Goal: Task Accomplishment & Management: Manage account settings

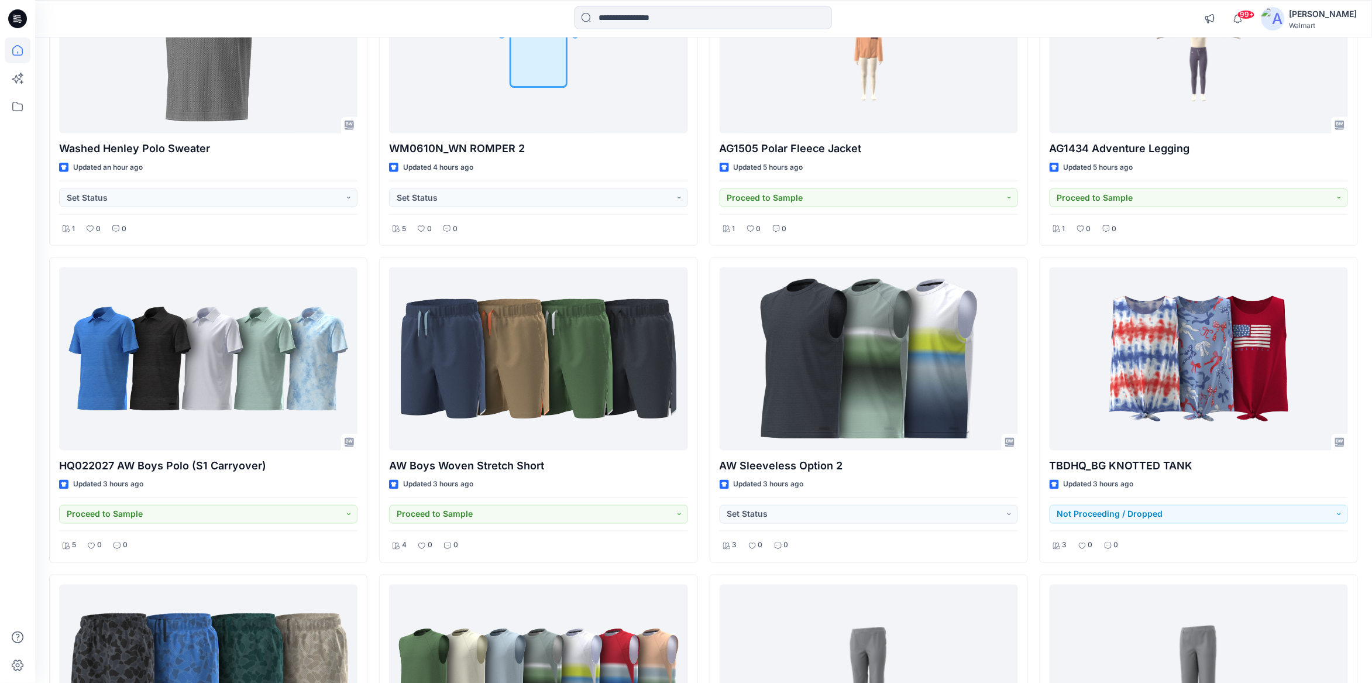
scroll to position [643, 0]
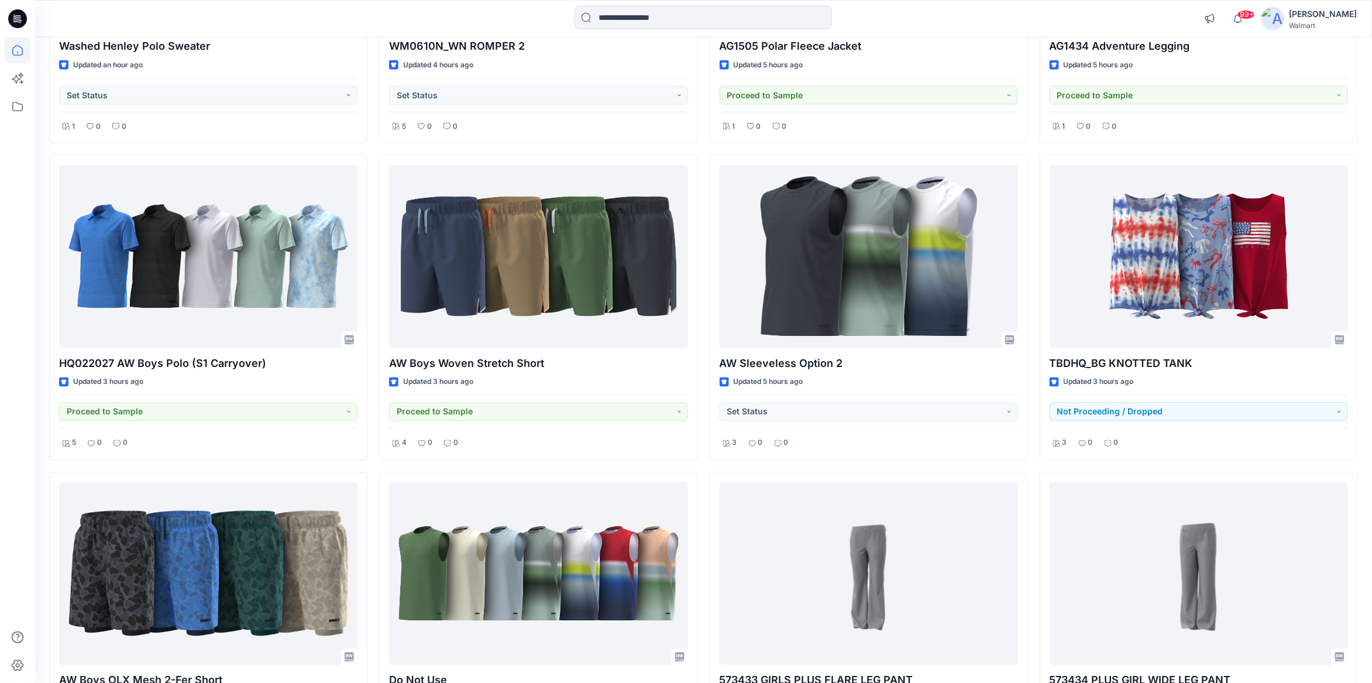
click at [539, 26] on div at bounding box center [703, 19] width 668 height 26
click at [1248, 13] on span "99+" at bounding box center [1246, 14] width 18 height 9
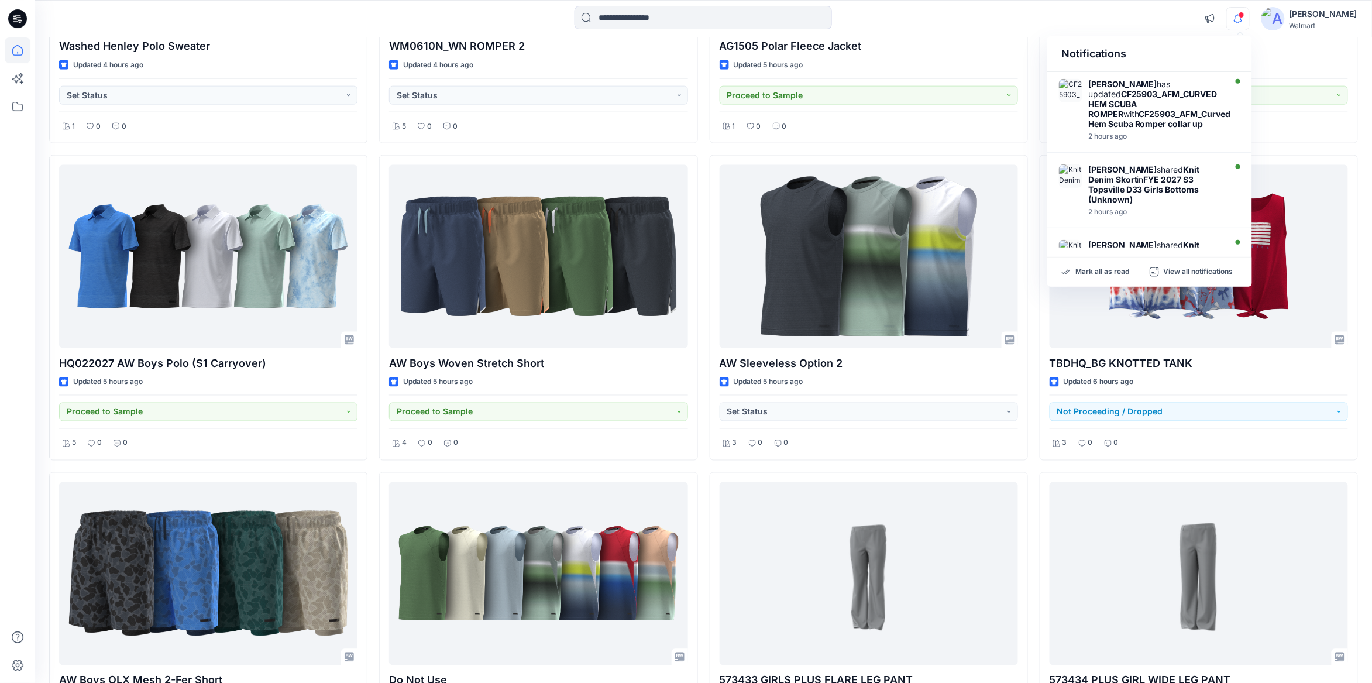
click at [1158, 22] on div "Notifications [PERSON_NAME] has updated CF25903_AFM_CURVED HEM SCUBA ROMPER wit…" at bounding box center [703, 19] width 1336 height 26
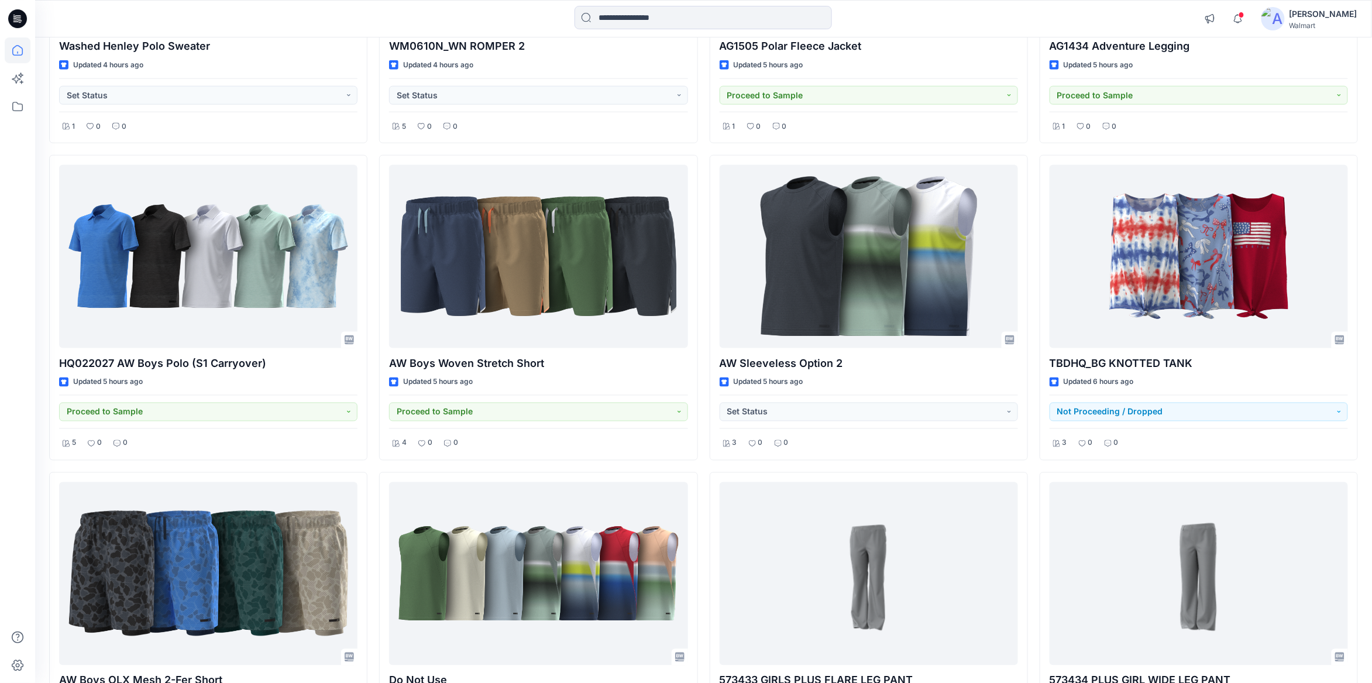
click at [1336, 14] on div "[PERSON_NAME]" at bounding box center [1323, 14] width 68 height 14
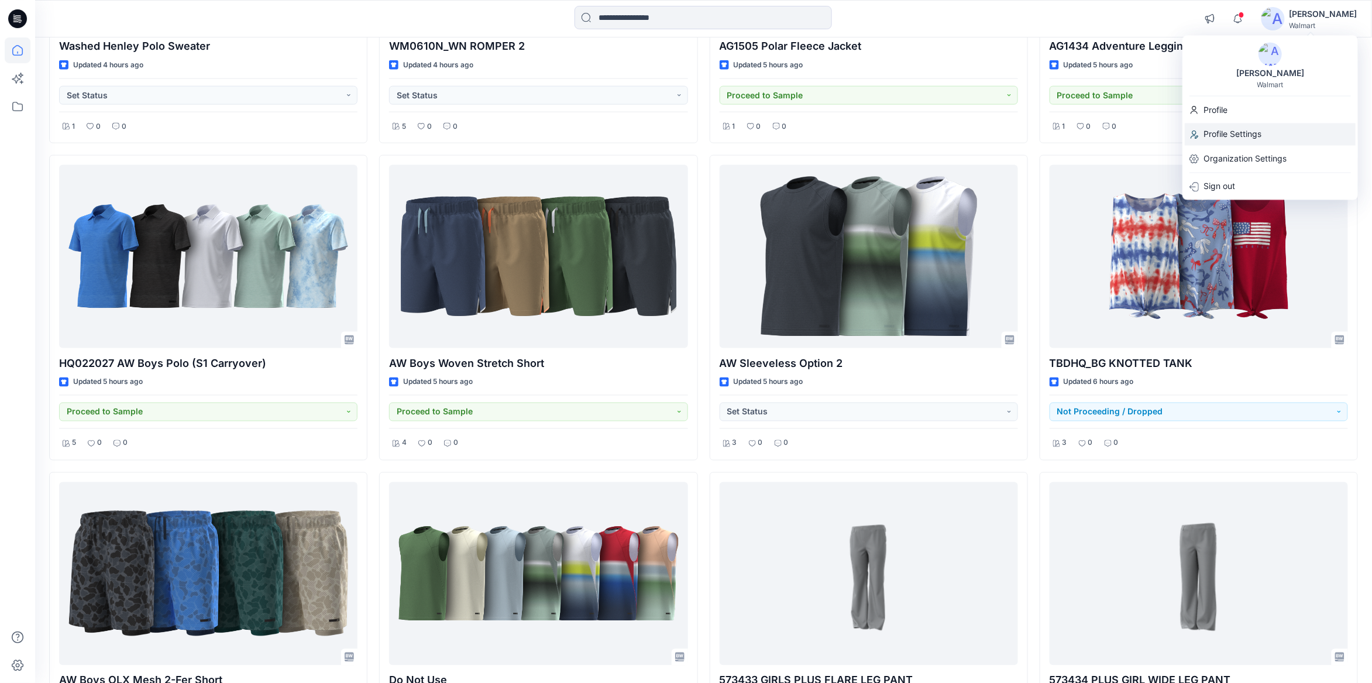
click at [1247, 132] on p "Profile Settings" at bounding box center [1232, 134] width 58 height 22
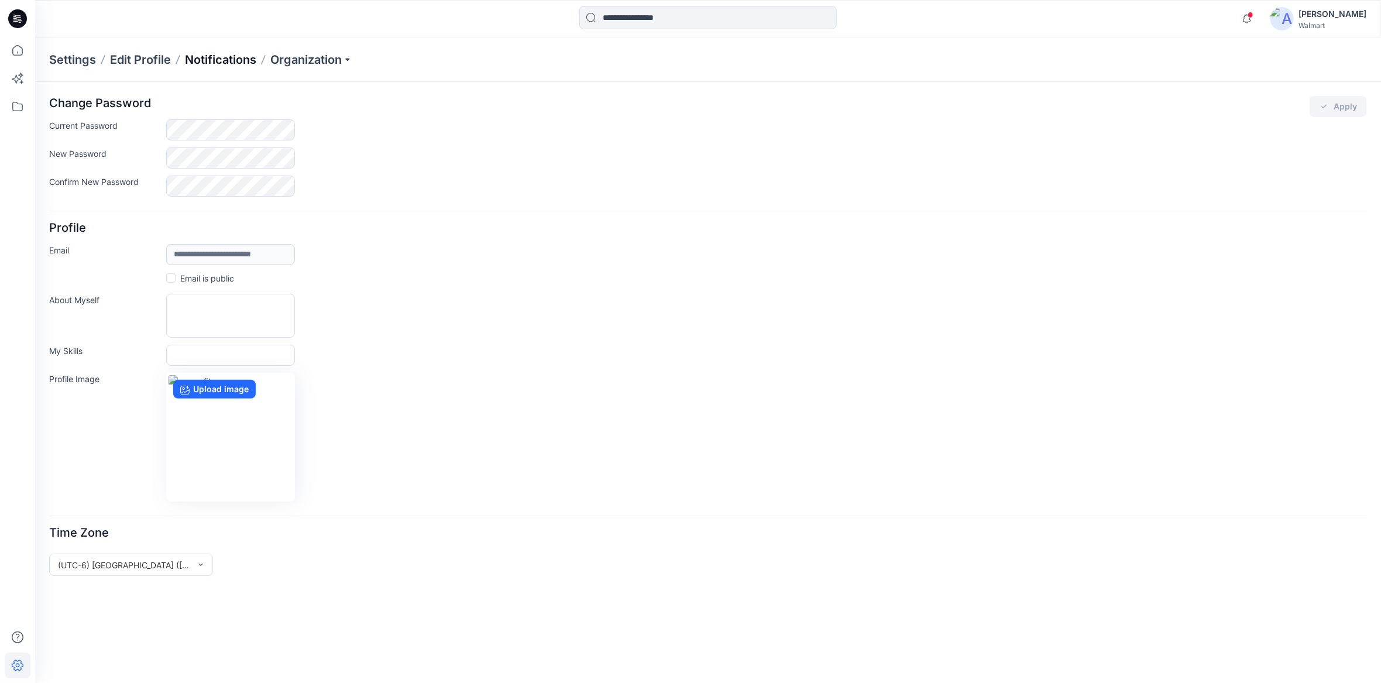
click at [235, 61] on p "Notifications" at bounding box center [220, 59] width 71 height 16
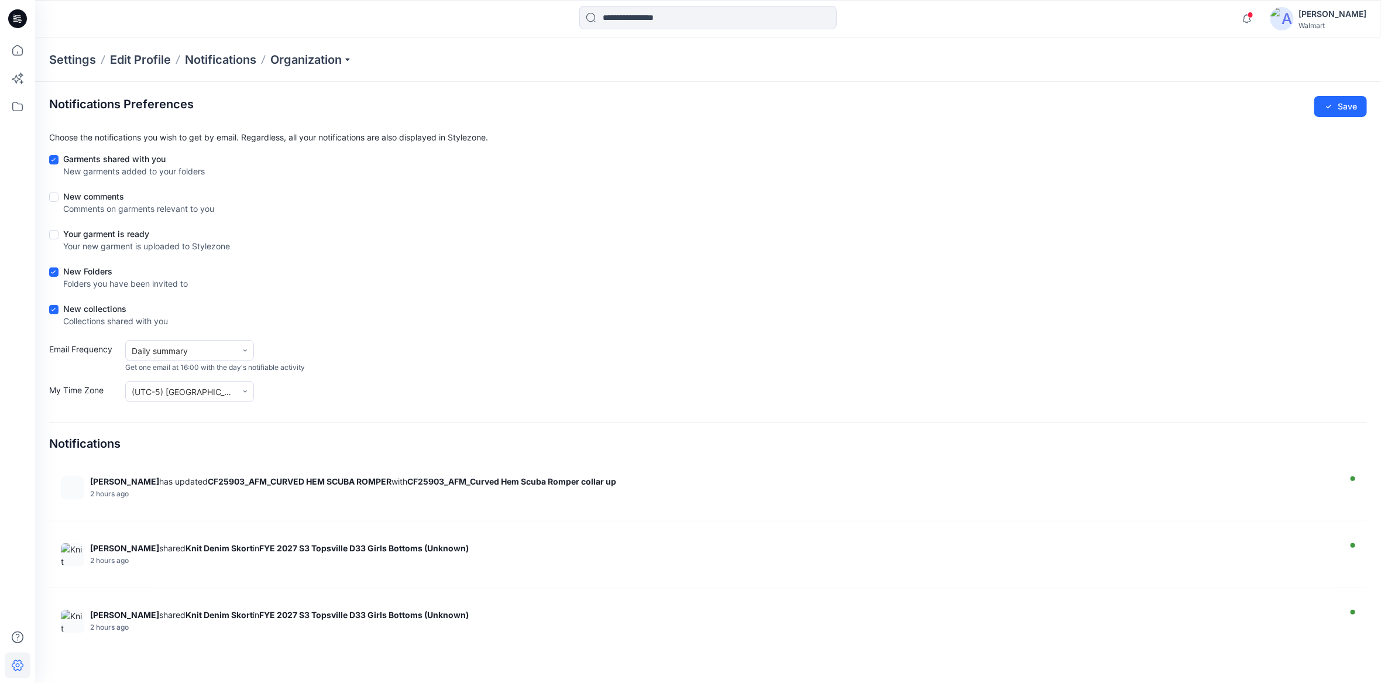
click at [18, 16] on icon at bounding box center [17, 18] width 19 height 37
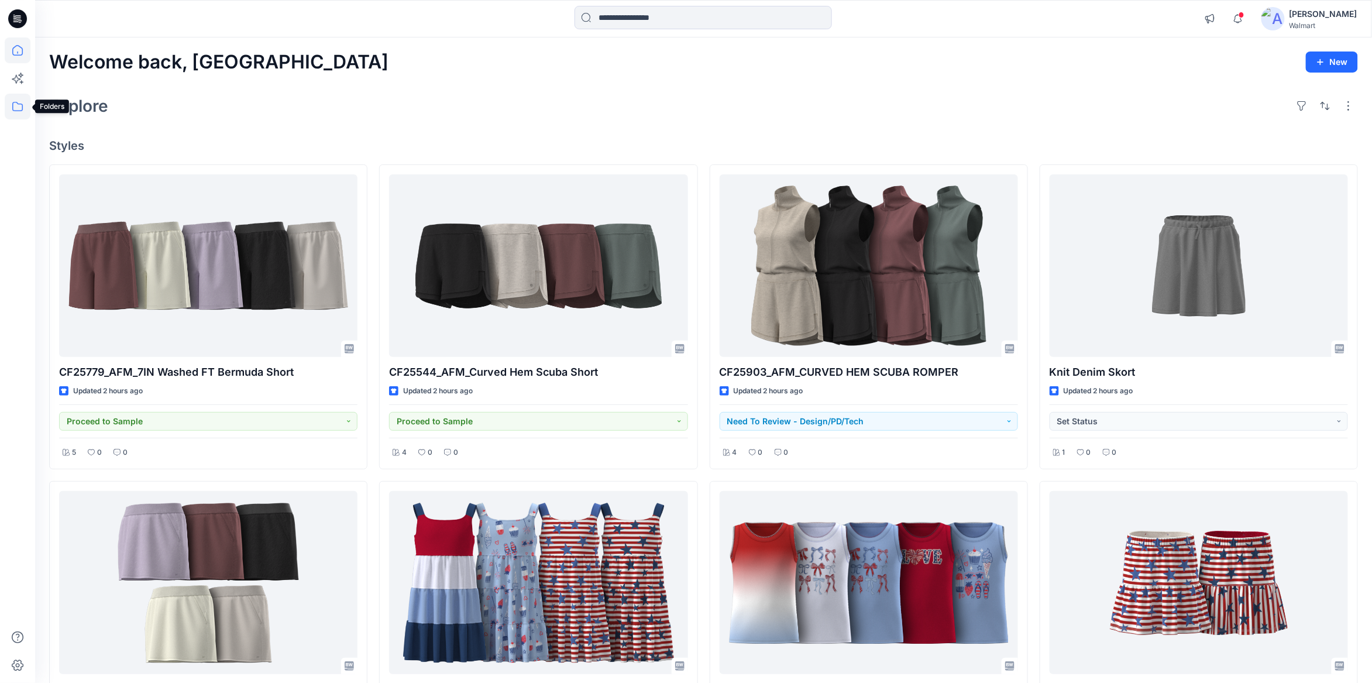
click at [15, 107] on icon at bounding box center [18, 107] width 26 height 26
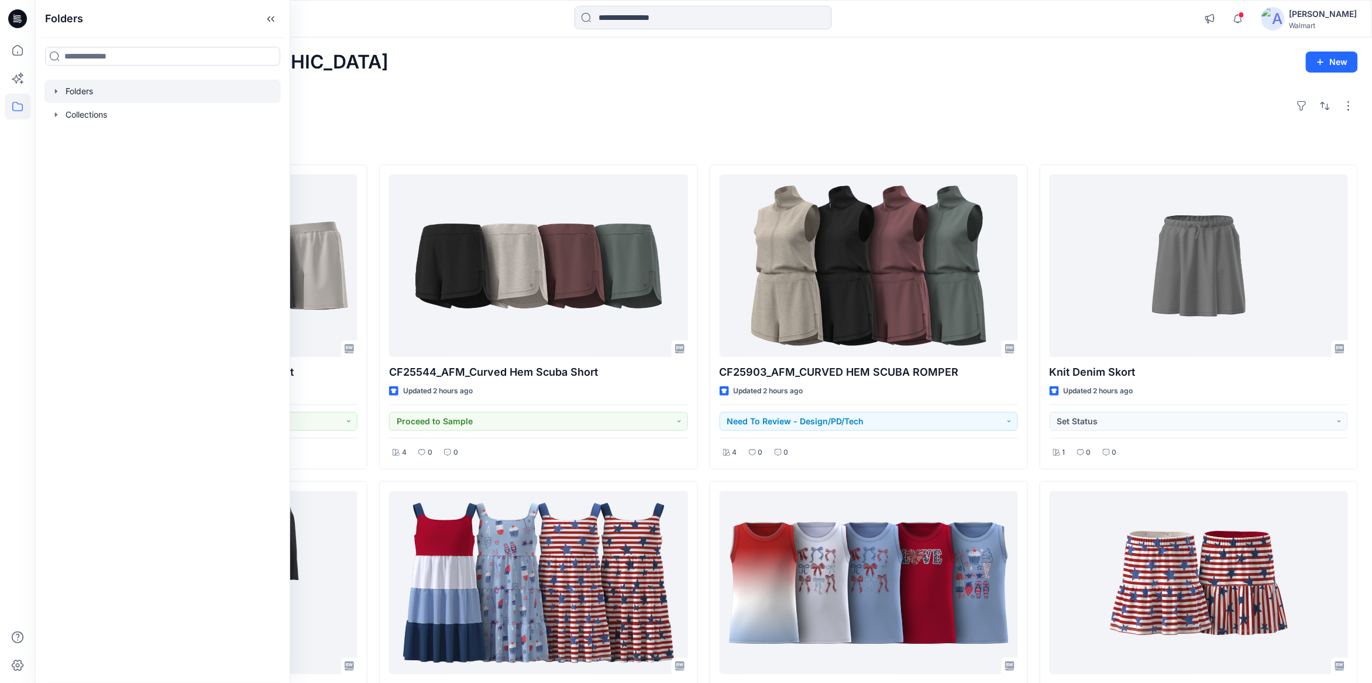
click at [57, 90] on icon "button" at bounding box center [55, 91] width 9 height 9
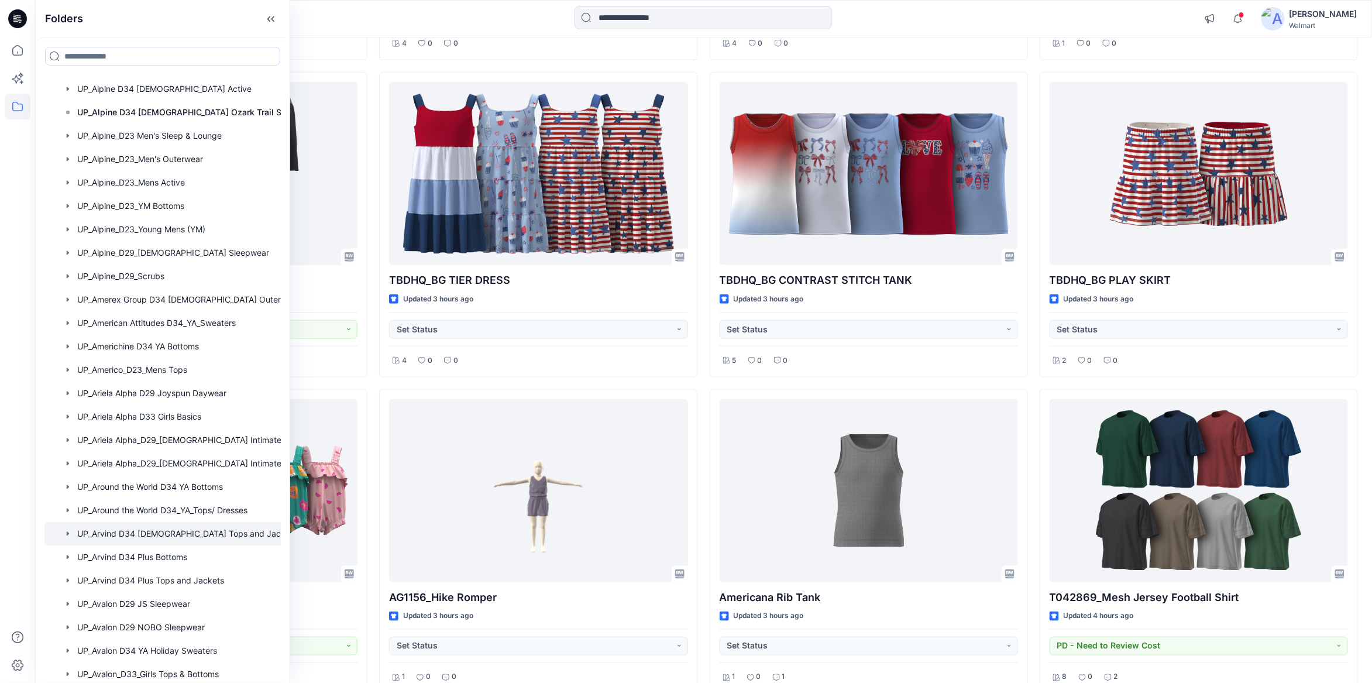
scroll to position [17413, 0]
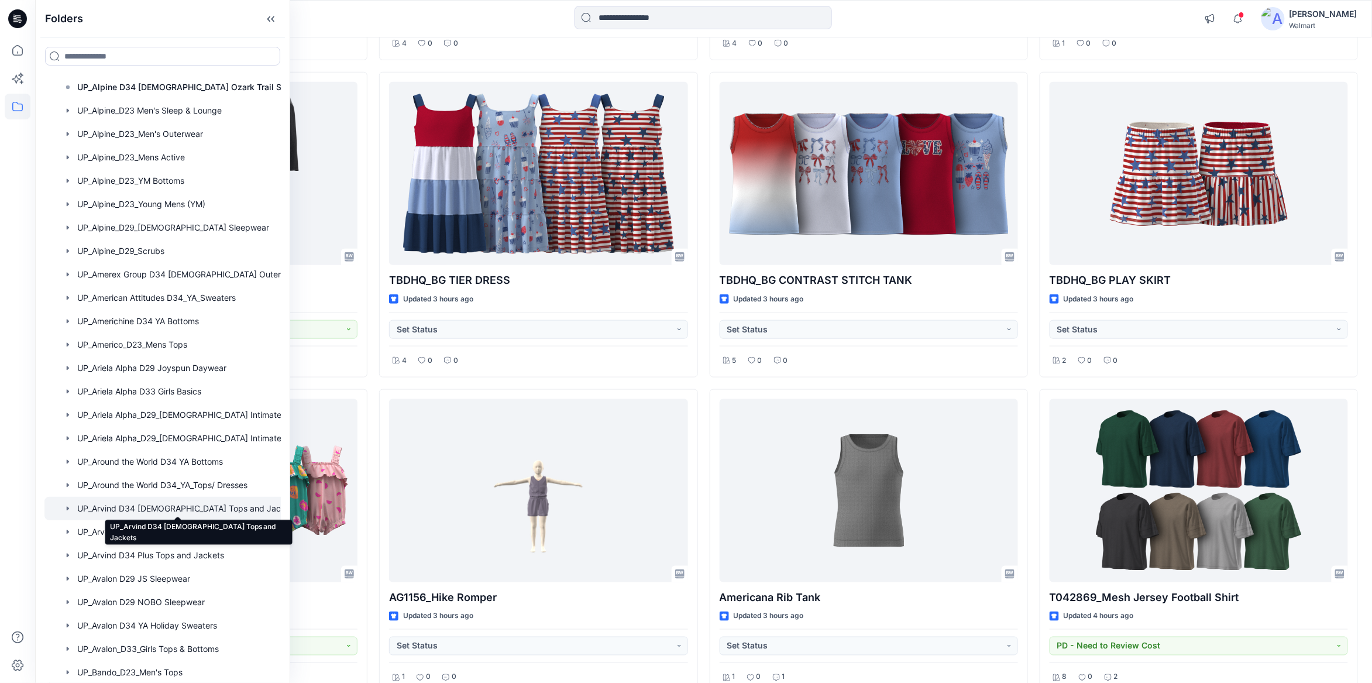
click at [193, 504] on div at bounding box center [177, 508] width 267 height 23
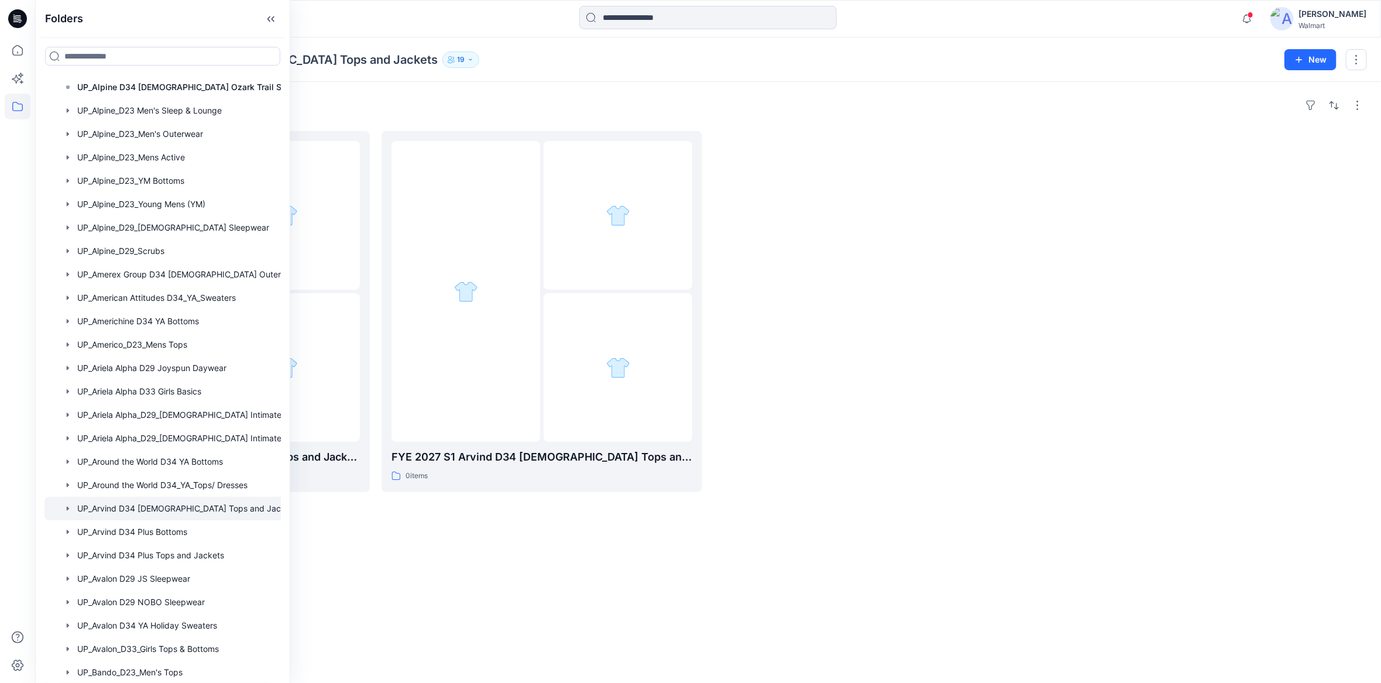
click at [464, 97] on div "Folders" at bounding box center [707, 105] width 1317 height 19
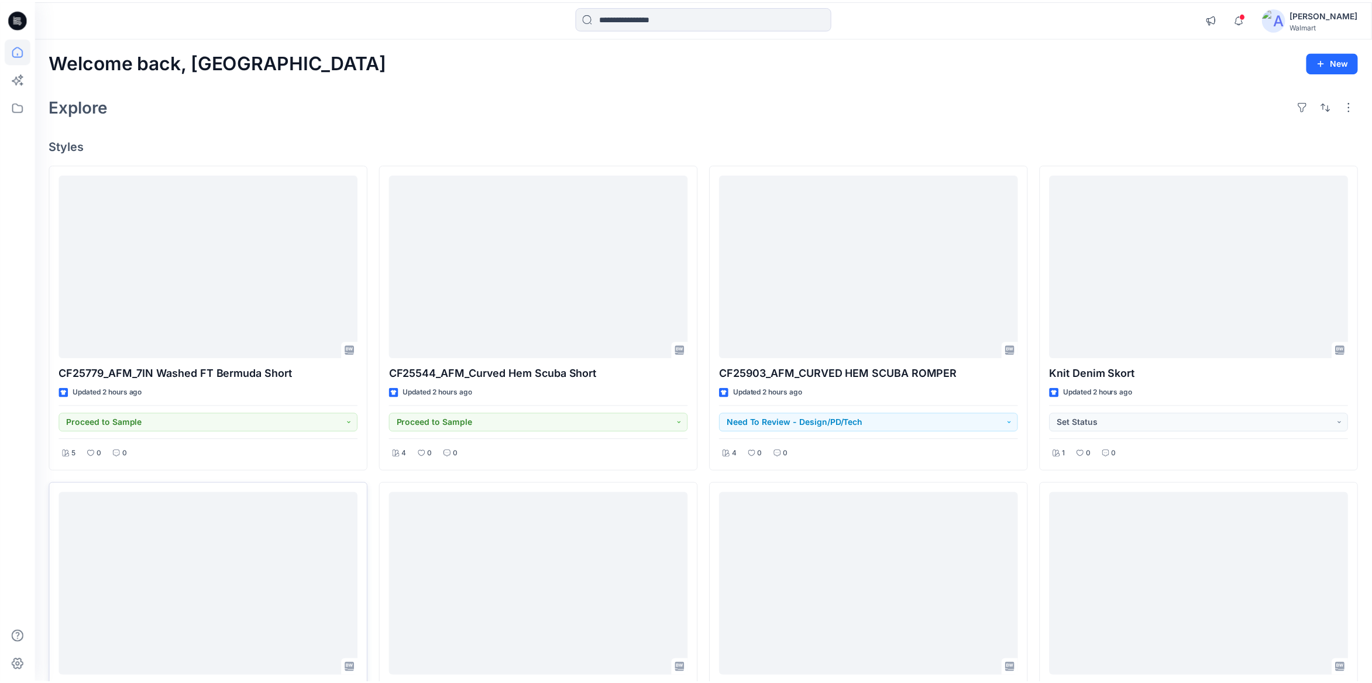
scroll to position [409, 0]
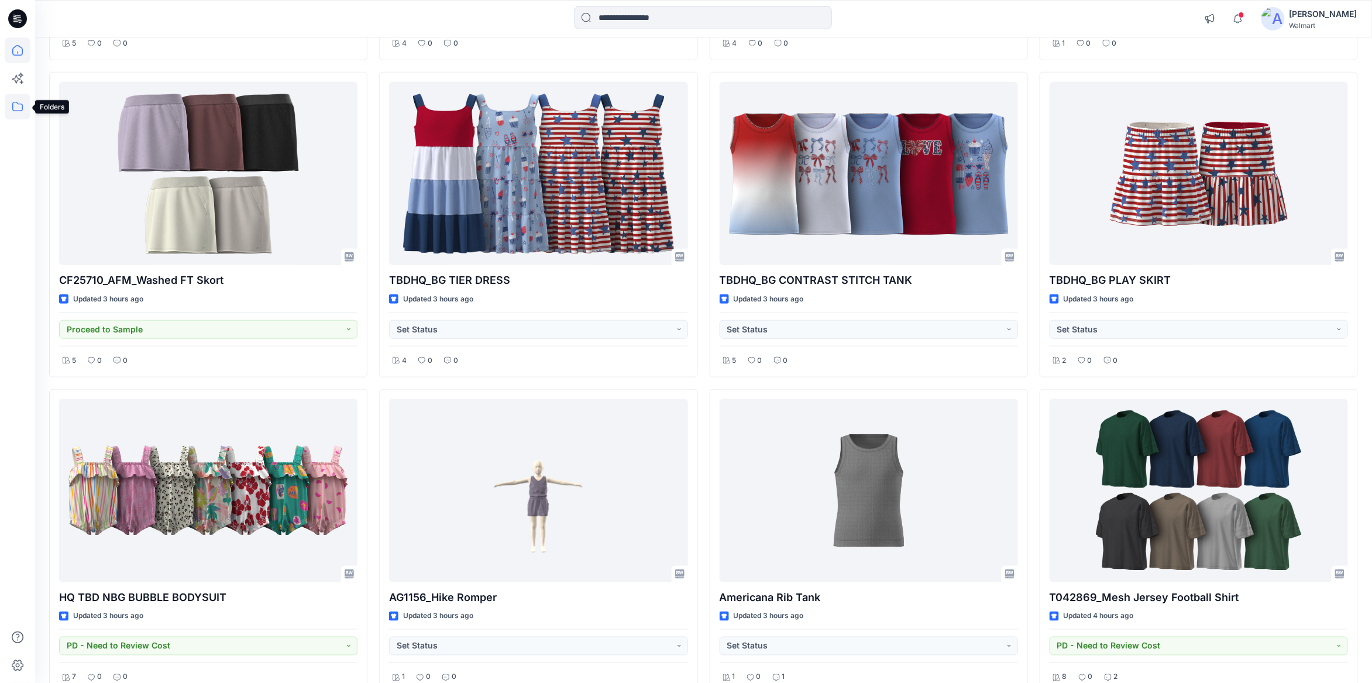
click at [23, 109] on icon at bounding box center [18, 107] width 26 height 26
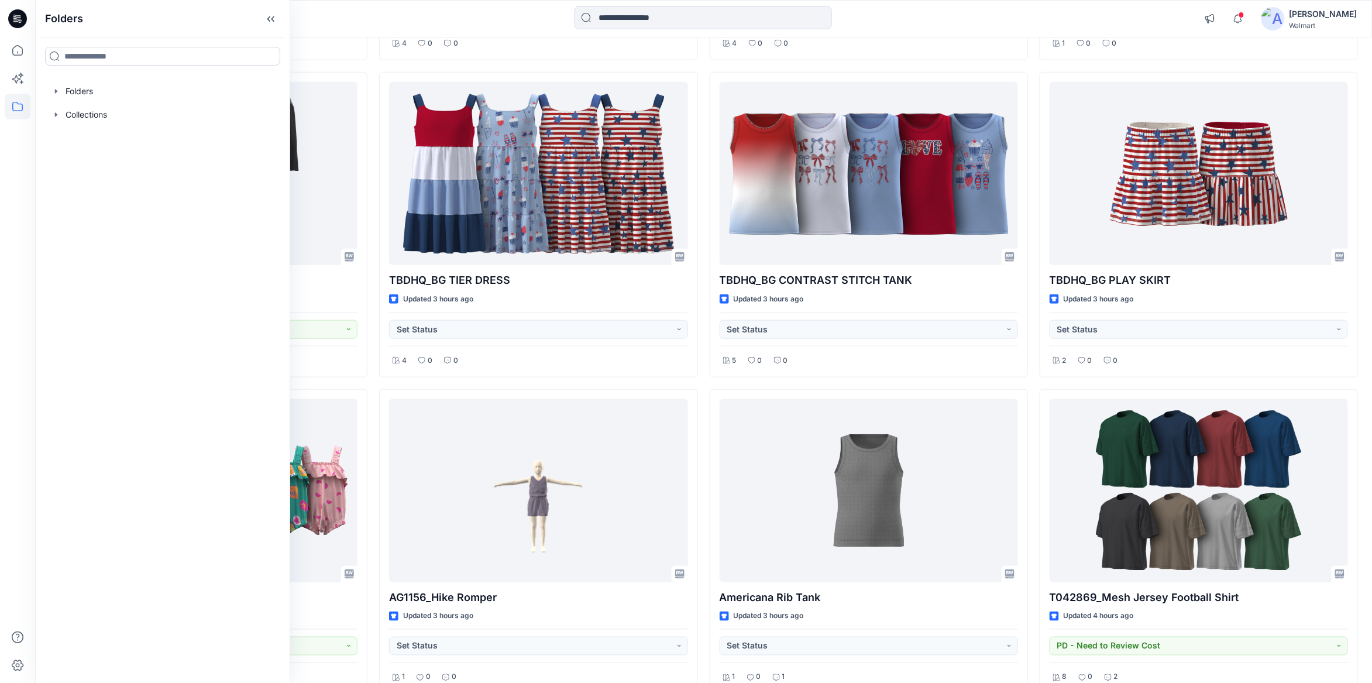
click at [91, 58] on input at bounding box center [162, 56] width 235 height 19
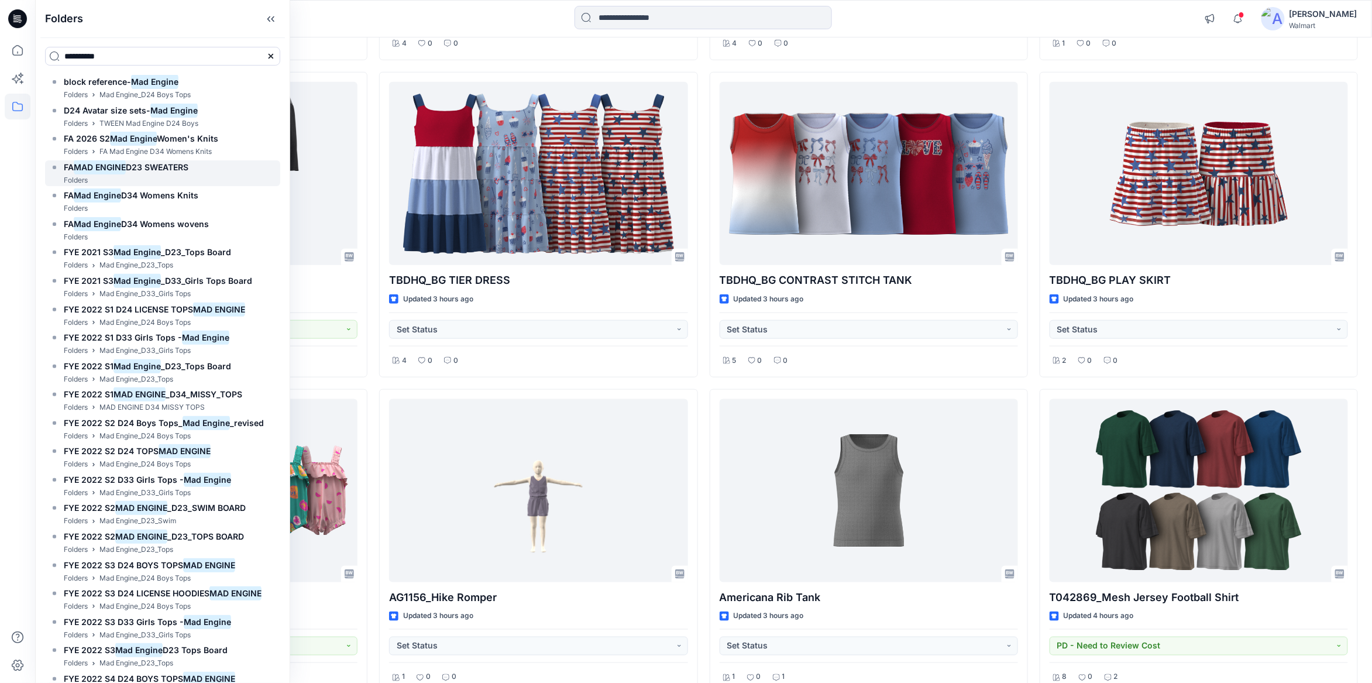
type input "**********"
click at [164, 169] on span "D23 SWEATERS" at bounding box center [157, 167] width 63 height 10
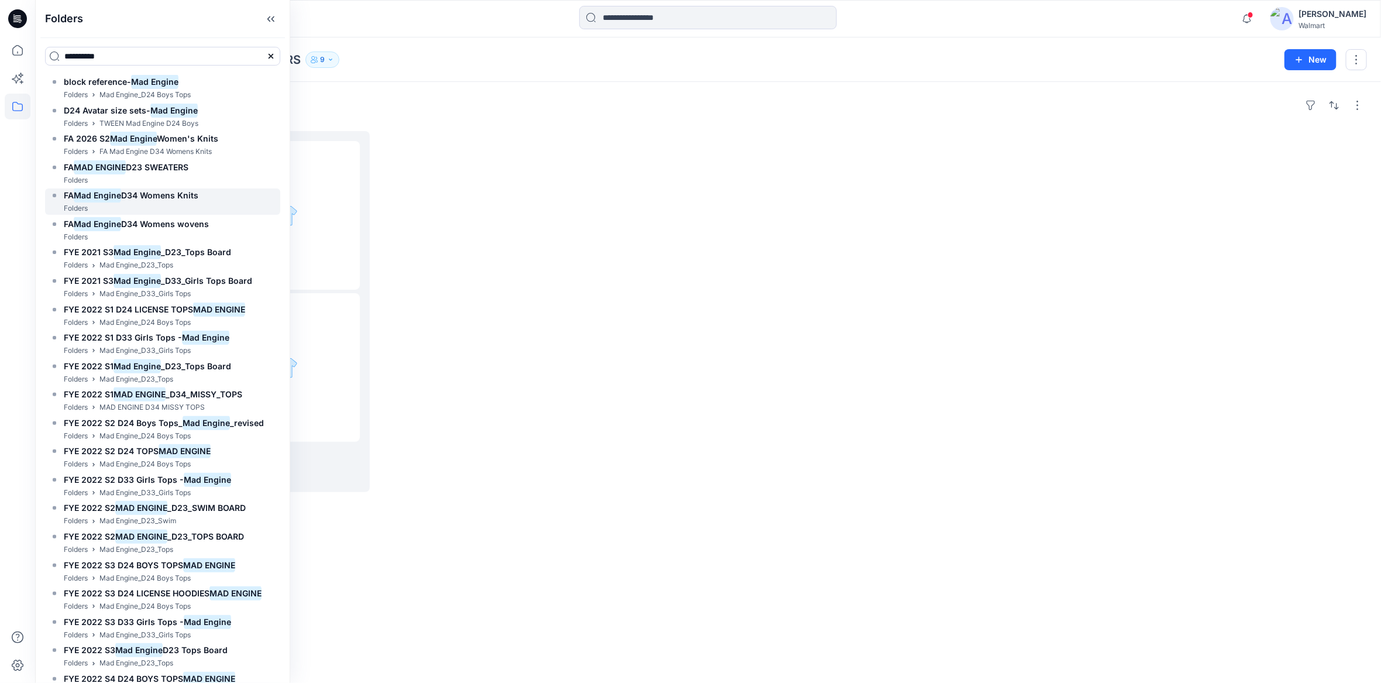
click at [185, 204] on div "Folders" at bounding box center [124, 208] width 149 height 12
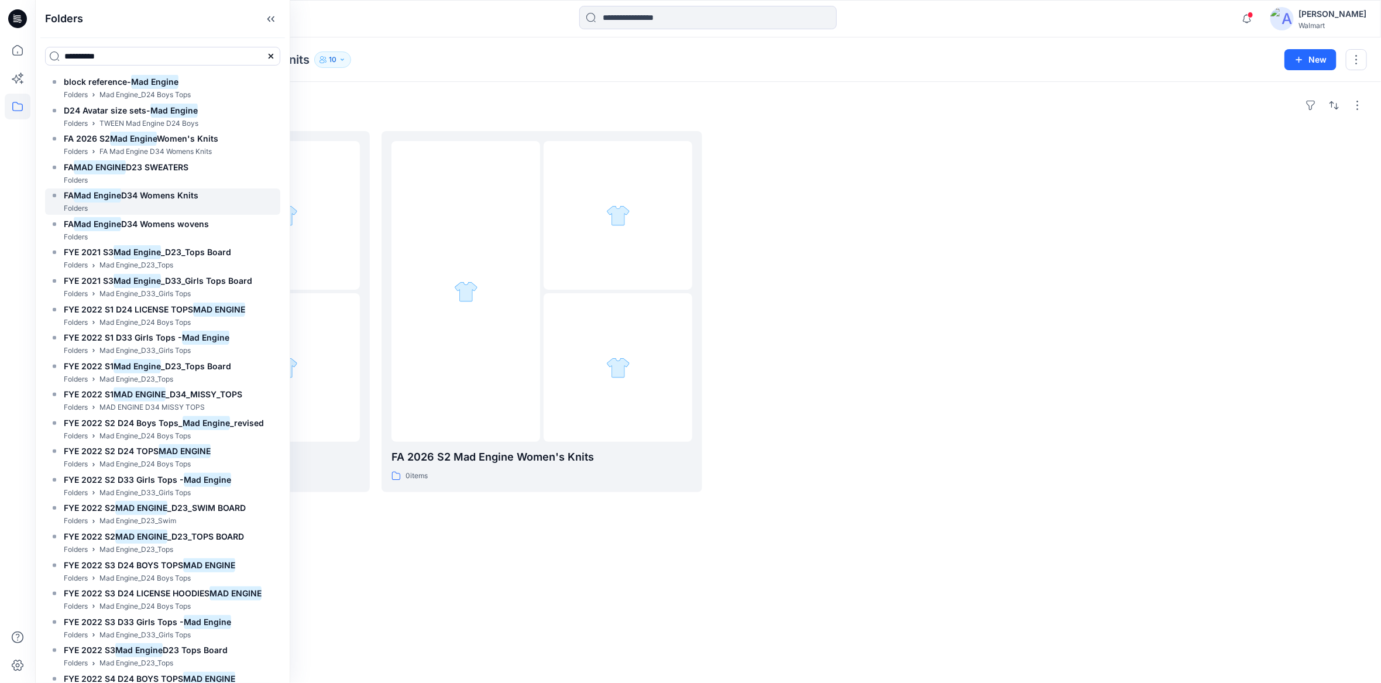
click at [194, 202] on div "Folders" at bounding box center [124, 208] width 149 height 12
click at [175, 229] on h6 "FA Mad Engine D34 Womens wovens" at bounding box center [136, 224] width 145 height 14
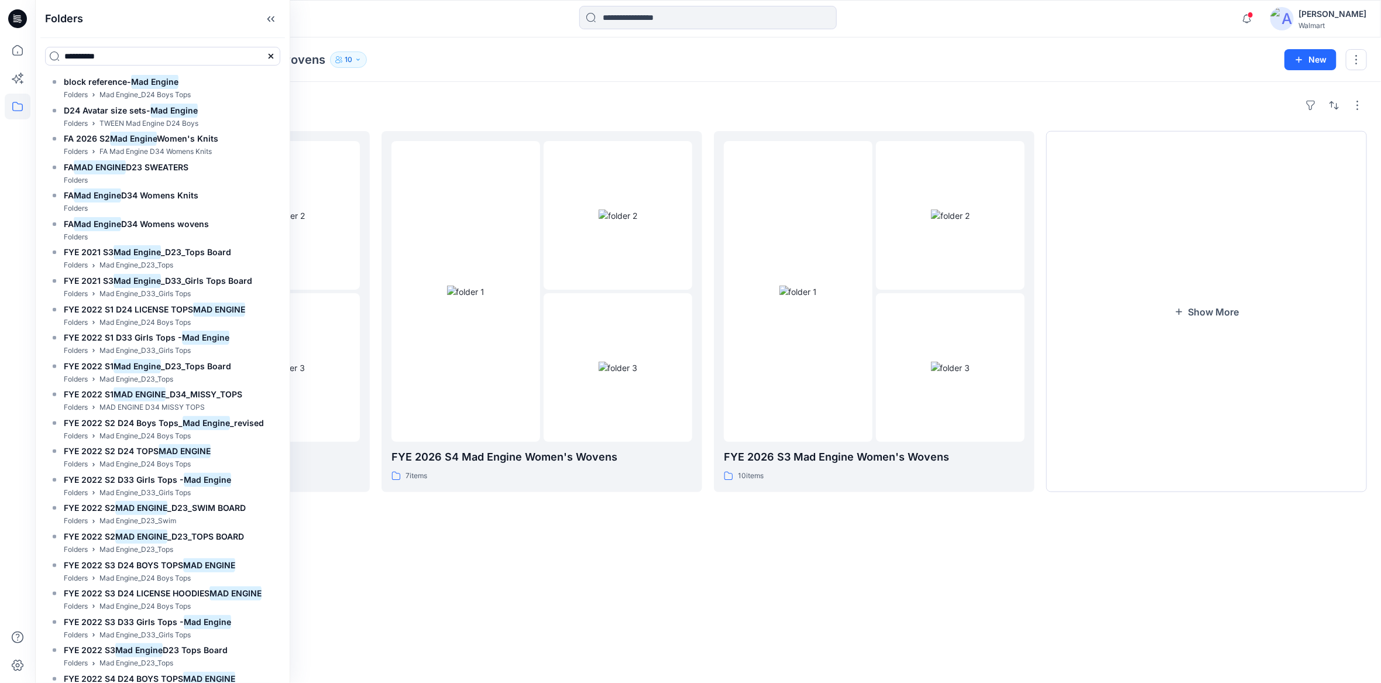
click at [390, 95] on div "Folders FYE 2027 S1 Mad Engine Women's Wovens 6 items FYE 2026 S4 Mad Engine Wo…" at bounding box center [707, 382] width 1345 height 601
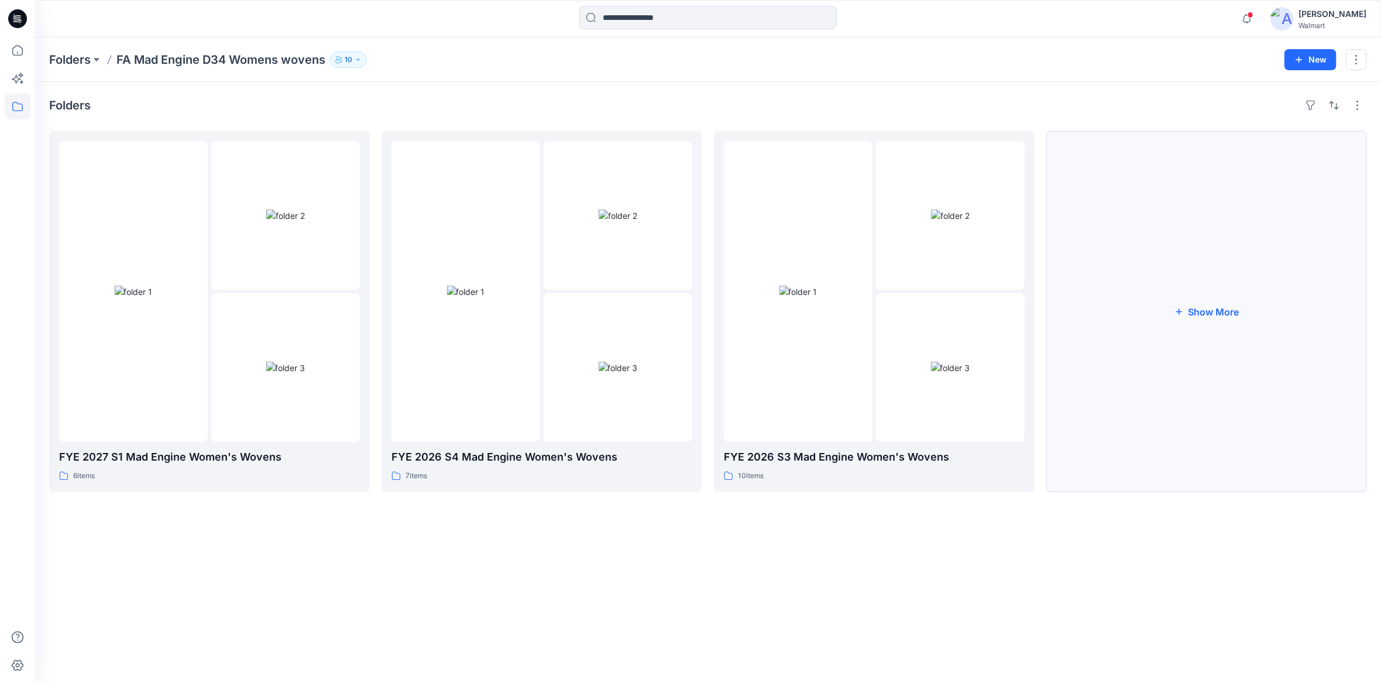
click at [1214, 305] on button "Show More" at bounding box center [1206, 311] width 321 height 361
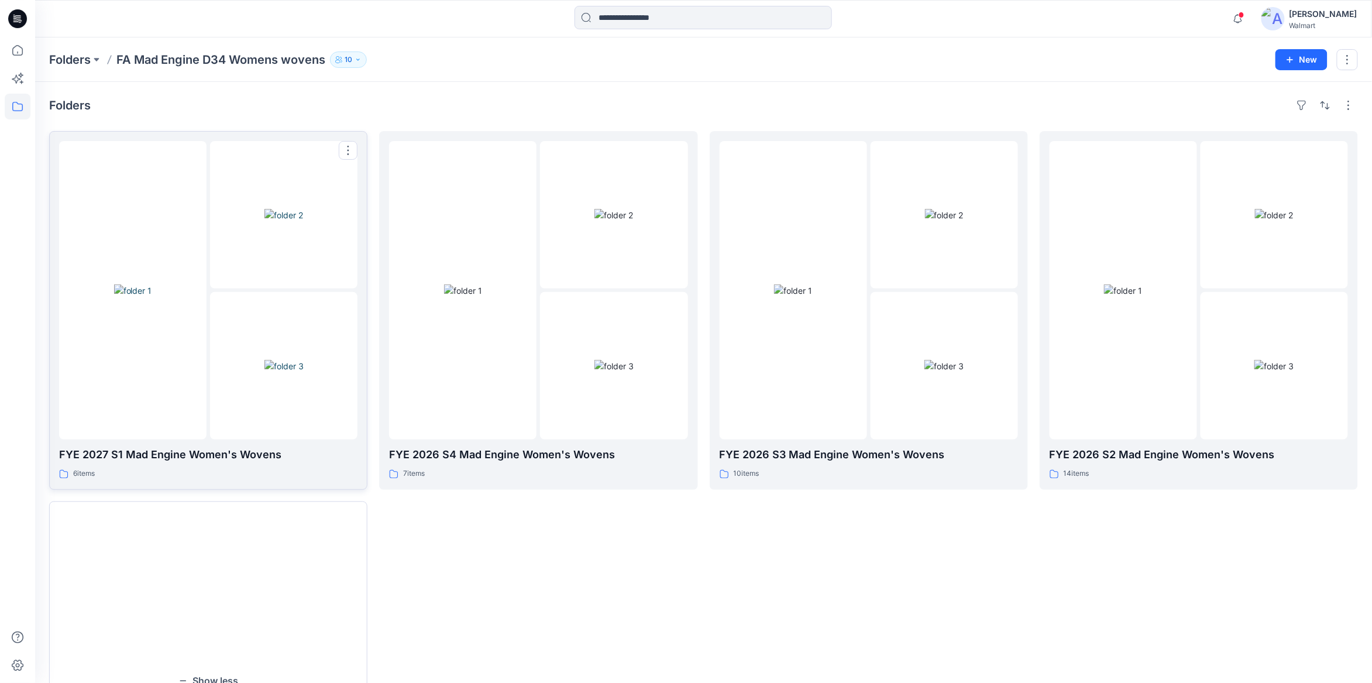
click at [303, 221] on img at bounding box center [283, 215] width 39 height 12
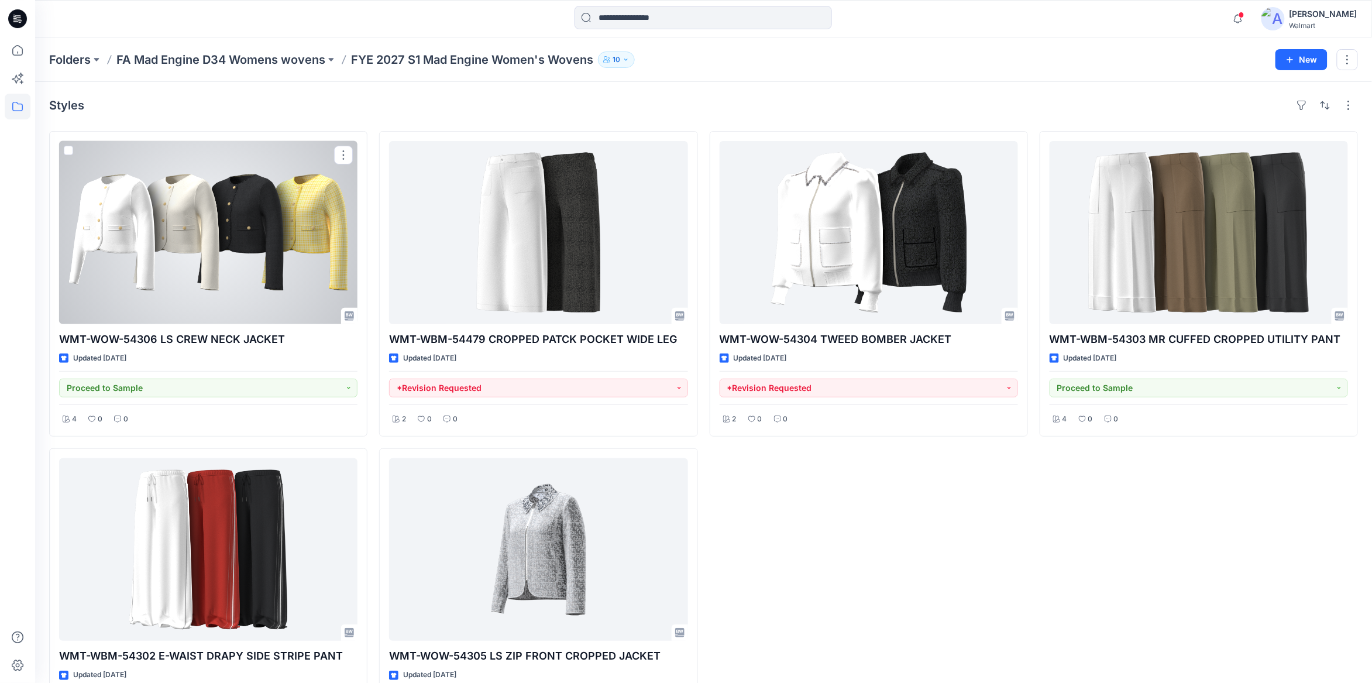
drag, startPoint x: 250, startPoint y: 214, endPoint x: 308, endPoint y: 224, distance: 58.8
click at [250, 214] on div at bounding box center [208, 232] width 298 height 183
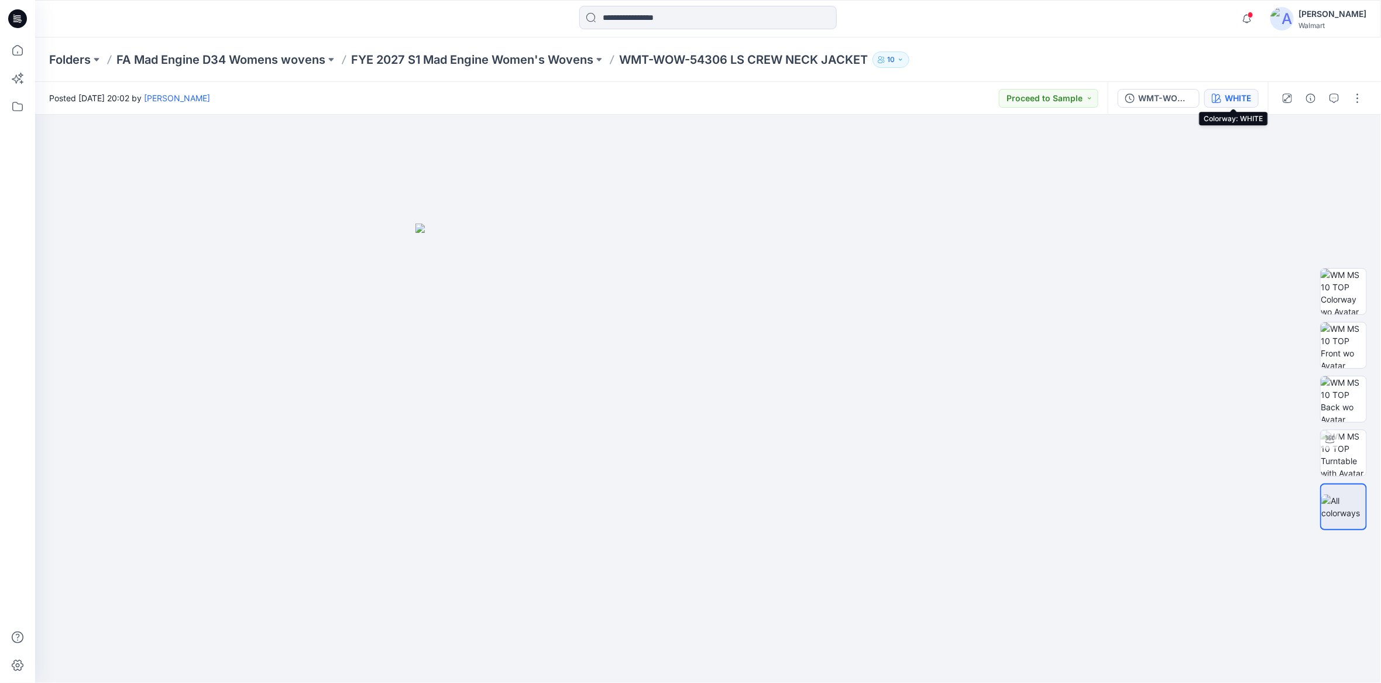
click at [1257, 98] on button "WHITE" at bounding box center [1231, 98] width 54 height 19
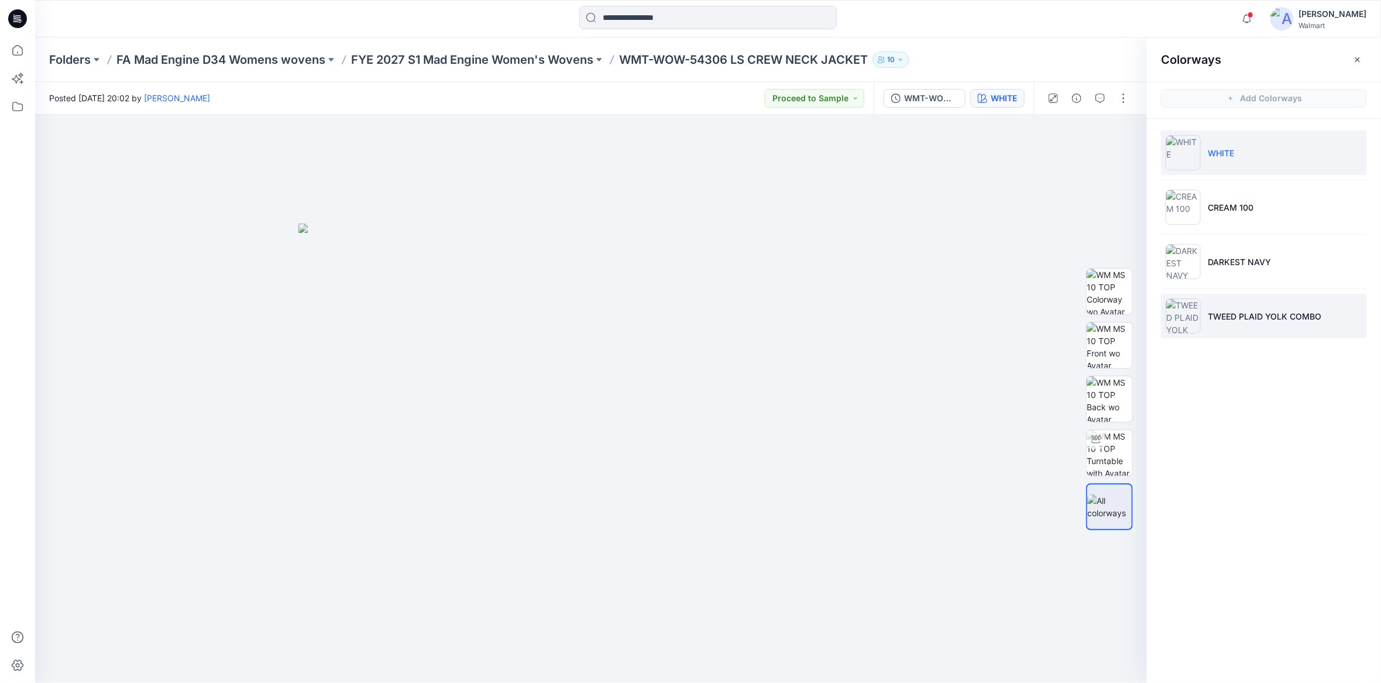
click at [1280, 312] on p "TWEED PLAID YOLK COMBO" at bounding box center [1263, 316] width 113 height 12
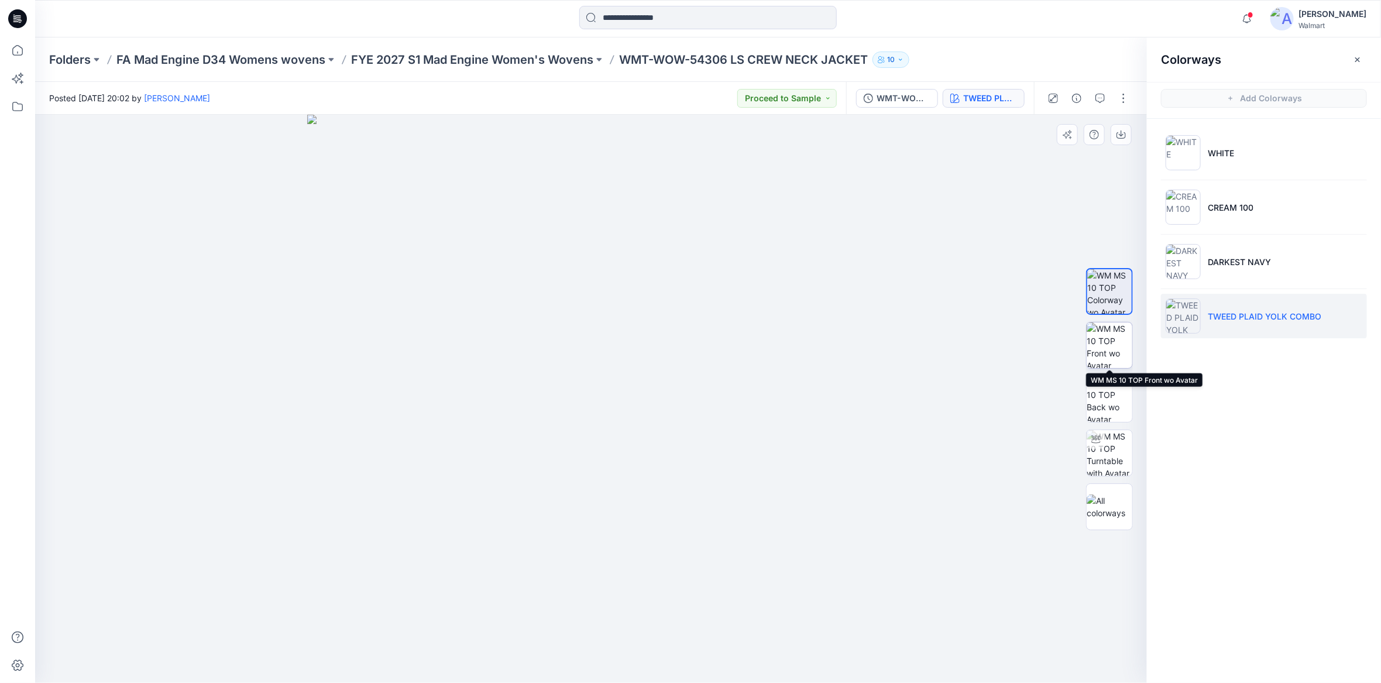
drag, startPoint x: 1113, startPoint y: 345, endPoint x: 1109, endPoint y: 353, distance: 8.6
click at [1113, 345] on img at bounding box center [1109, 345] width 46 height 46
drag, startPoint x: 1102, startPoint y: 402, endPoint x: 1108, endPoint y: 408, distance: 8.7
click at [1102, 402] on img at bounding box center [1109, 399] width 46 height 46
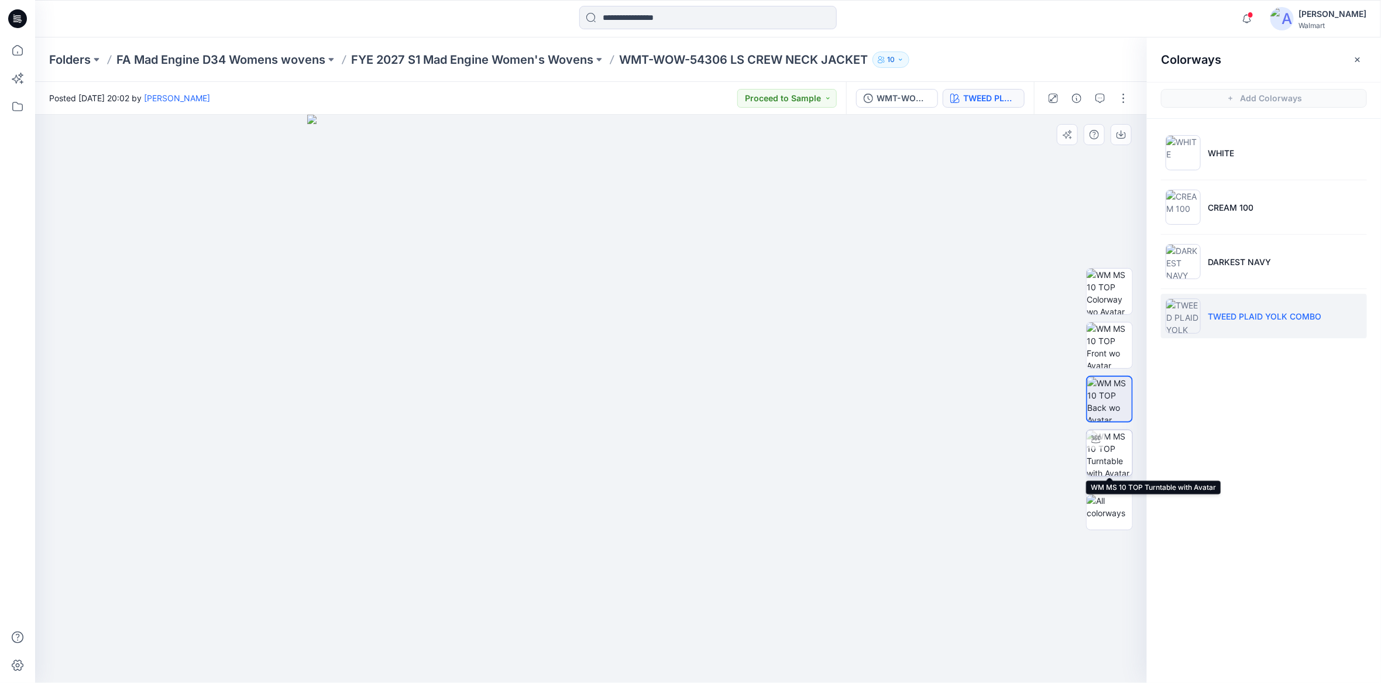
click at [1109, 452] on img at bounding box center [1109, 453] width 46 height 46
drag, startPoint x: 593, startPoint y: 664, endPoint x: 947, endPoint y: 571, distance: 365.9
click at [947, 571] on div at bounding box center [590, 399] width 1111 height 568
drag, startPoint x: 601, startPoint y: 237, endPoint x: 600, endPoint y: 430, distance: 193.0
click at [600, 430] on img at bounding box center [591, 376] width 985 height 613
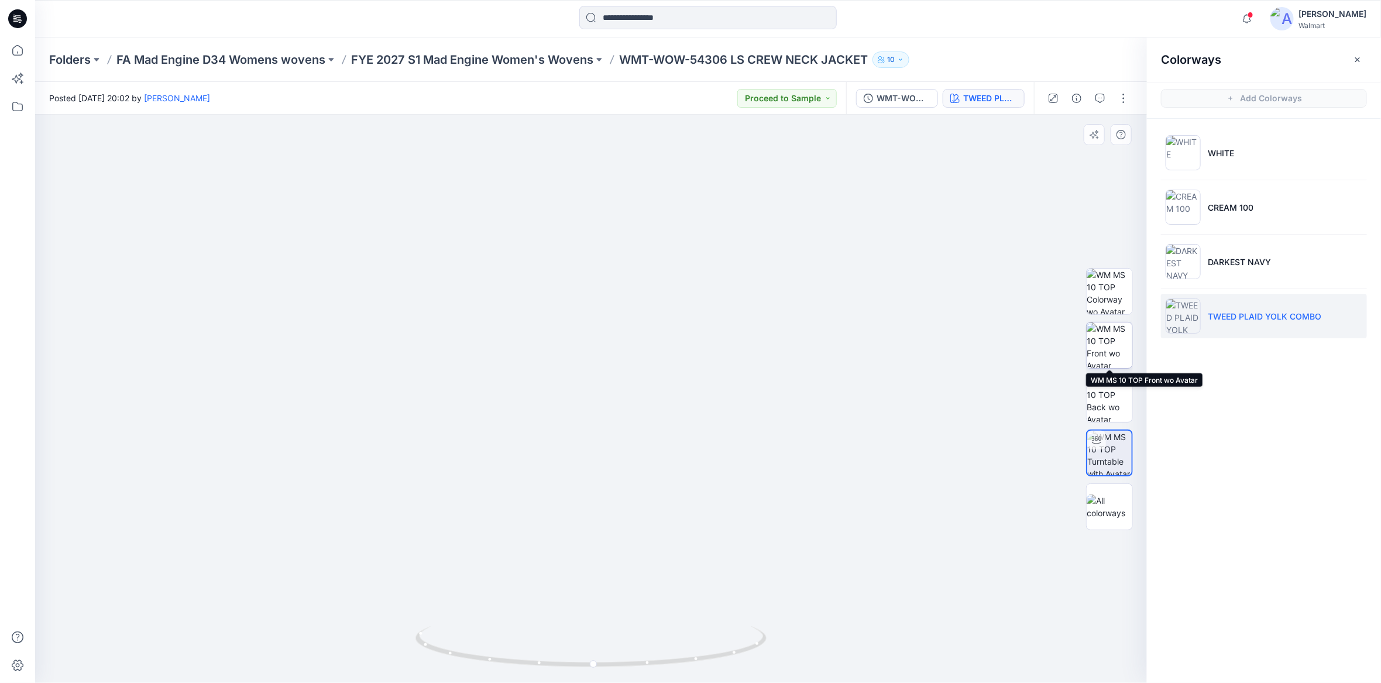
drag, startPoint x: 1109, startPoint y: 336, endPoint x: 1121, endPoint y: 345, distance: 15.4
click at [1109, 336] on img at bounding box center [1109, 345] width 46 height 46
drag, startPoint x: 1121, startPoint y: 133, endPoint x: 1160, endPoint y: 156, distance: 45.3
click at [0, 0] on icon "button" at bounding box center [0, 0] width 0 height 0
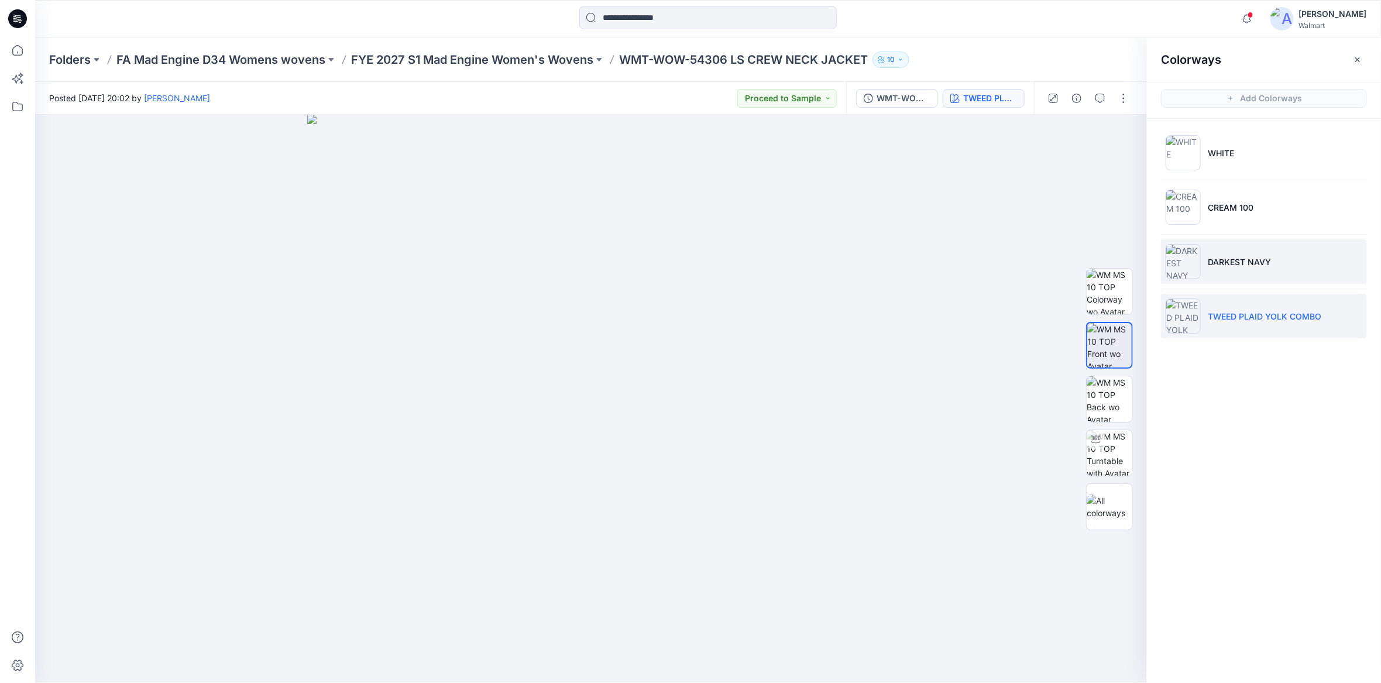
click at [1254, 261] on p "DARKEST NAVY" at bounding box center [1238, 262] width 63 height 12
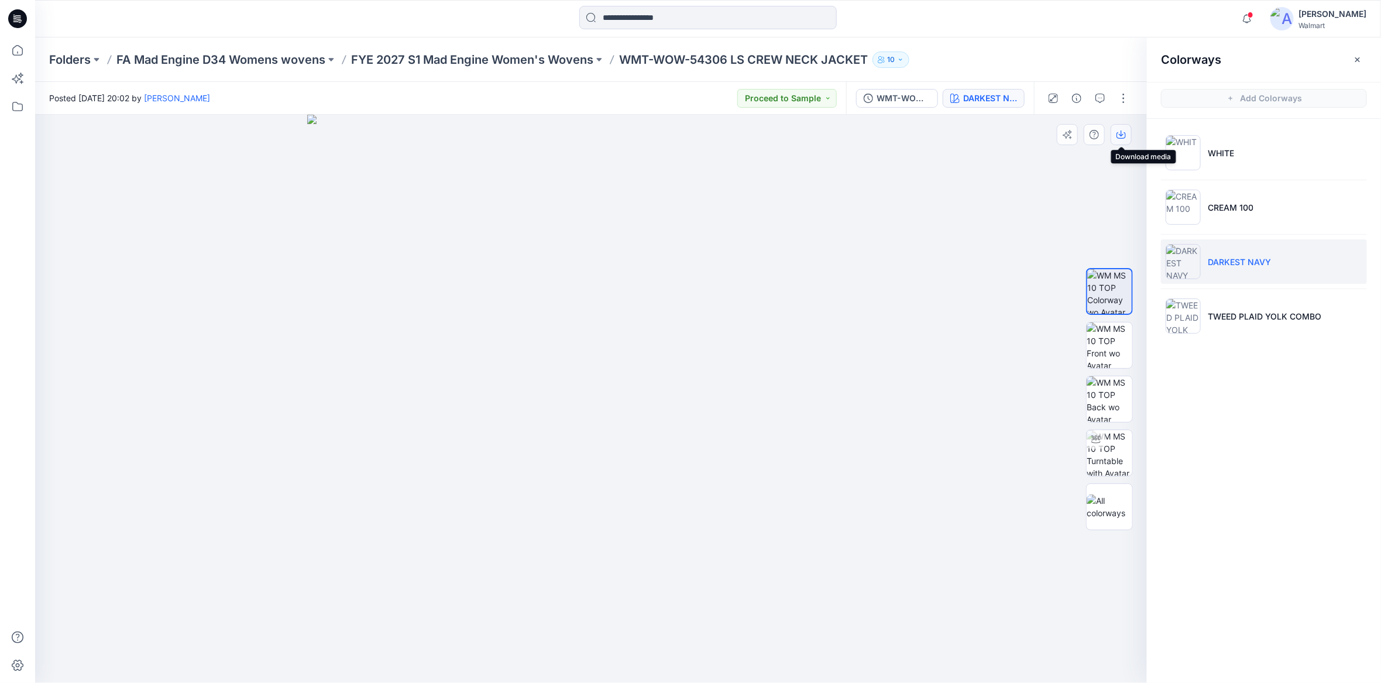
drag, startPoint x: 1121, startPoint y: 130, endPoint x: 1128, endPoint y: 142, distance: 13.5
click at [1121, 130] on icon "button" at bounding box center [1120, 134] width 9 height 9
drag, startPoint x: 1116, startPoint y: 342, endPoint x: 1116, endPoint y: 352, distance: 9.9
click at [1116, 342] on img at bounding box center [1109, 345] width 46 height 46
click at [15, 104] on icon at bounding box center [18, 107] width 26 height 26
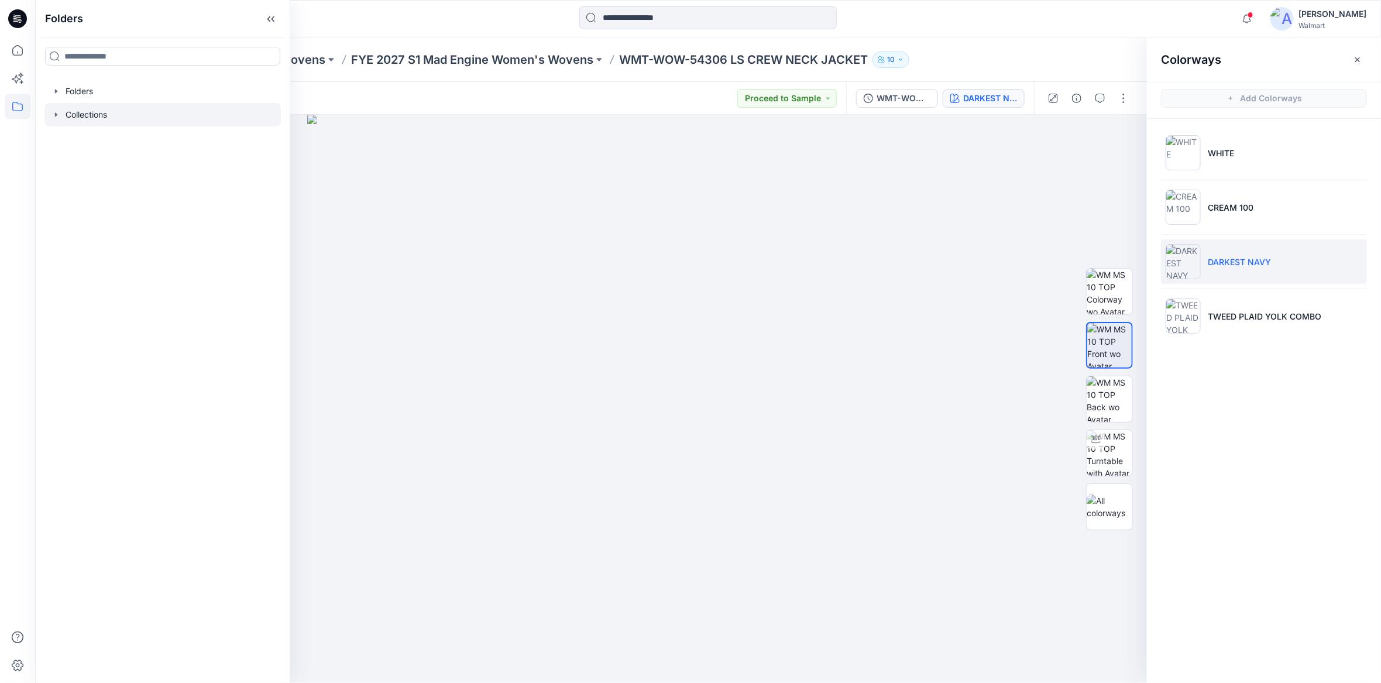
click at [97, 115] on div at bounding box center [162, 114] width 236 height 23
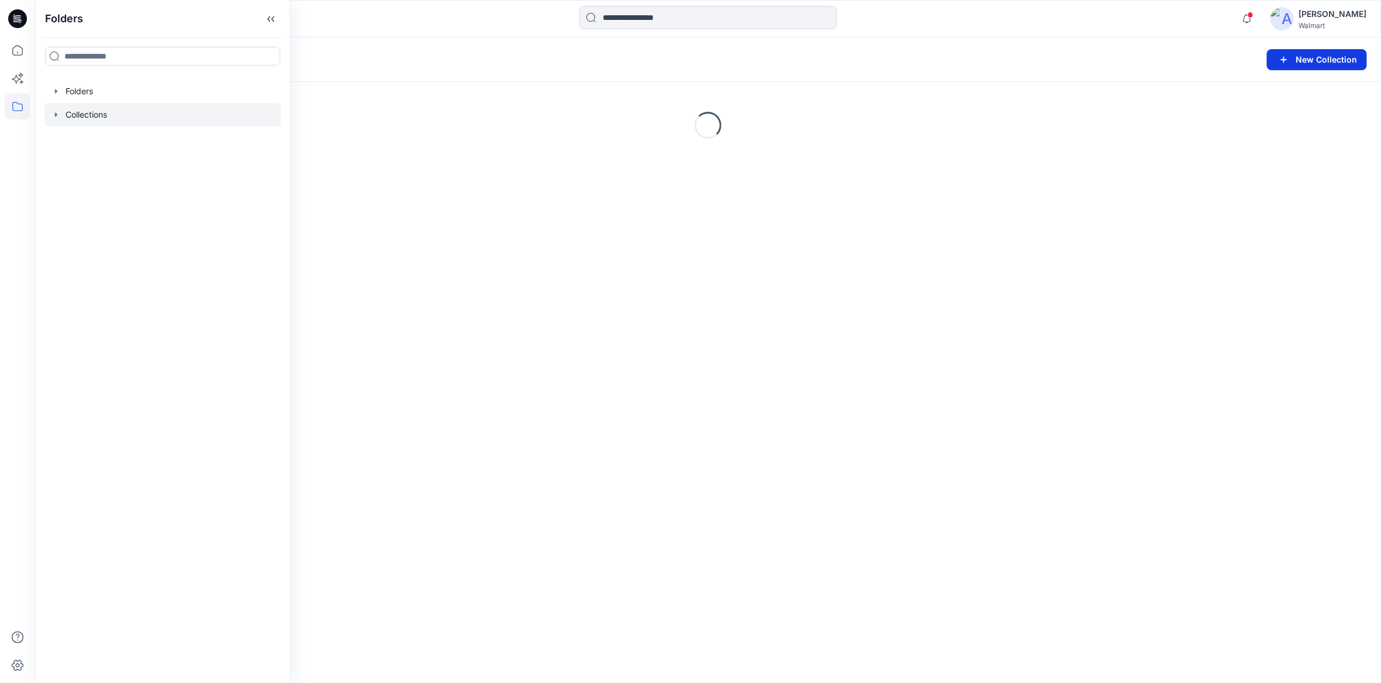
click at [1323, 56] on button "New Collection" at bounding box center [1316, 59] width 100 height 21
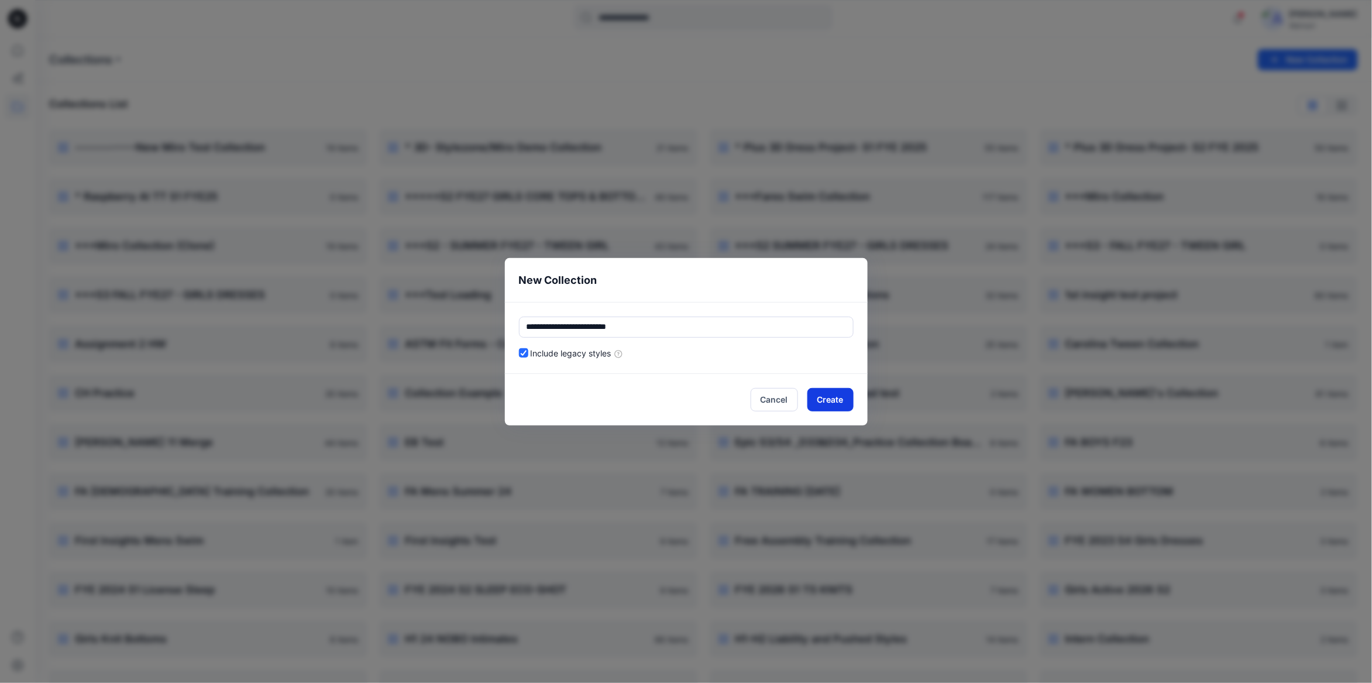
type input "**********"
drag, startPoint x: 841, startPoint y: 404, endPoint x: 849, endPoint y: 396, distance: 11.2
click at [841, 404] on button "Create" at bounding box center [830, 399] width 46 height 23
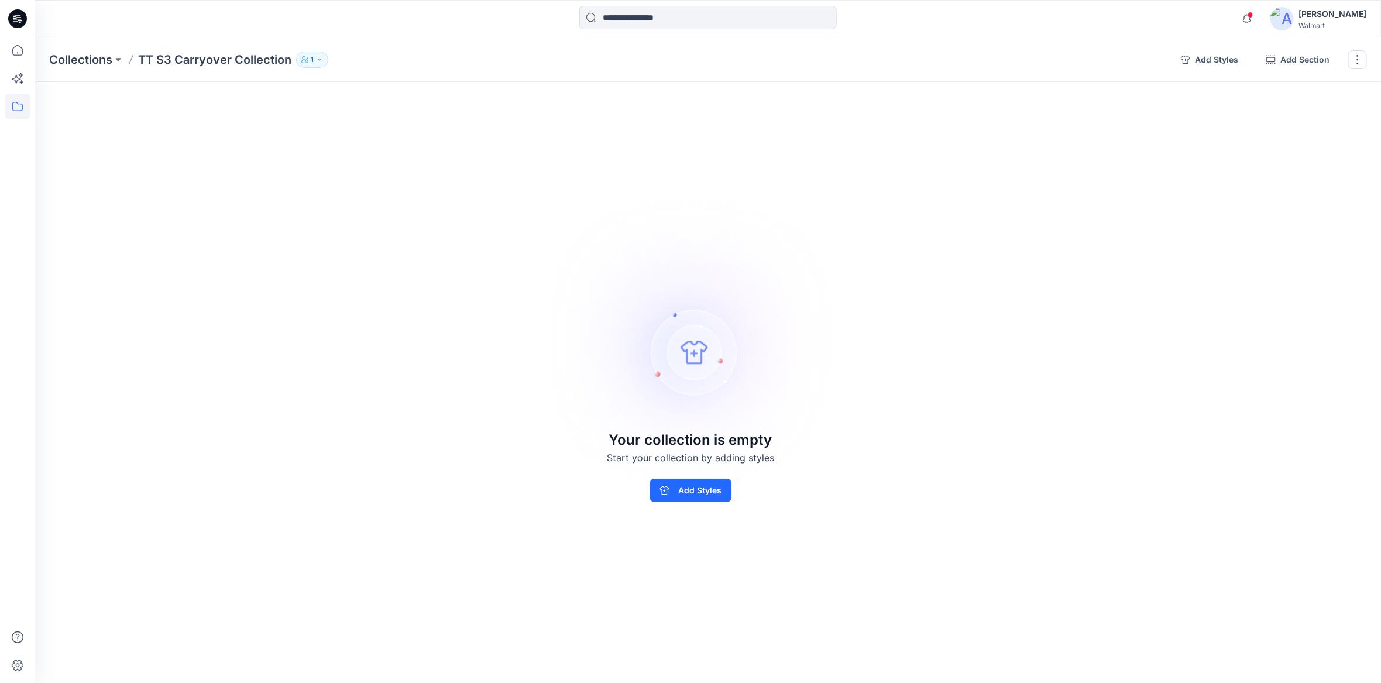
click at [314, 57] on button "1" at bounding box center [312, 59] width 32 height 16
click at [453, 92] on icon "Manage users" at bounding box center [452, 95] width 9 height 9
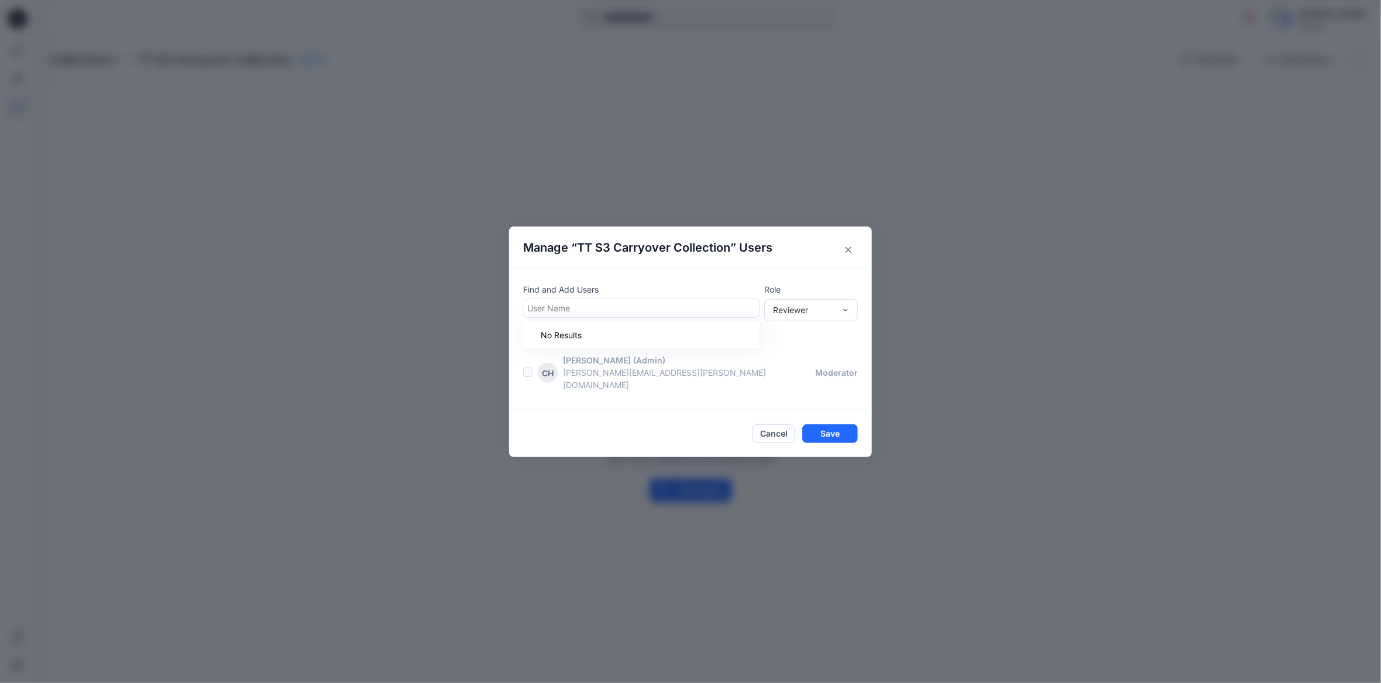
click at [607, 313] on div at bounding box center [641, 308] width 228 height 15
type input "******"
click at [594, 414] on p "[PERSON_NAME]" at bounding box center [583, 414] width 66 height 15
type input "***"
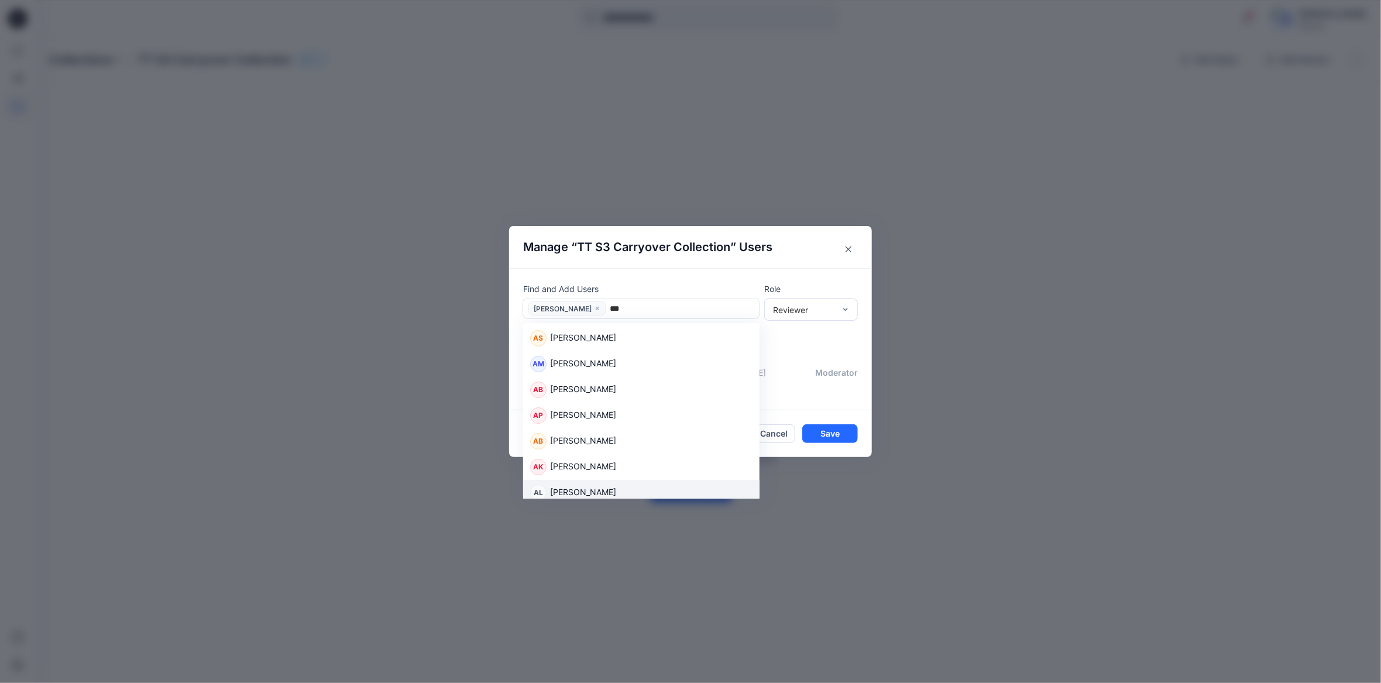
click at [603, 500] on div "AL [PERSON_NAME]" at bounding box center [641, 492] width 222 height 16
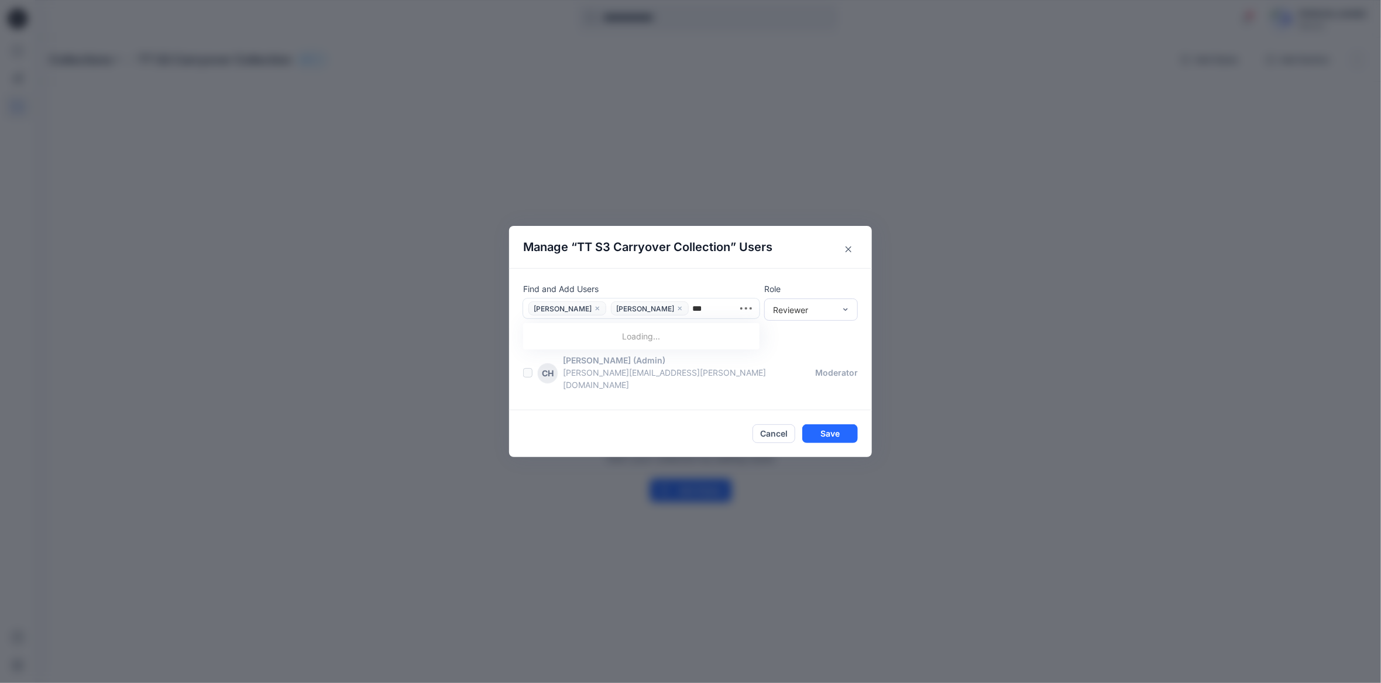
type input "****"
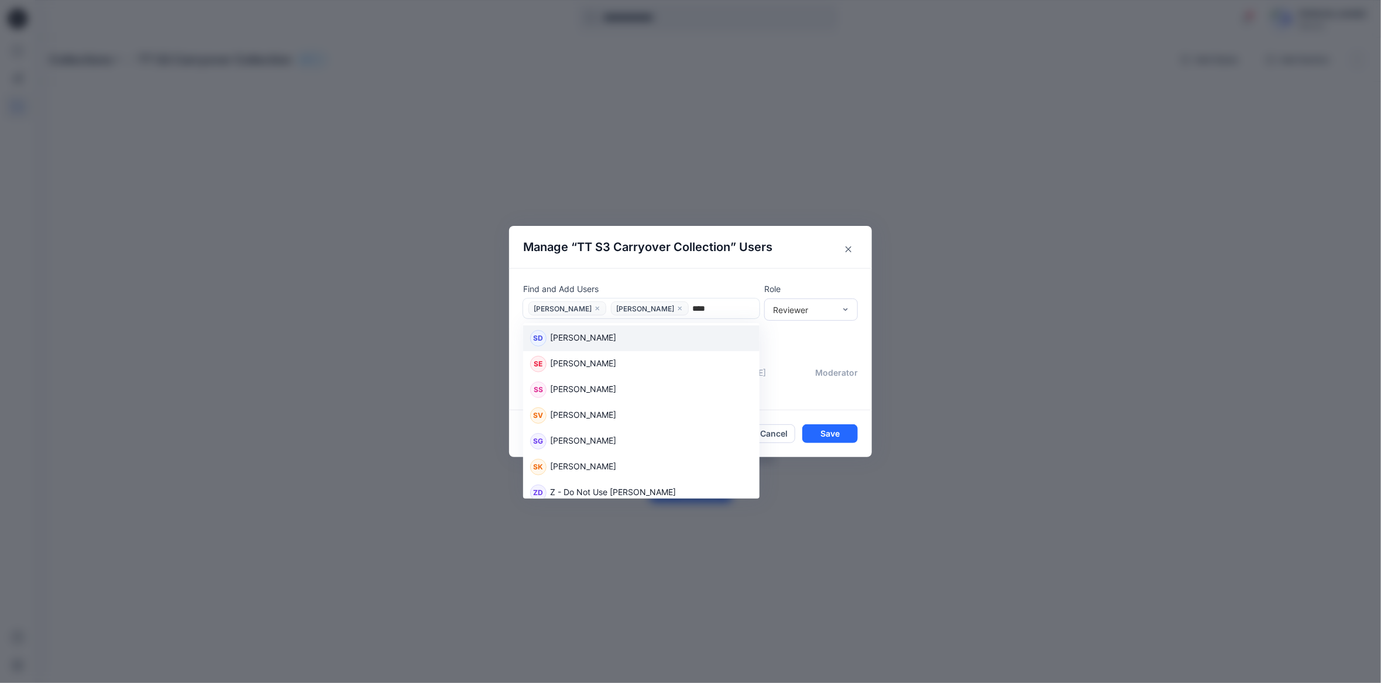
click at [582, 340] on p "[PERSON_NAME]" at bounding box center [583, 338] width 66 height 15
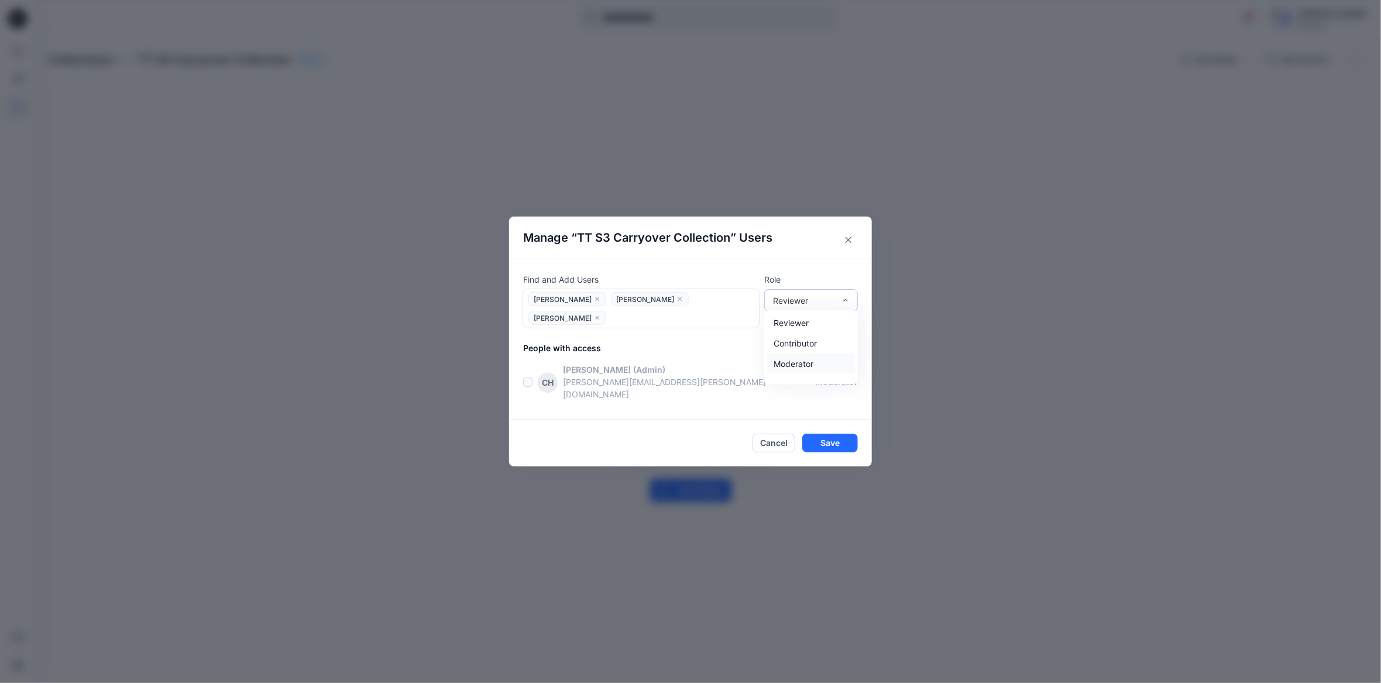
click at [788, 374] on div "Moderator" at bounding box center [810, 363] width 89 height 20
click at [827, 433] on button "Save" at bounding box center [830, 442] width 56 height 19
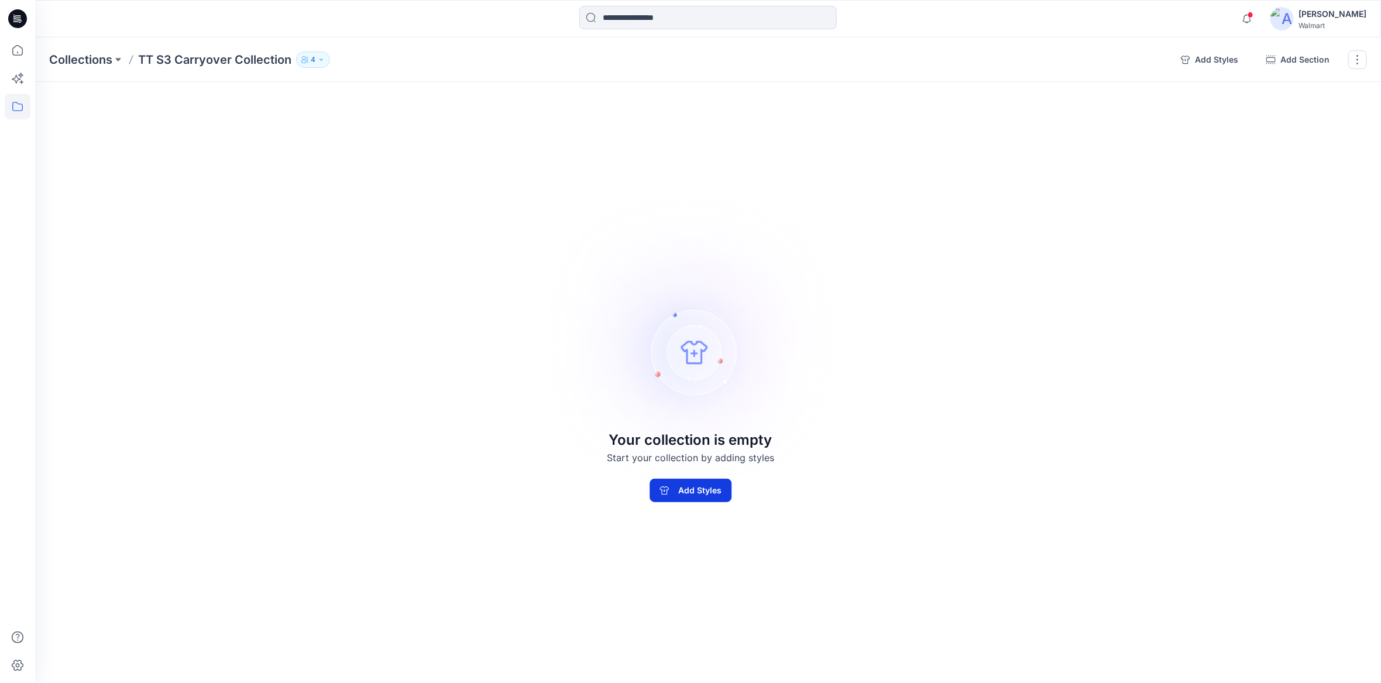
click at [701, 491] on button "Add Styles" at bounding box center [690, 490] width 82 height 23
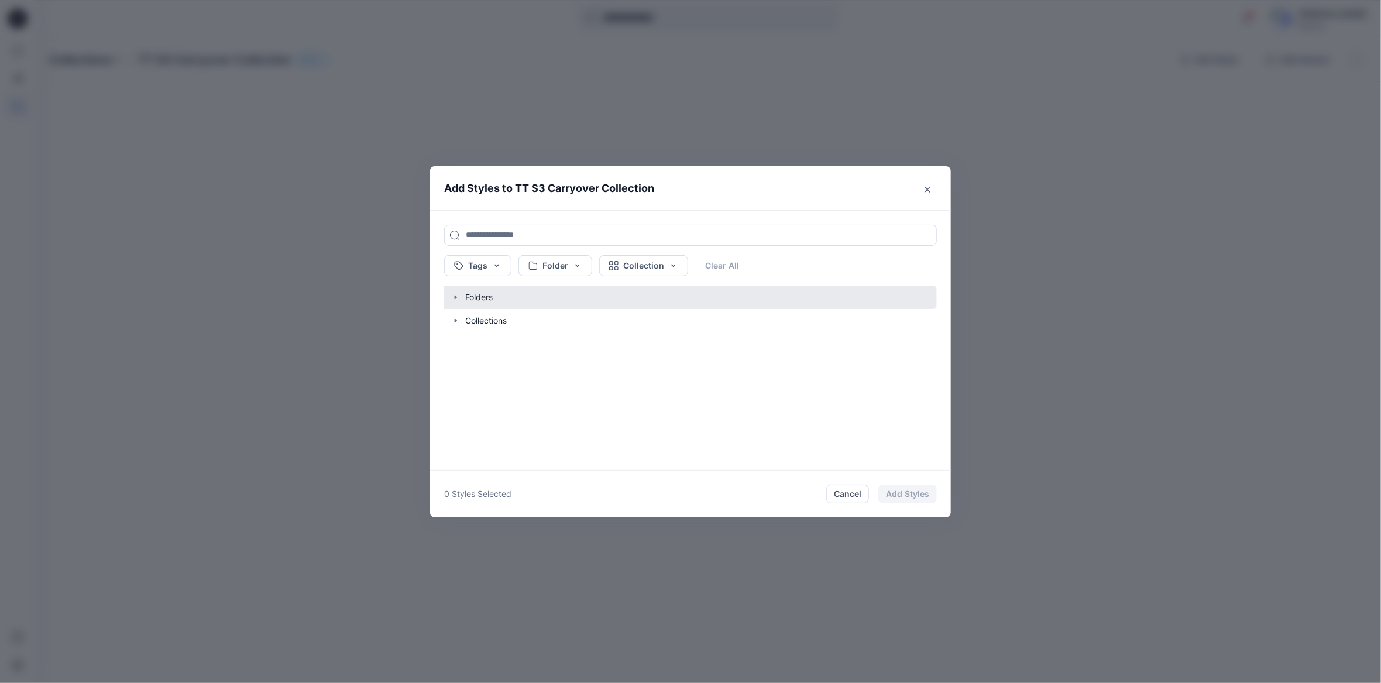
drag, startPoint x: 455, startPoint y: 295, endPoint x: 510, endPoint y: 292, distance: 55.6
click at [455, 295] on icon "button" at bounding box center [456, 297] width 2 height 4
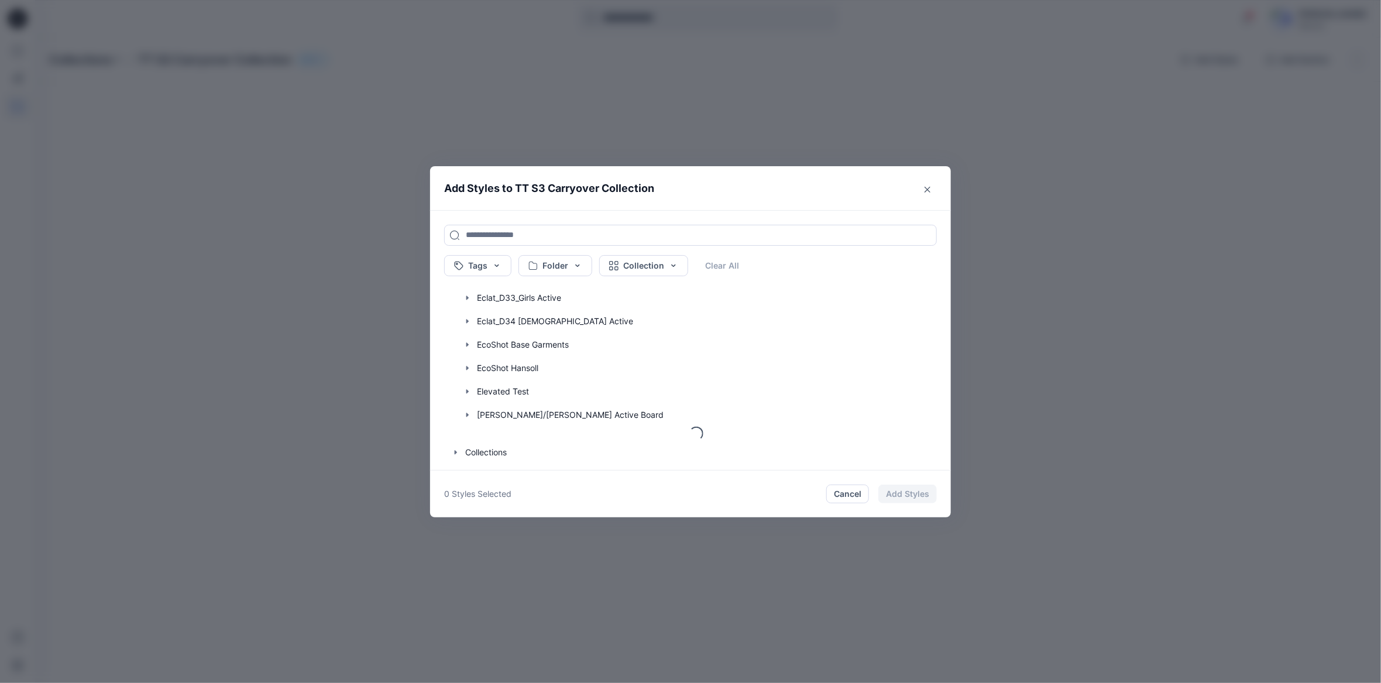
scroll to position [1060, 0]
click at [486, 235] on input at bounding box center [690, 235] width 493 height 21
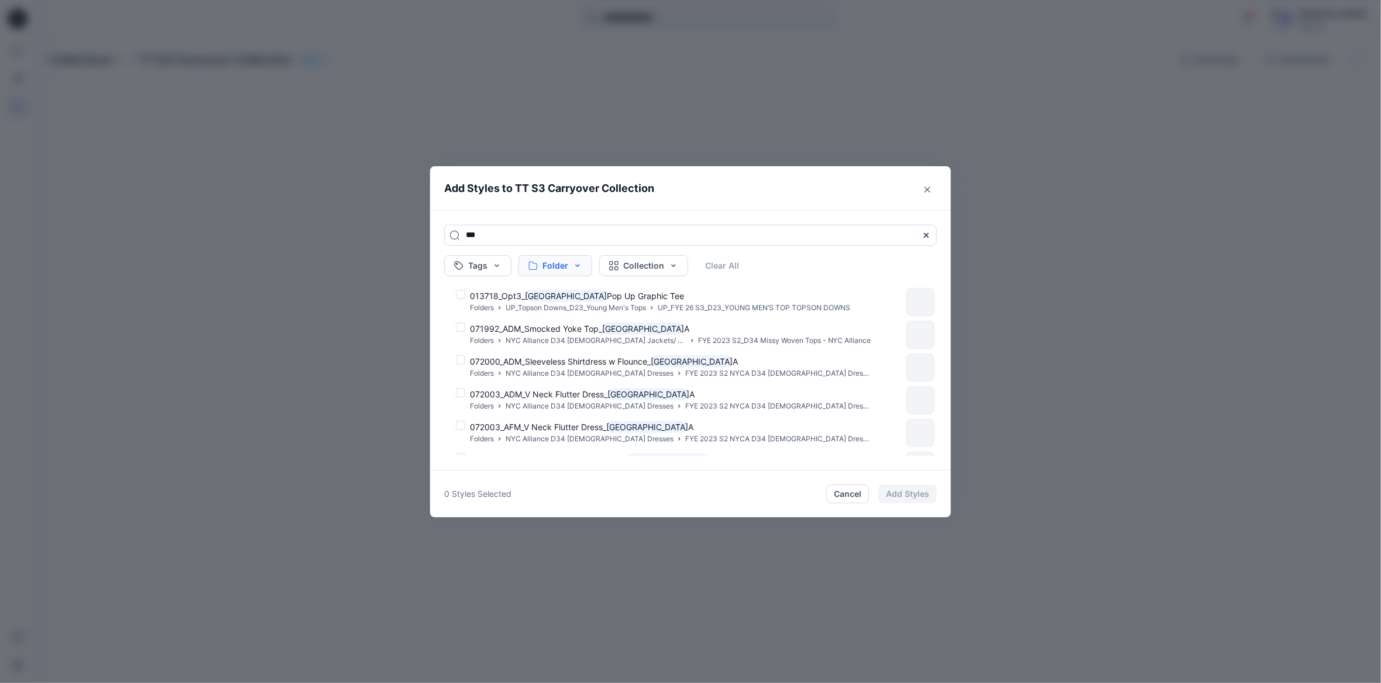
type input "***"
click at [577, 268] on button "Folder" at bounding box center [555, 265] width 74 height 21
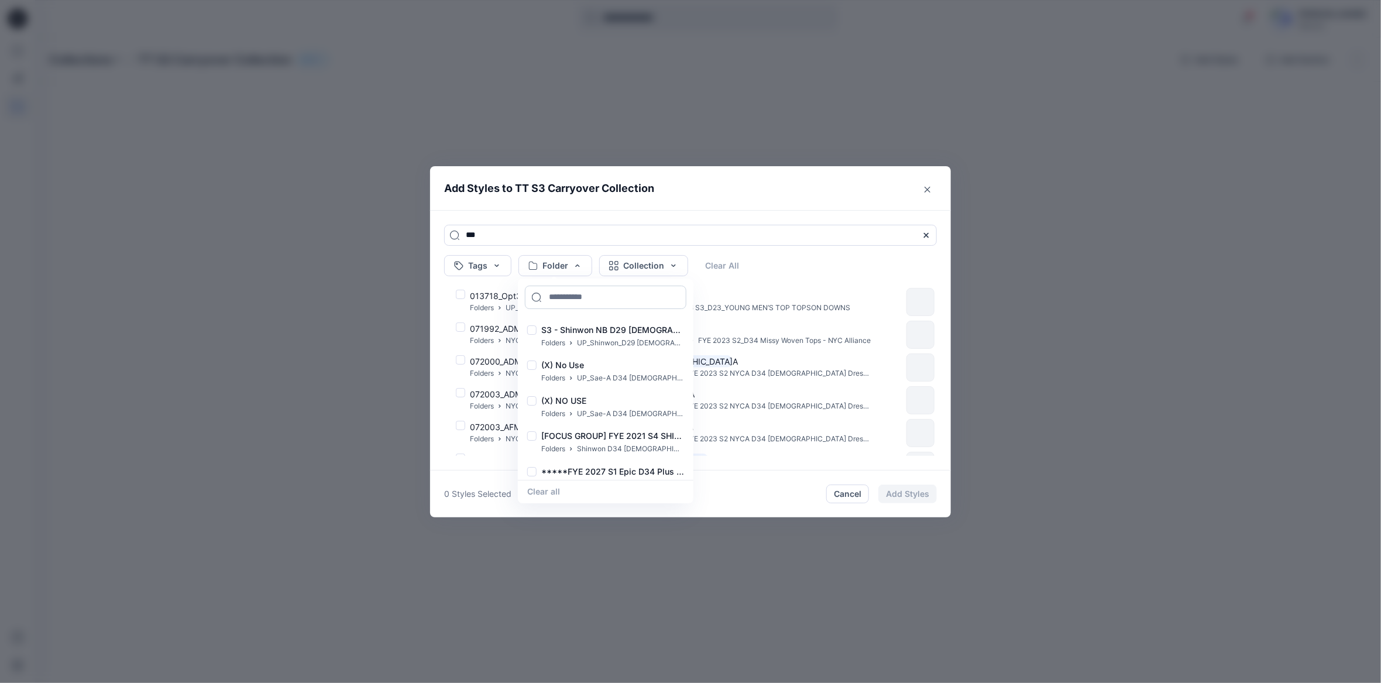
click at [577, 301] on input at bounding box center [605, 296] width 161 height 23
type input "****"
drag, startPoint x: 653, startPoint y: 438, endPoint x: 680, endPoint y: 449, distance: 28.4
click at [653, 438] on div "FA NYCA D34 Womens Knits Folders" at bounding box center [605, 442] width 171 height 36
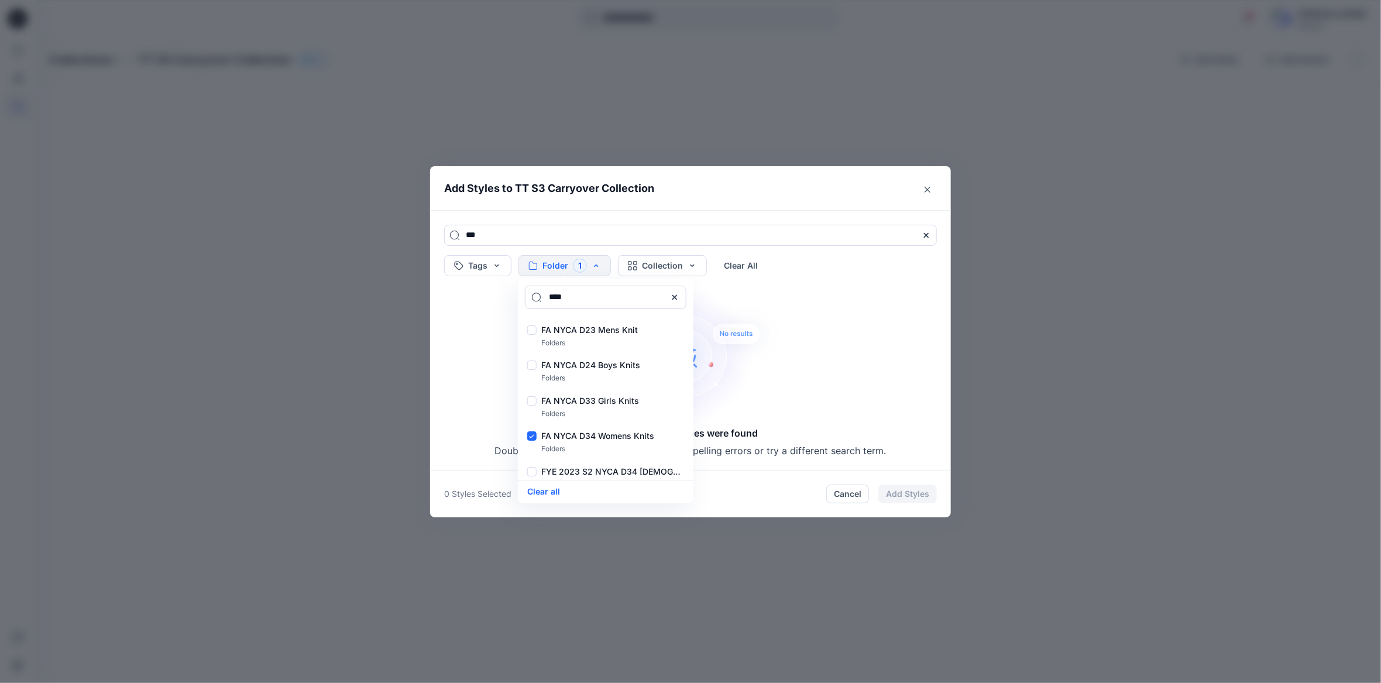
click at [803, 190] on header "Add Styles to TT S3 Carryover Collection" at bounding box center [690, 188] width 521 height 44
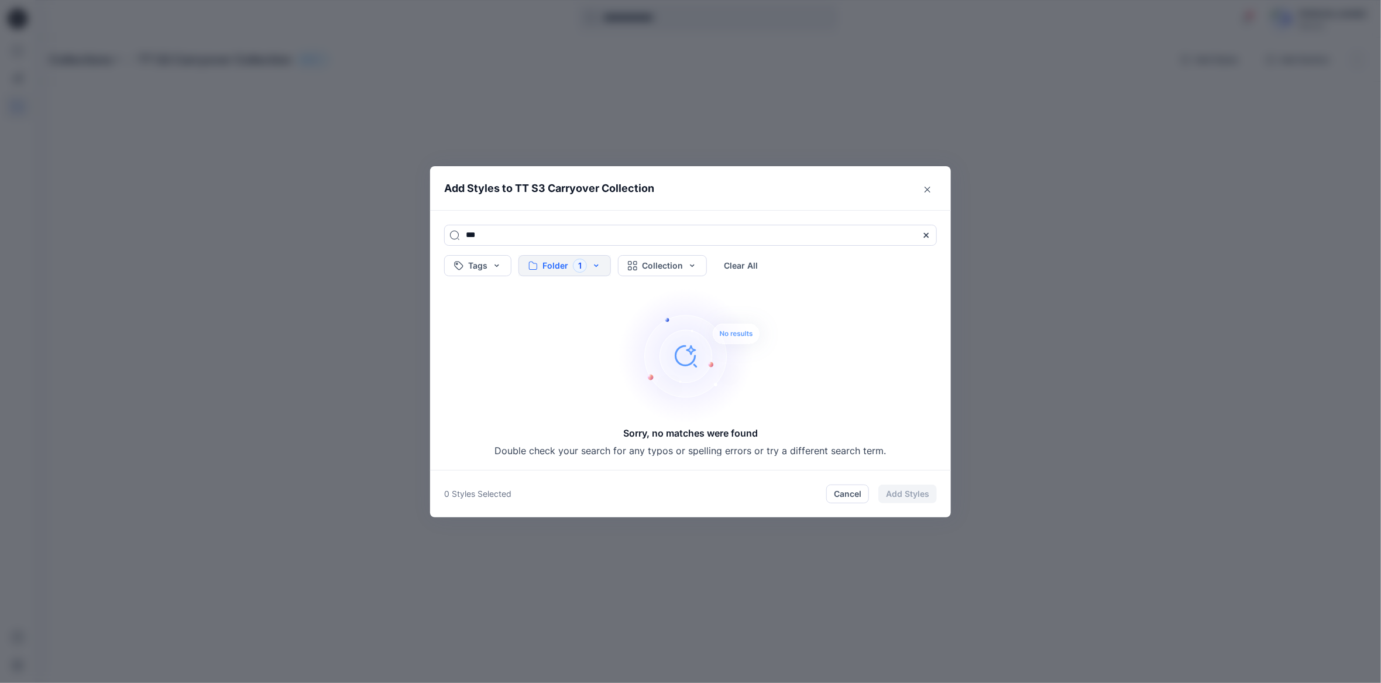
click at [596, 265] on button "Folder 1" at bounding box center [564, 265] width 92 height 21
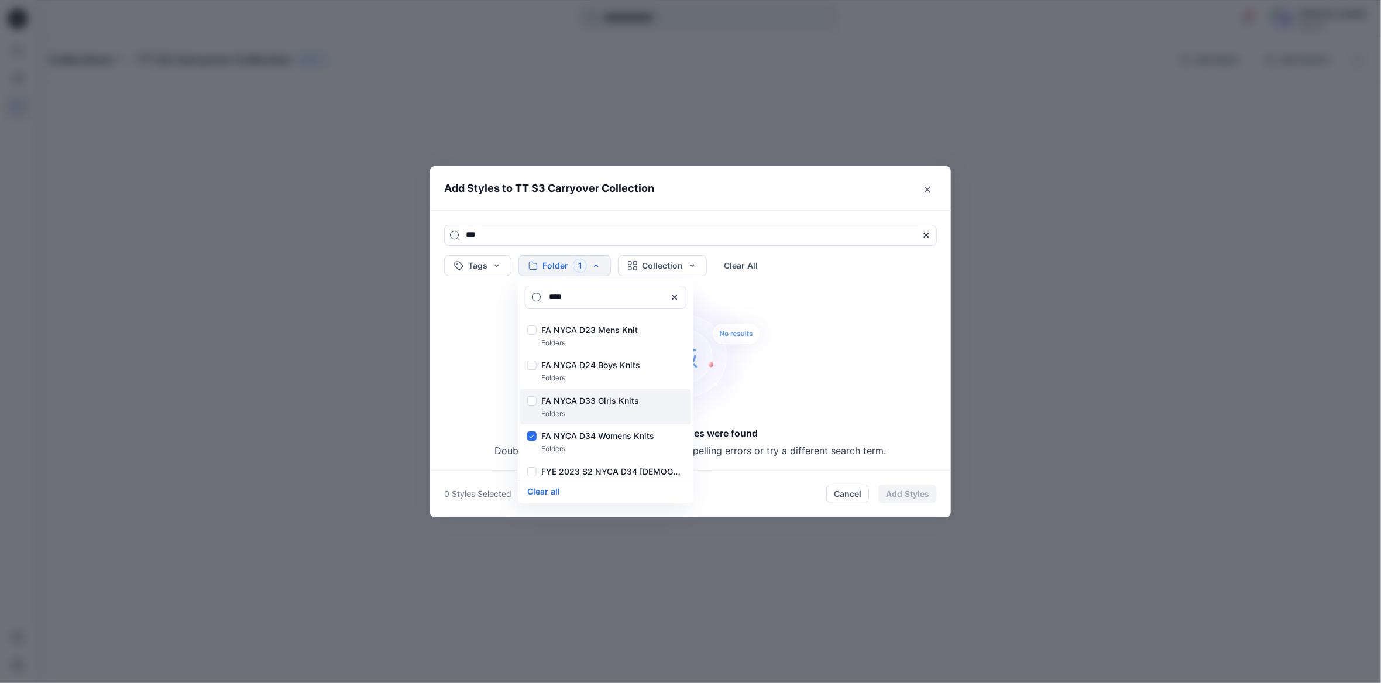
scroll to position [58, 0]
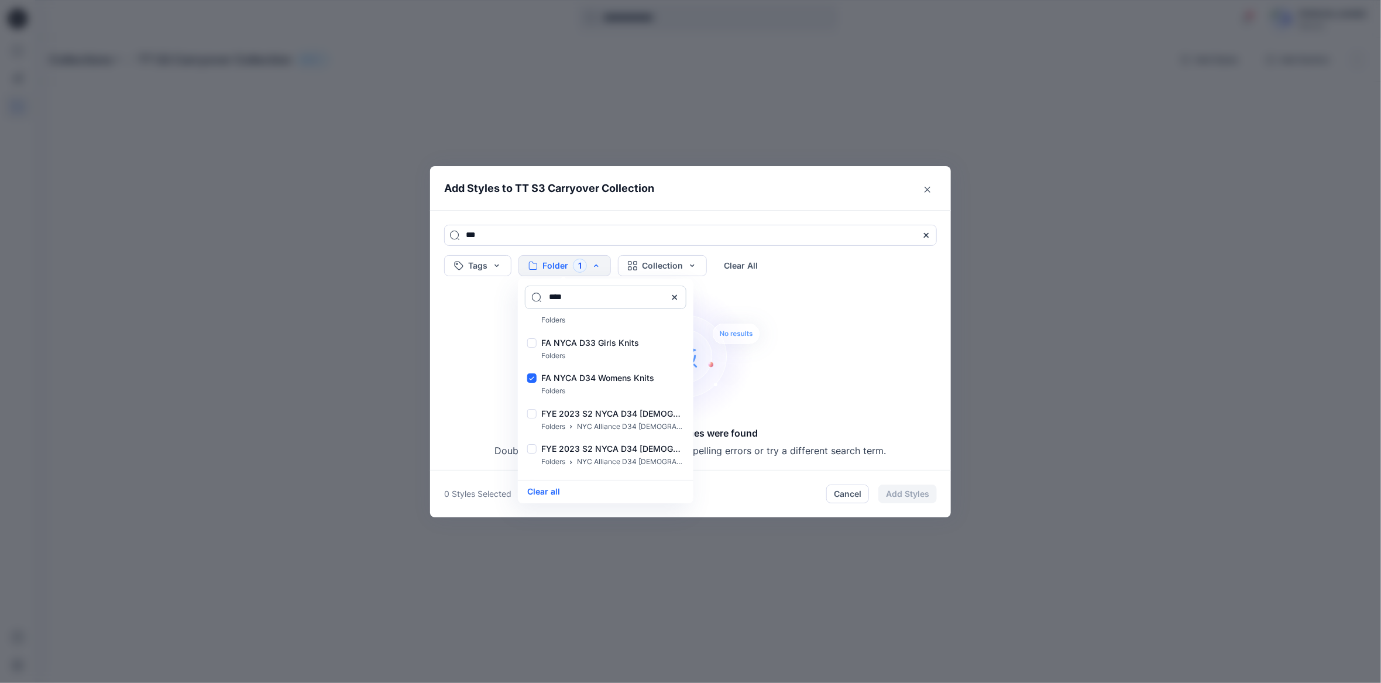
drag, startPoint x: 591, startPoint y: 301, endPoint x: 533, endPoint y: 301, distance: 58.5
click at [533, 301] on input "****" at bounding box center [605, 296] width 161 height 23
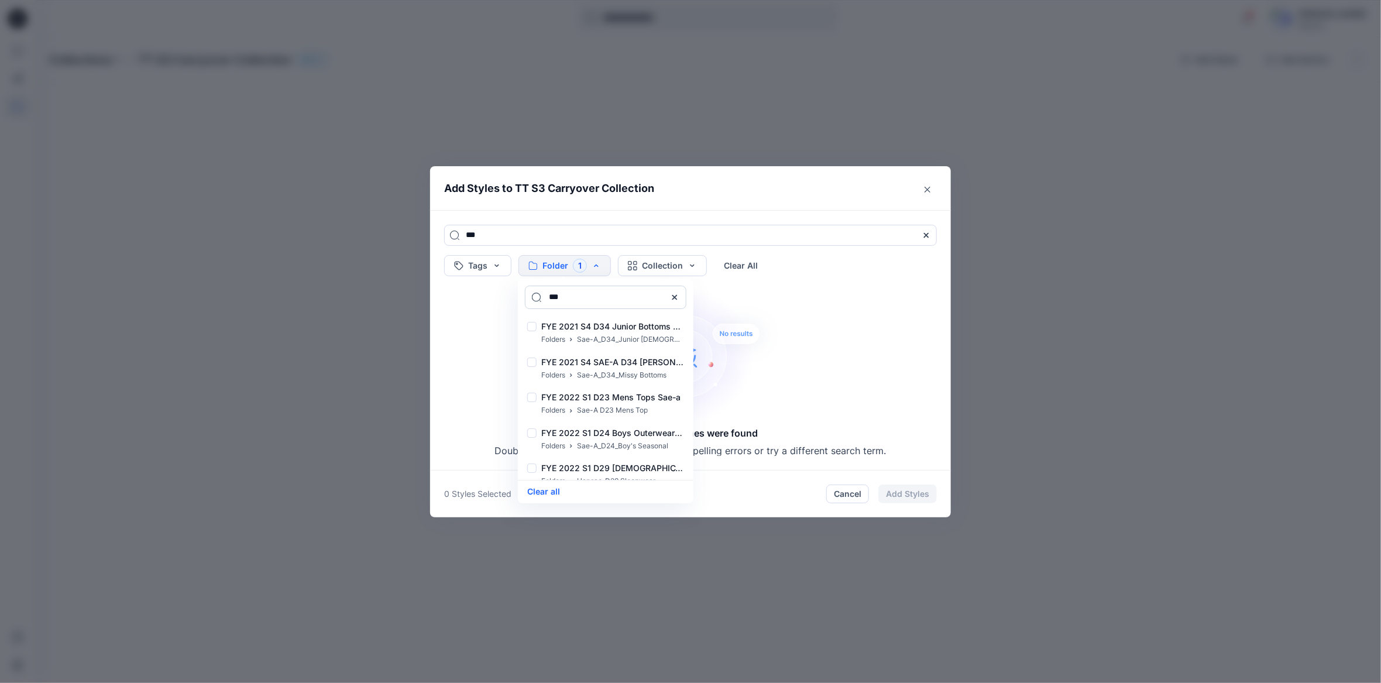
click at [572, 296] on input "***" at bounding box center [605, 296] width 161 height 23
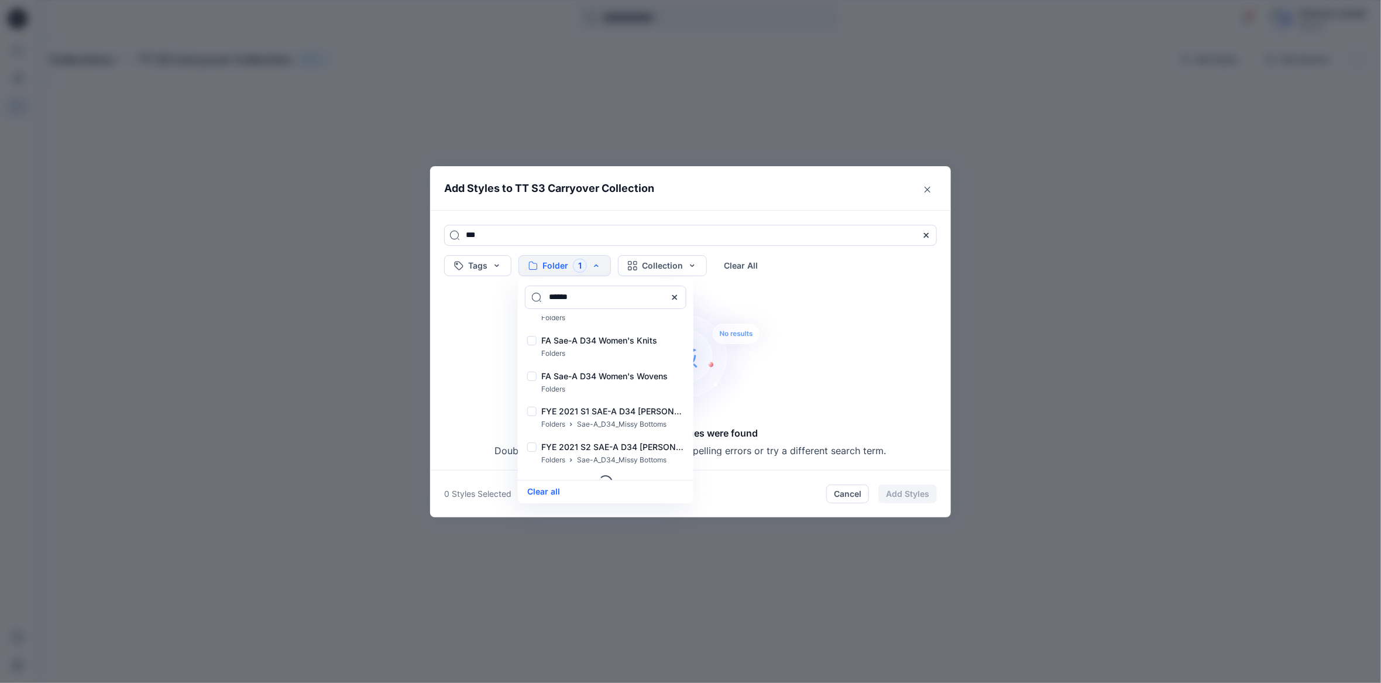
scroll to position [287, 0]
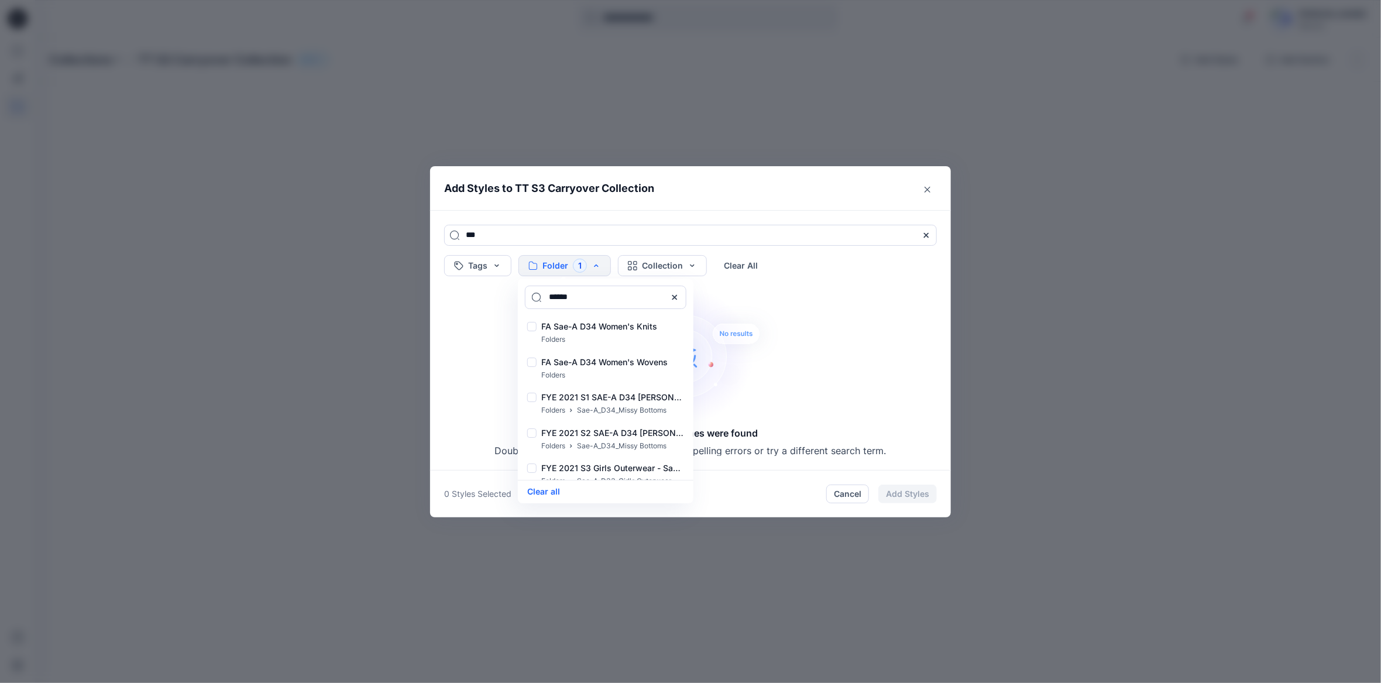
type input "*****"
drag, startPoint x: 603, startPoint y: 429, endPoint x: 762, endPoint y: 462, distance: 163.1
click at [603, 429] on p "FYE 2022 S3 D34 Missy Woven Tops_Sae-a" at bounding box center [612, 433] width 143 height 14
click at [655, 321] on p "FYE 2022 S3 D34 [DEMOGRAPHIC_DATA] OUTERWEAR_SAE-A" at bounding box center [612, 326] width 143 height 14
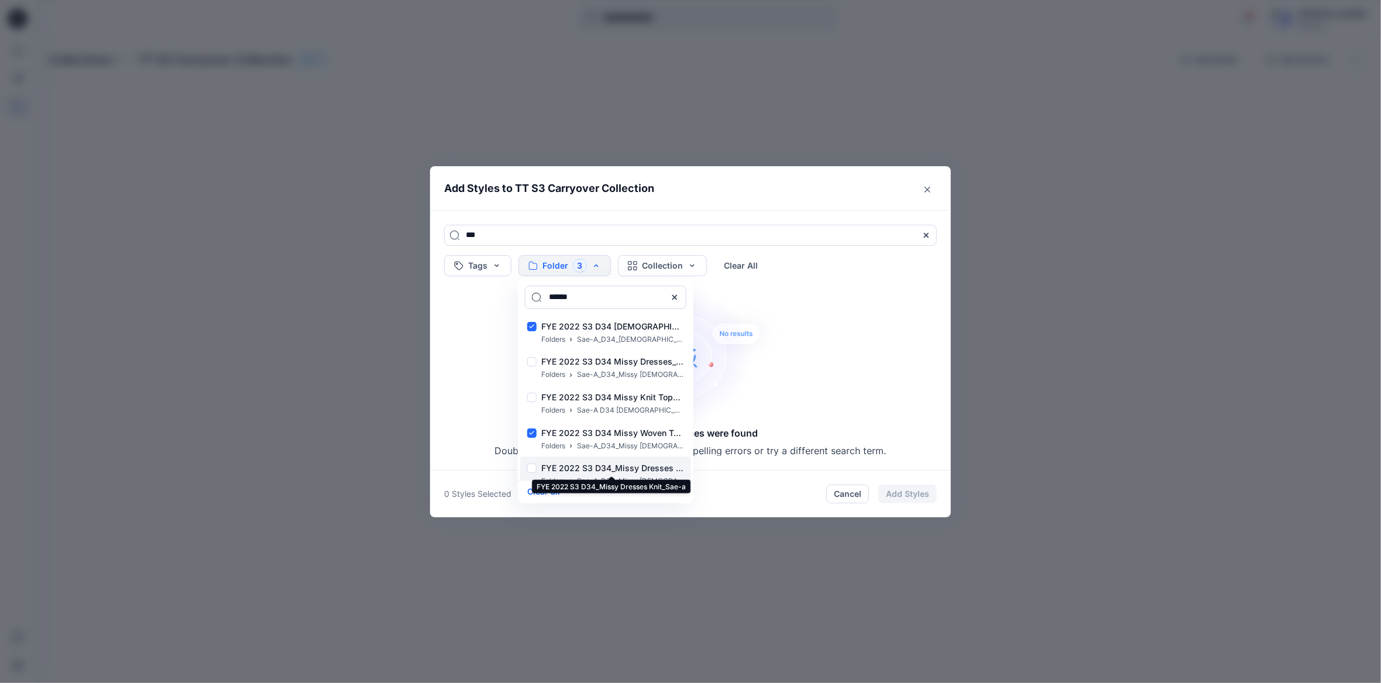
drag, startPoint x: 636, startPoint y: 467, endPoint x: 644, endPoint y: 464, distance: 8.0
click at [636, 467] on p "FYE 2022 S3 D34_Missy Dresses Knit_Sae-a" at bounding box center [612, 468] width 143 height 14
click at [157, 79] on div "Add Styles to TT S3 Carryover Collection *** Tags Folder 4 ***** ASTM Fit Analy…" at bounding box center [690, 341] width 1381 height 683
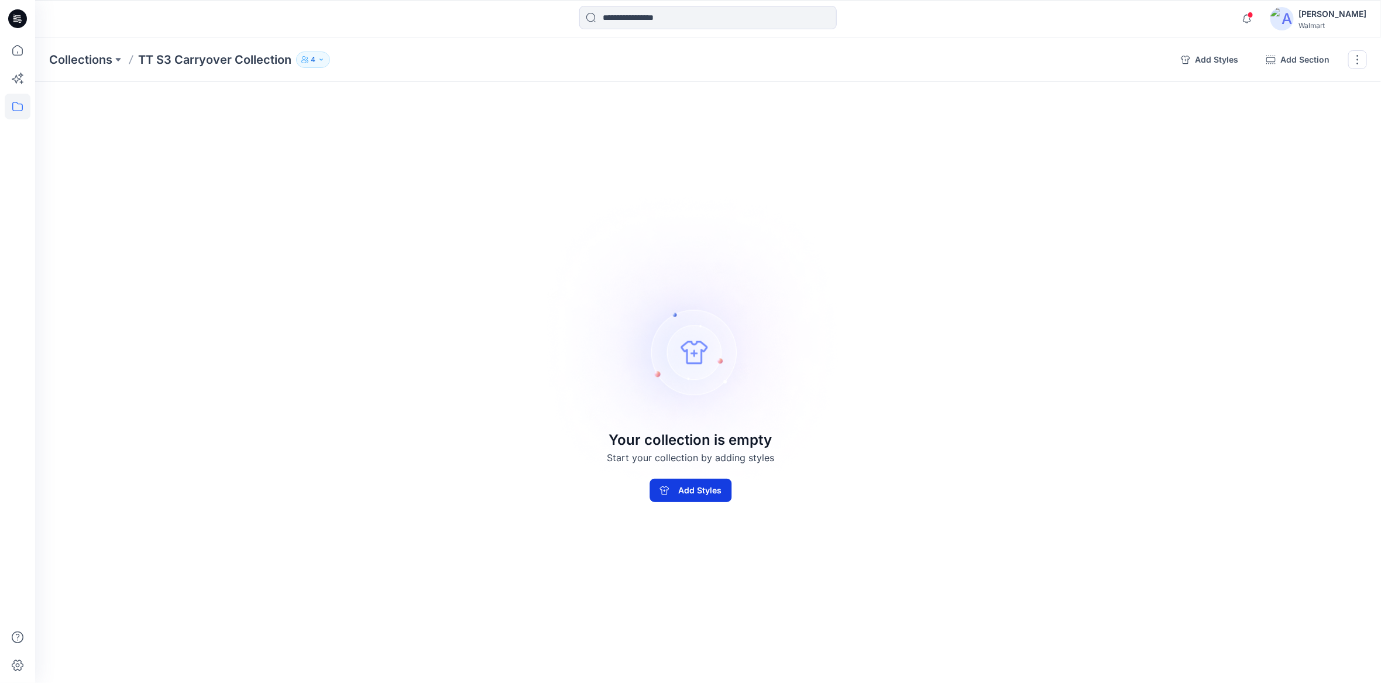
click at [703, 491] on button "Add Styles" at bounding box center [690, 490] width 82 height 23
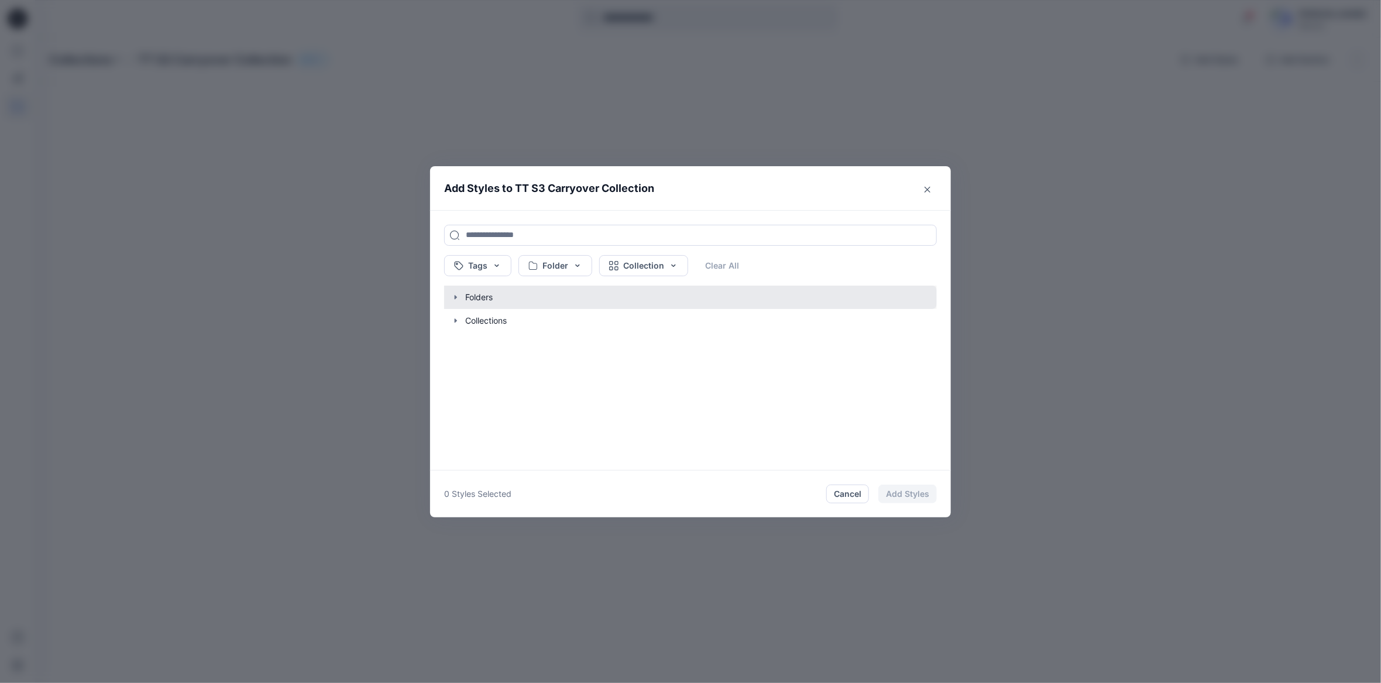
click at [495, 300] on button "button" at bounding box center [684, 296] width 504 height 23
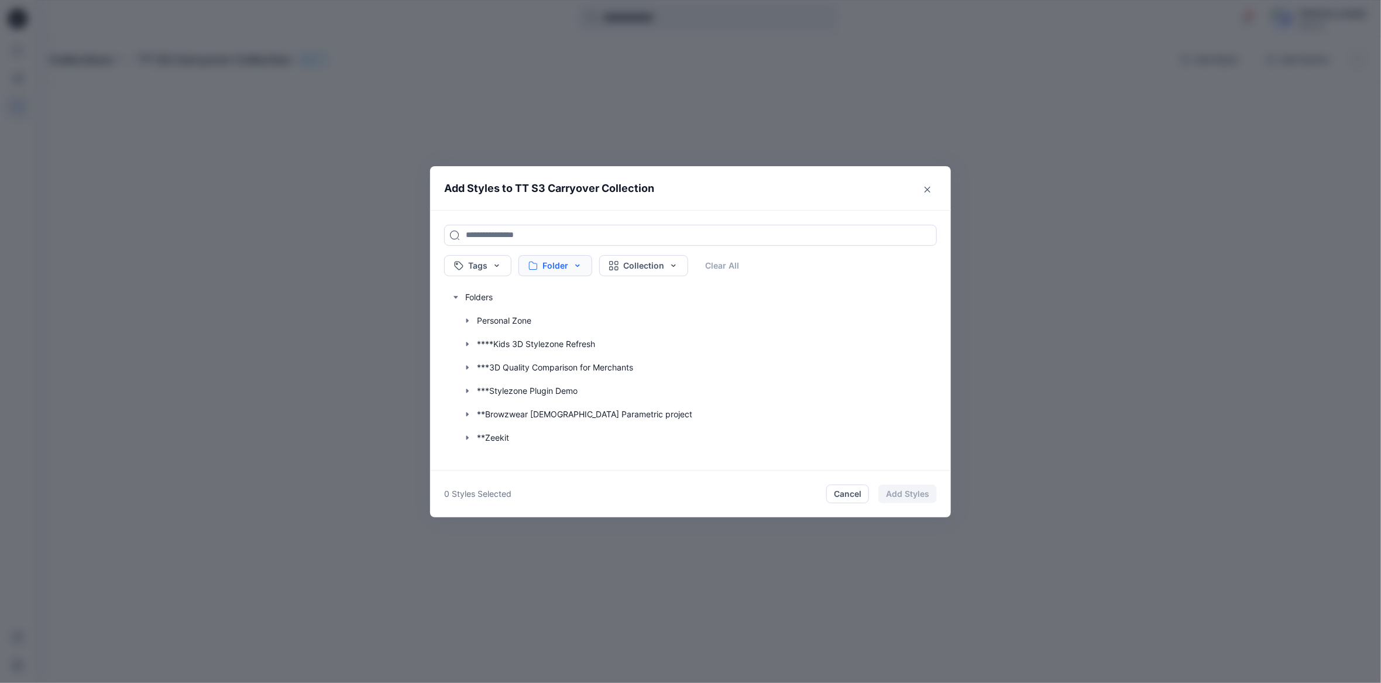
click at [581, 266] on button "Folder" at bounding box center [555, 265] width 74 height 21
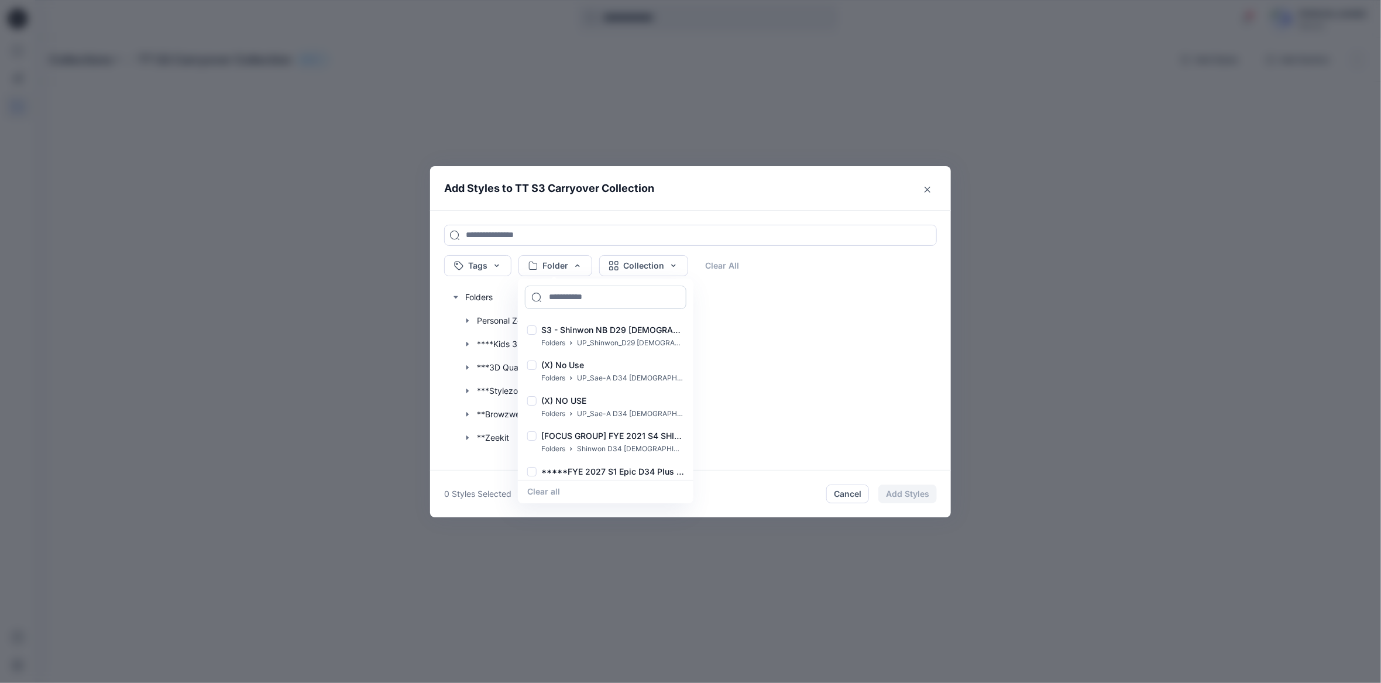
click at [560, 299] on input at bounding box center [605, 296] width 161 height 23
type input "*******"
click at [611, 369] on p "FA Nanjing D34 Womens Wovens" at bounding box center [606, 365] width 130 height 14
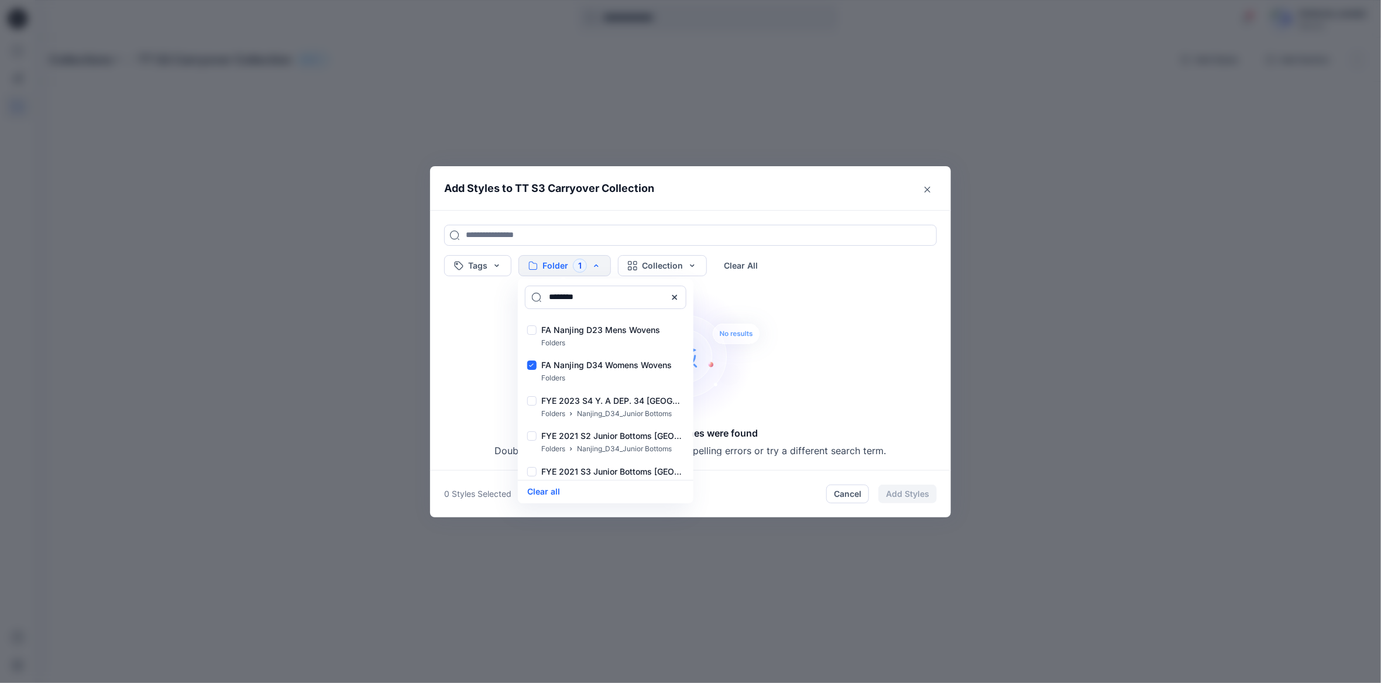
click at [703, 192] on header "Add Styles to TT S3 Carryover Collection" at bounding box center [690, 188] width 521 height 44
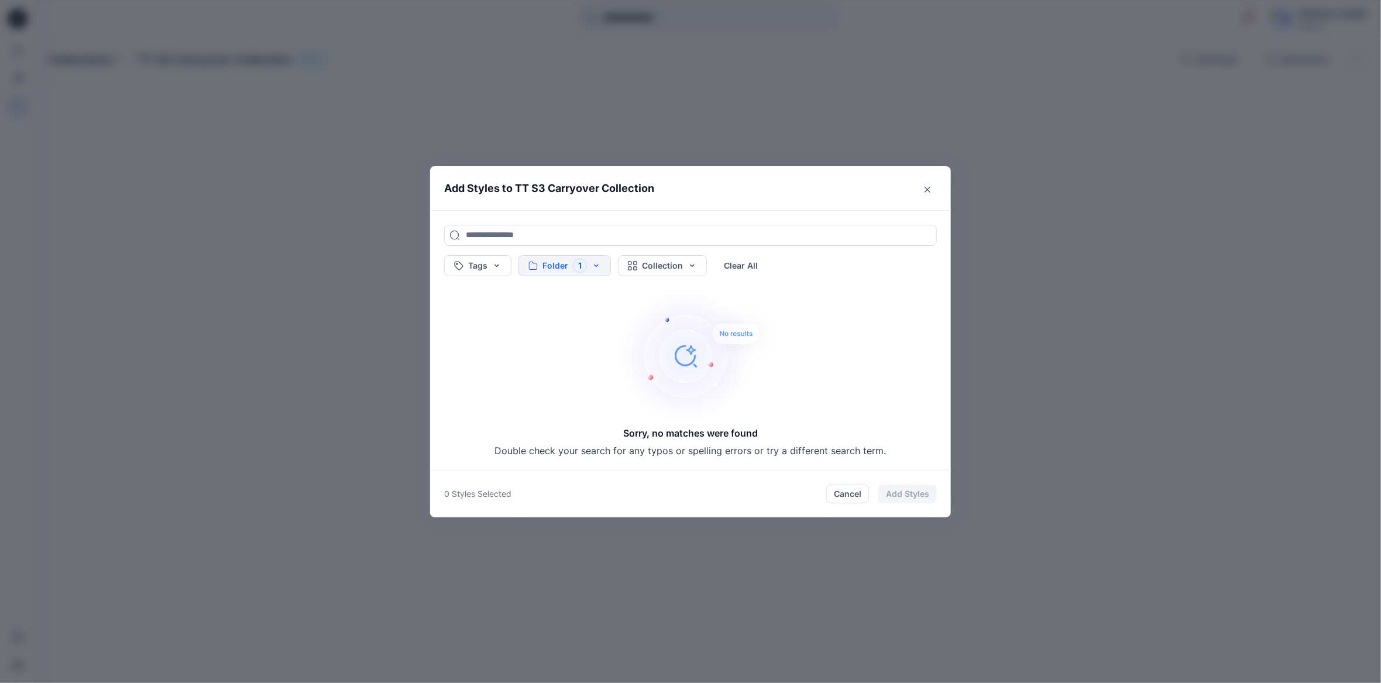
click at [570, 267] on button "Folder 1" at bounding box center [564, 265] width 92 height 21
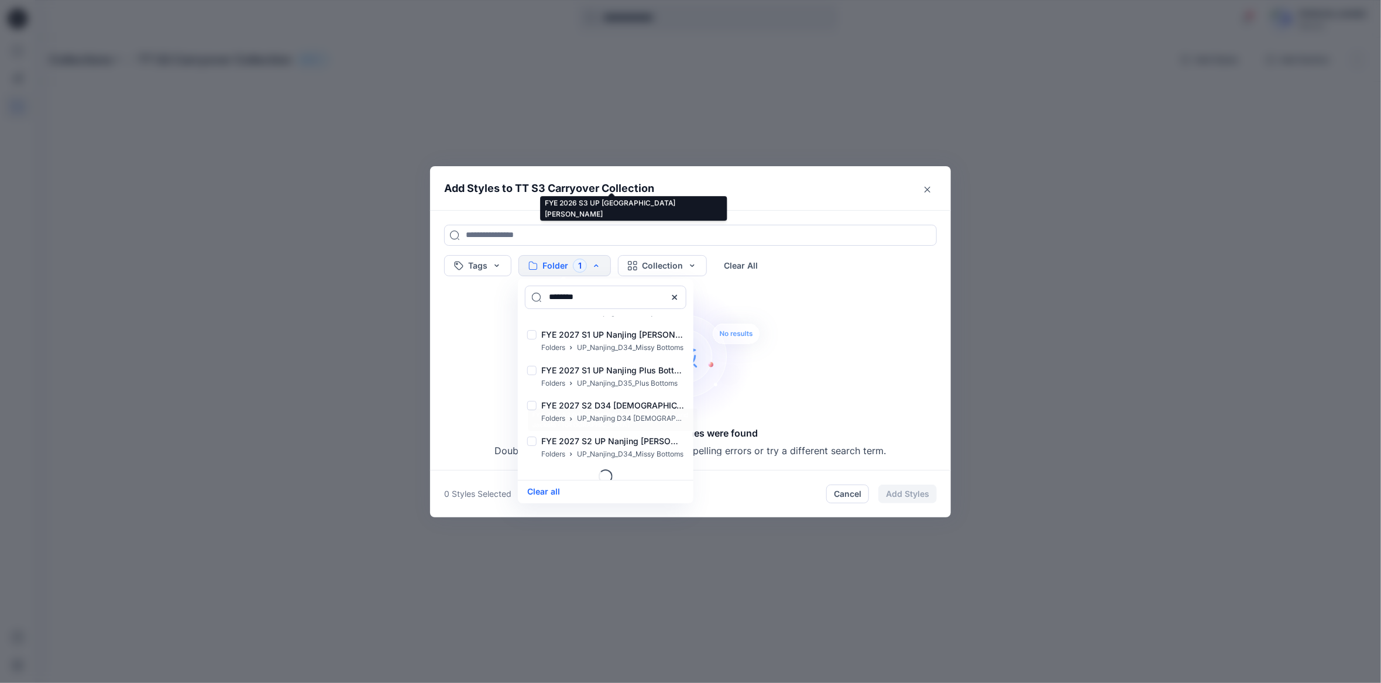
scroll to position [2625, 0]
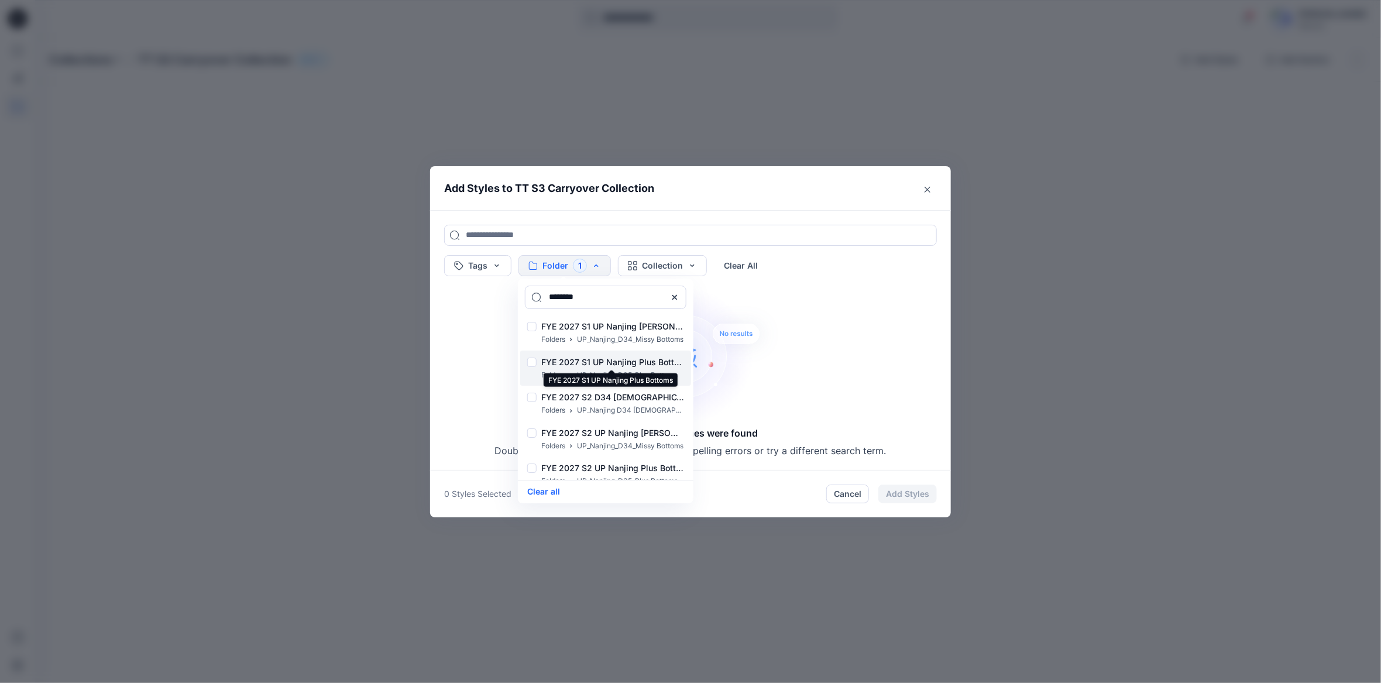
click at [629, 360] on p "FYE 2027 S1 UP Nanjing Plus Bottoms" at bounding box center [612, 362] width 143 height 14
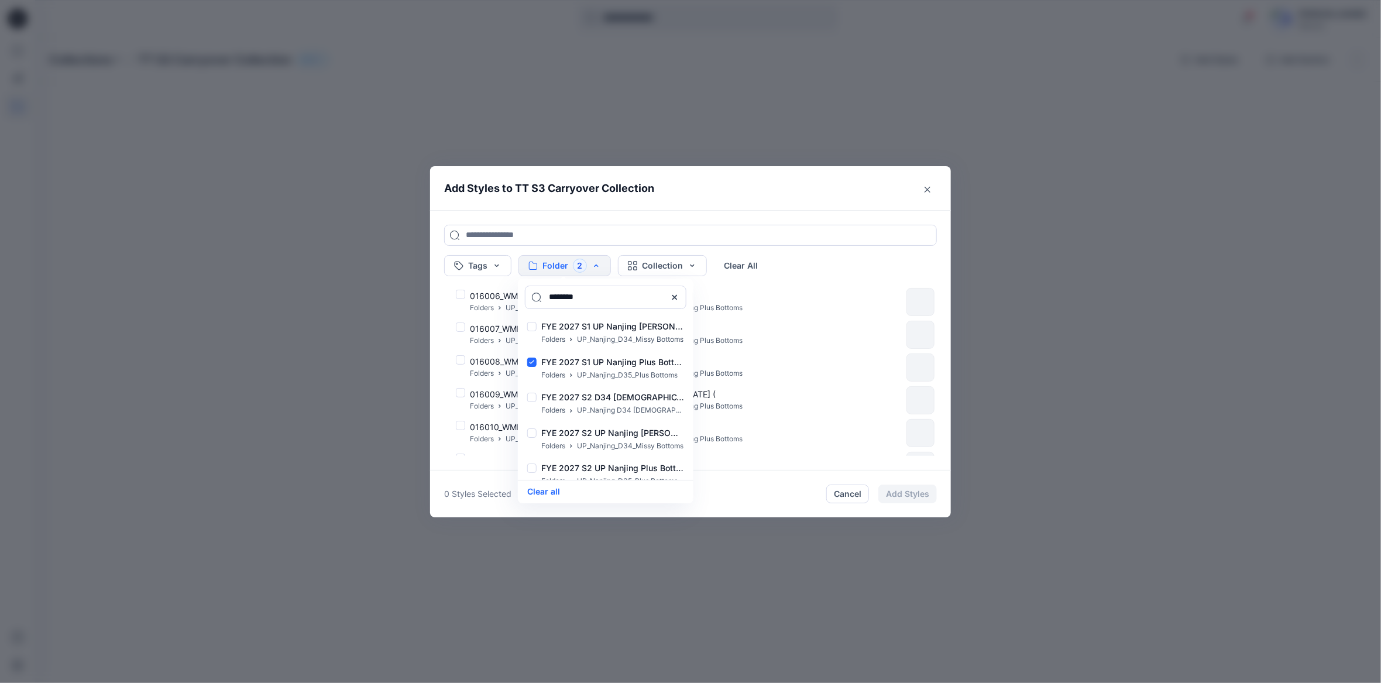
click at [647, 204] on header "Add Styles to TT S3 Carryover Collection" at bounding box center [690, 188] width 521 height 44
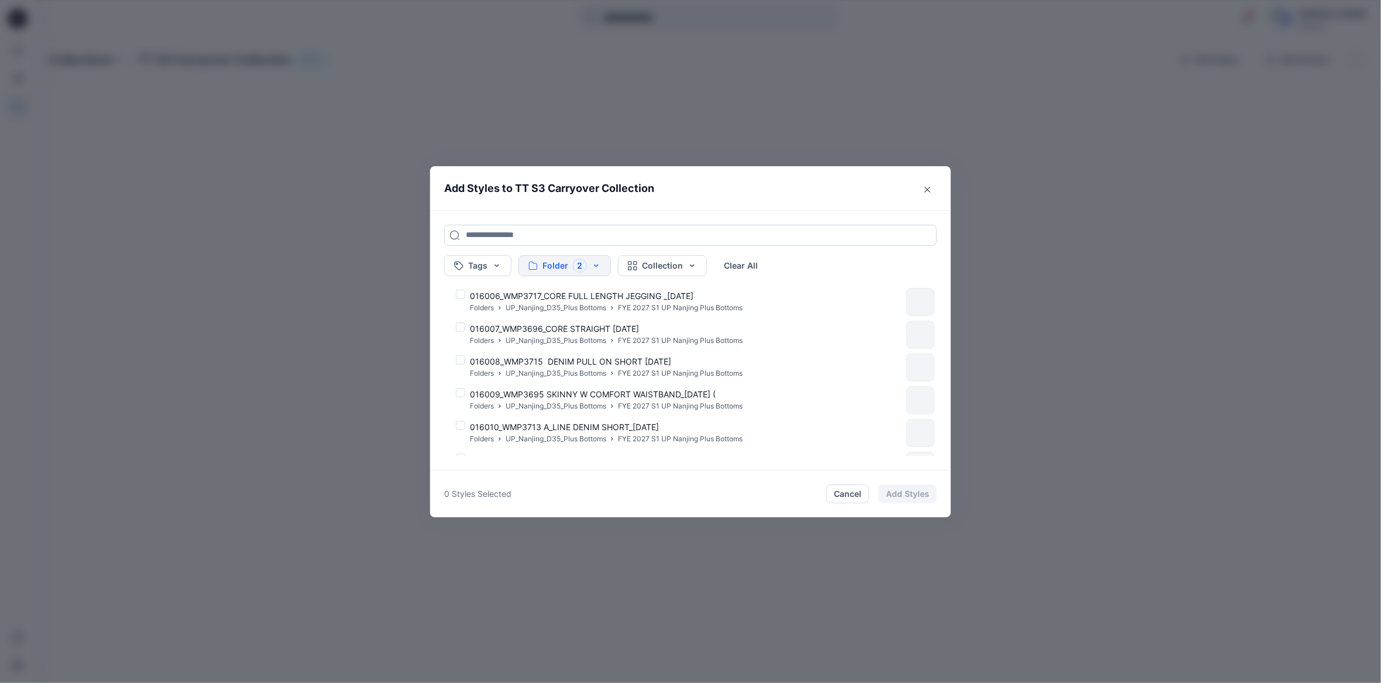
click at [505, 233] on input at bounding box center [690, 235] width 493 height 21
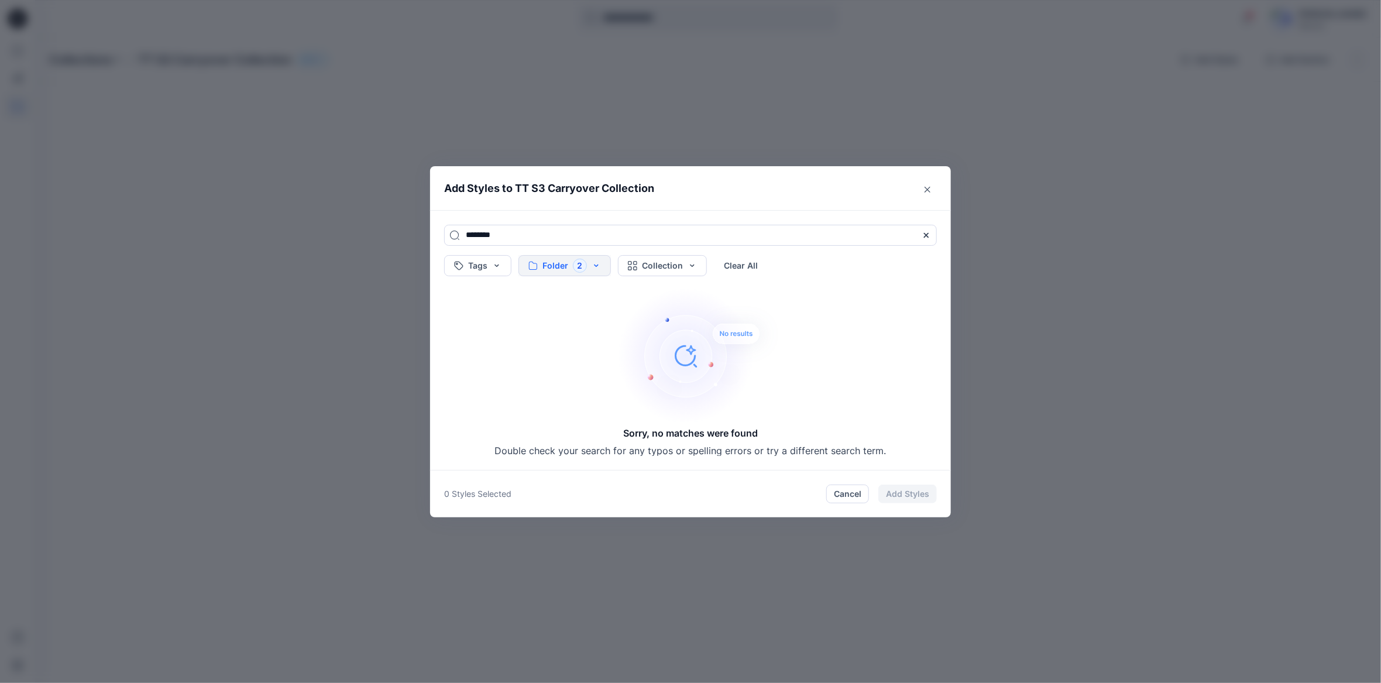
type input "********"
click at [555, 269] on button "Folder 2" at bounding box center [564, 265] width 92 height 21
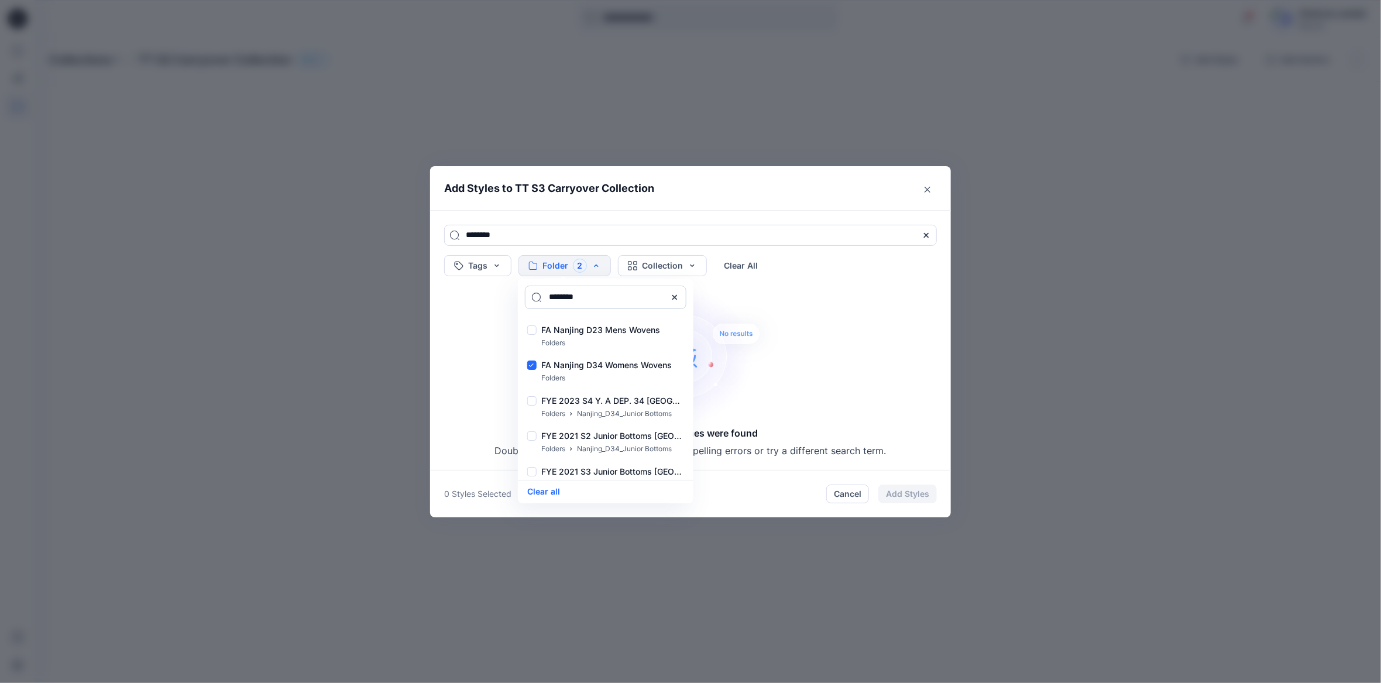
drag, startPoint x: 587, startPoint y: 295, endPoint x: 531, endPoint y: 295, distance: 56.2
click at [531, 295] on input "*******" at bounding box center [605, 296] width 161 height 23
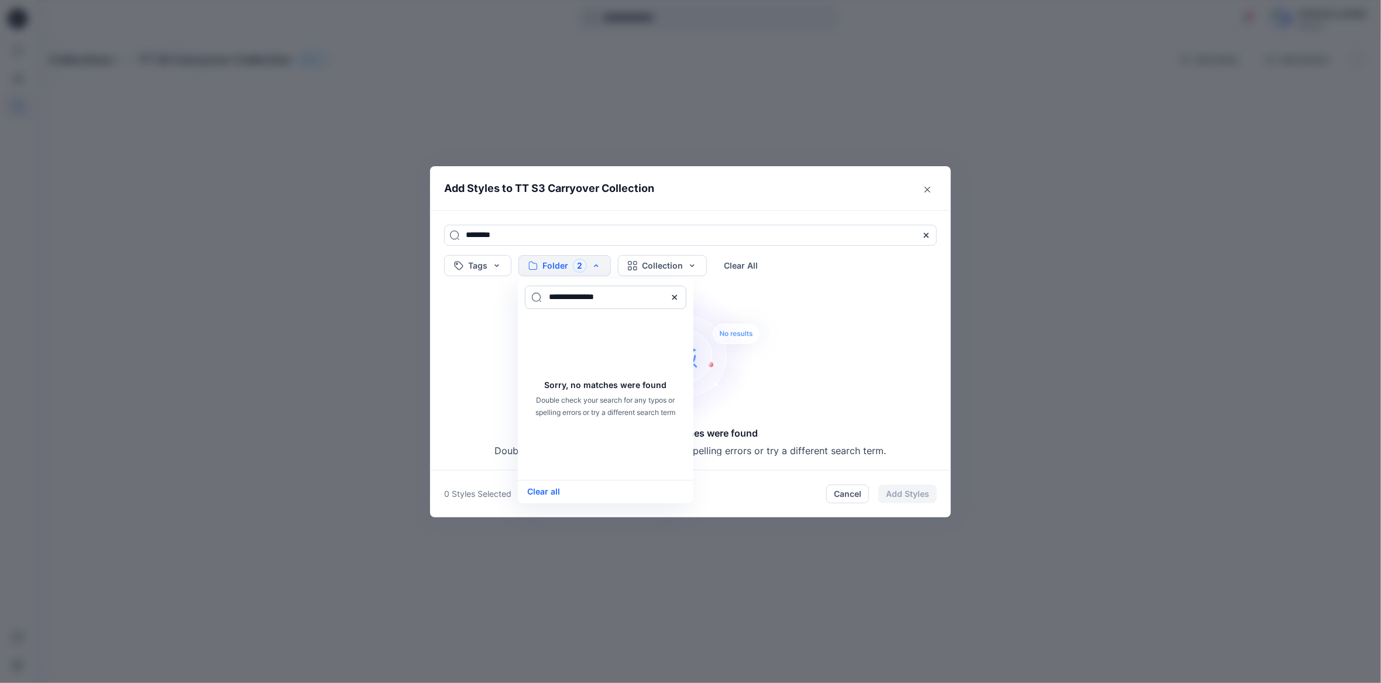
click at [589, 293] on input "**********" at bounding box center [605, 296] width 161 height 23
type input "**********"
drag, startPoint x: 633, startPoint y: 298, endPoint x: 529, endPoint y: 307, distance: 104.4
click at [533, 304] on input "**********" at bounding box center [605, 296] width 161 height 23
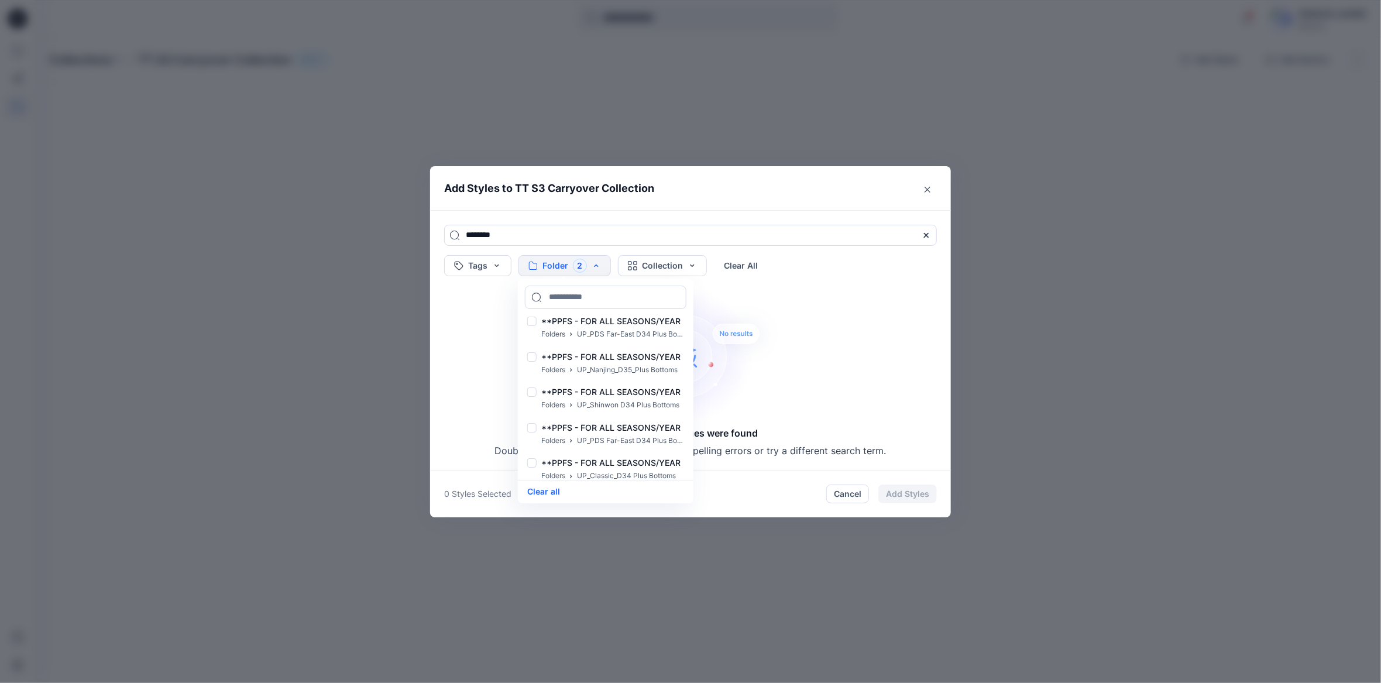
scroll to position [616, 0]
click at [593, 263] on button "Folder 2" at bounding box center [564, 265] width 92 height 21
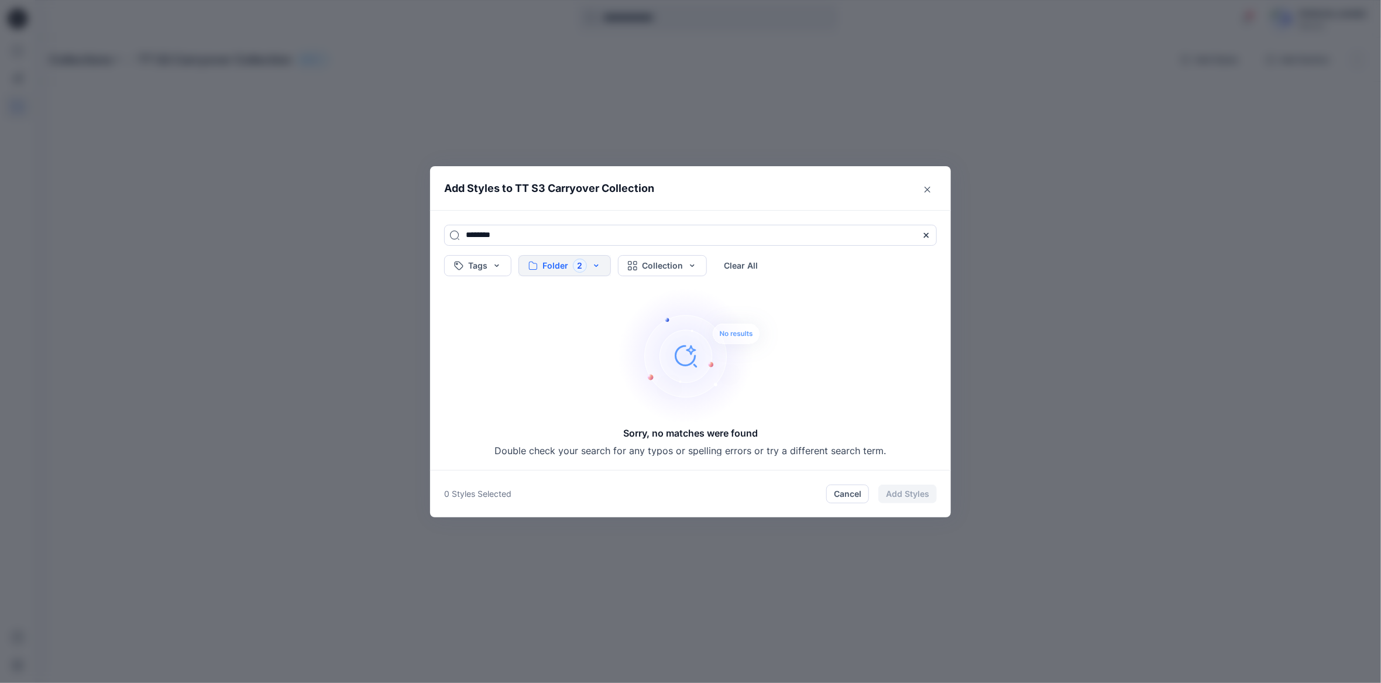
click at [594, 263] on button "Folder 2" at bounding box center [564, 265] width 92 height 21
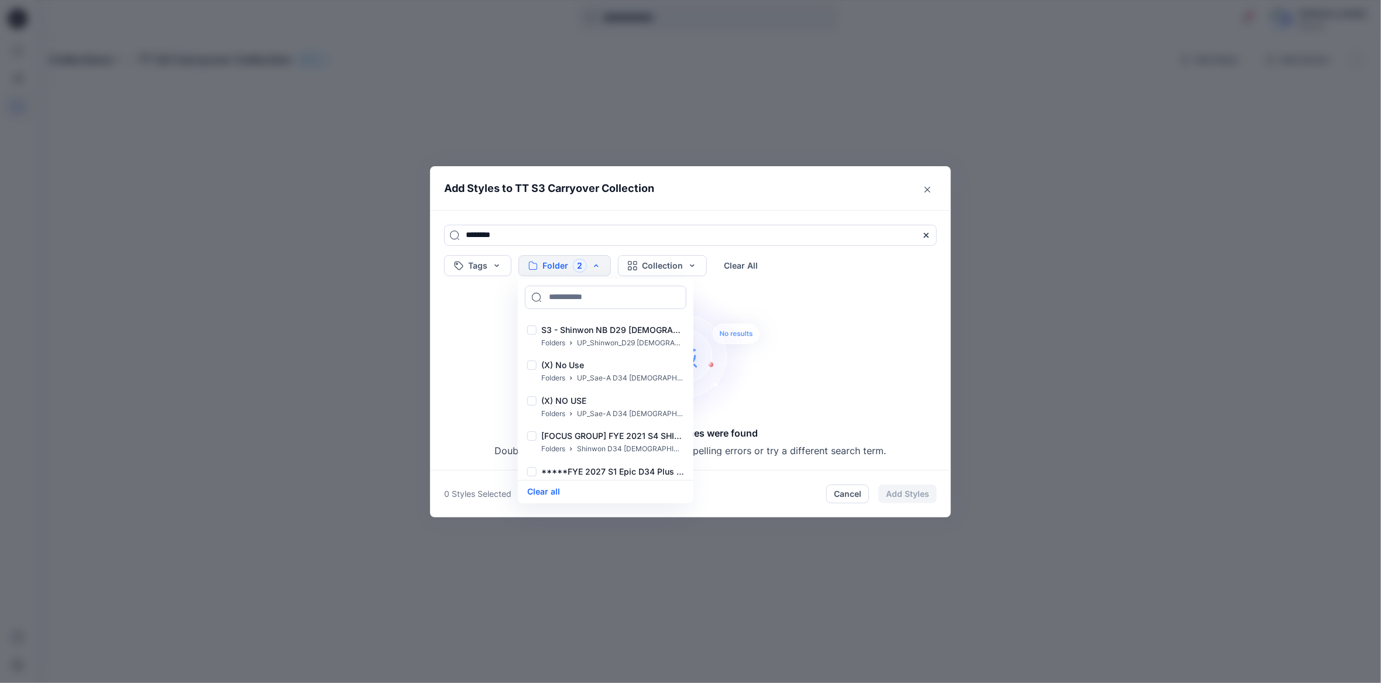
scroll to position [33, 0]
drag, startPoint x: 553, startPoint y: 491, endPoint x: 577, endPoint y: 474, distance: 30.2
click at [553, 491] on button "Clear all" at bounding box center [543, 491] width 33 height 13
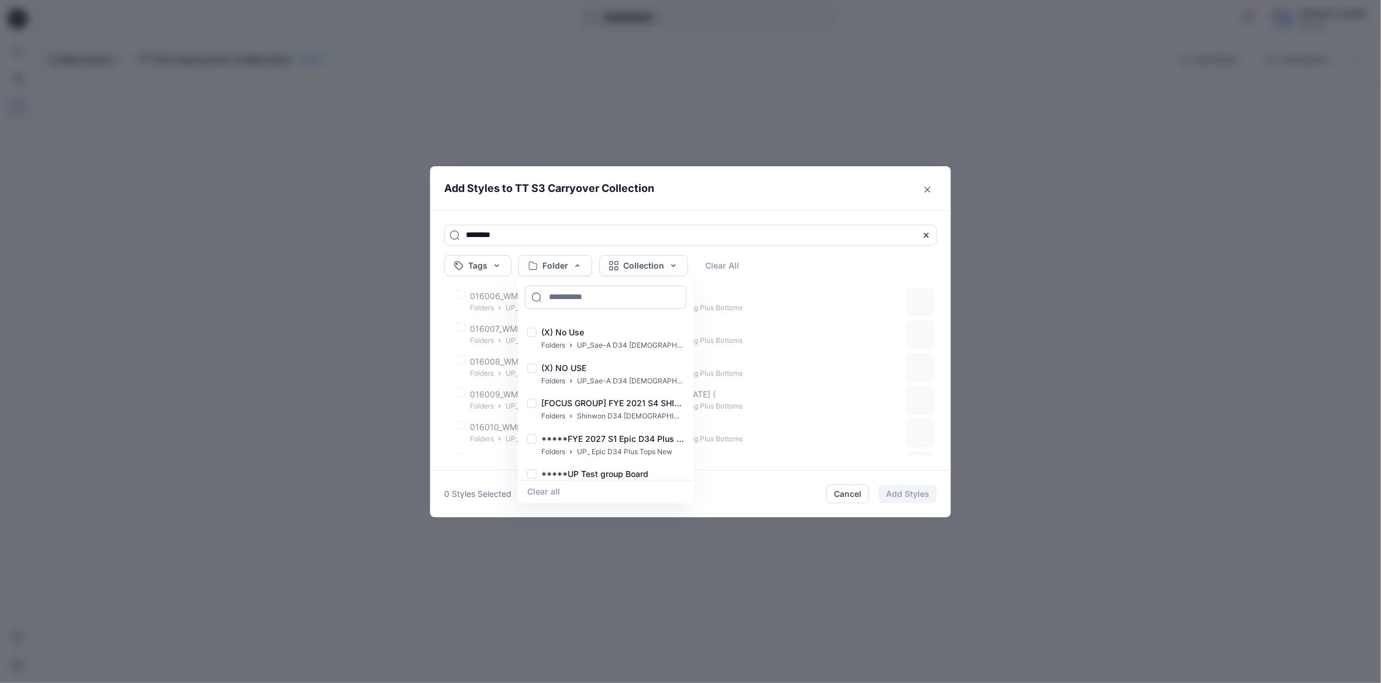
click at [545, 297] on input at bounding box center [605, 296] width 161 height 23
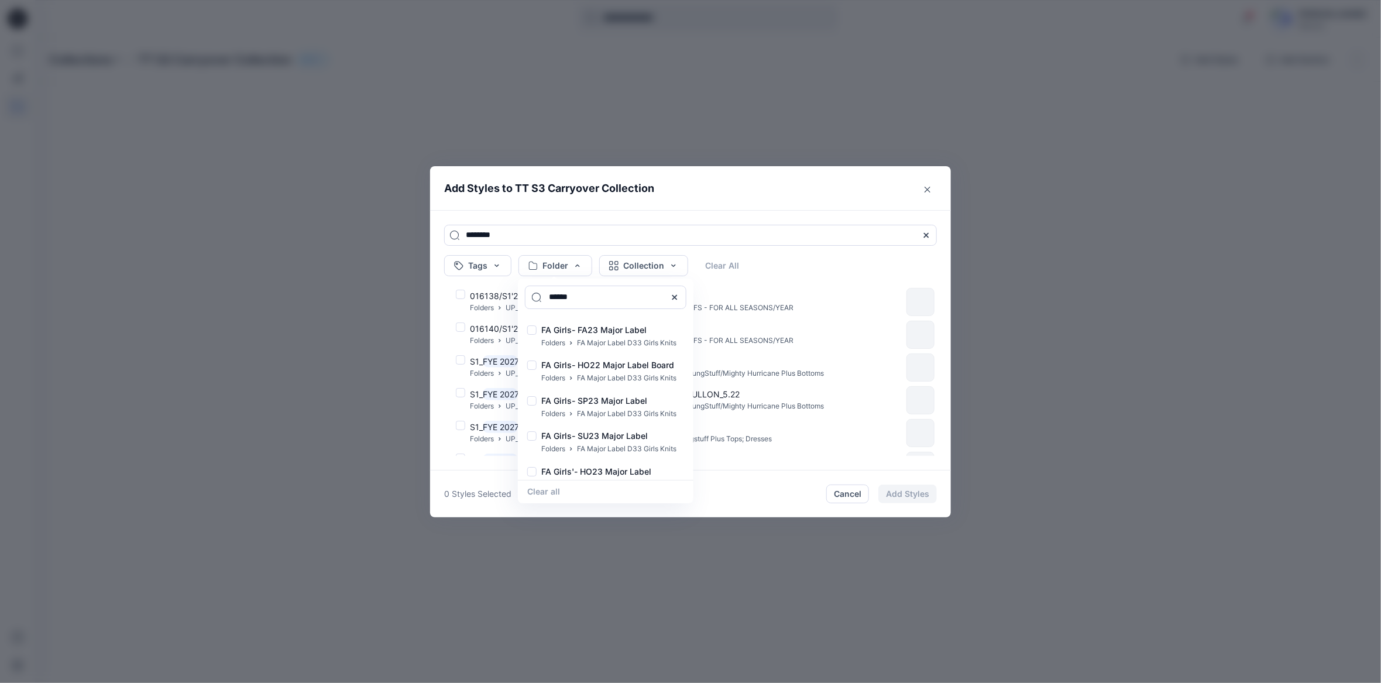
type input "*****"
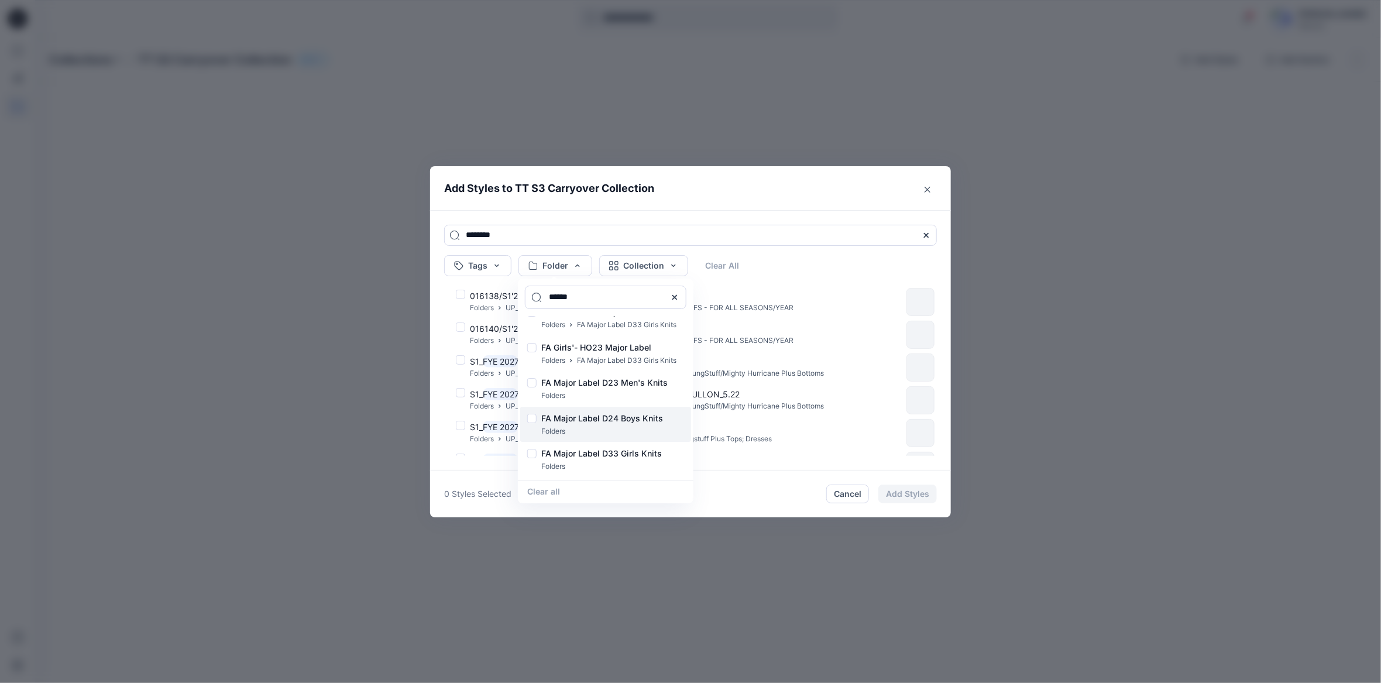
scroll to position [191, 0]
click at [634, 424] on p "FA Major Label D34 Women's Knits" at bounding box center [610, 422] width 138 height 14
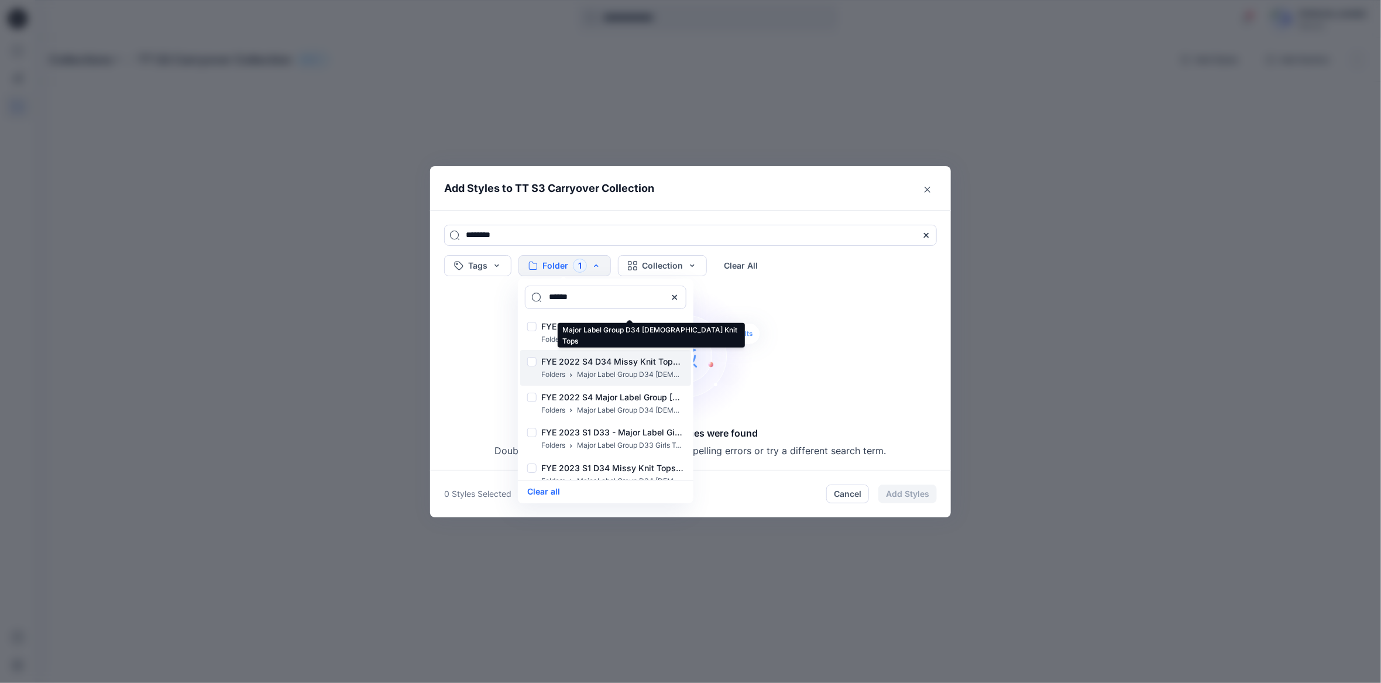
scroll to position [924, 0]
click at [530, 232] on input "********" at bounding box center [690, 235] width 493 height 21
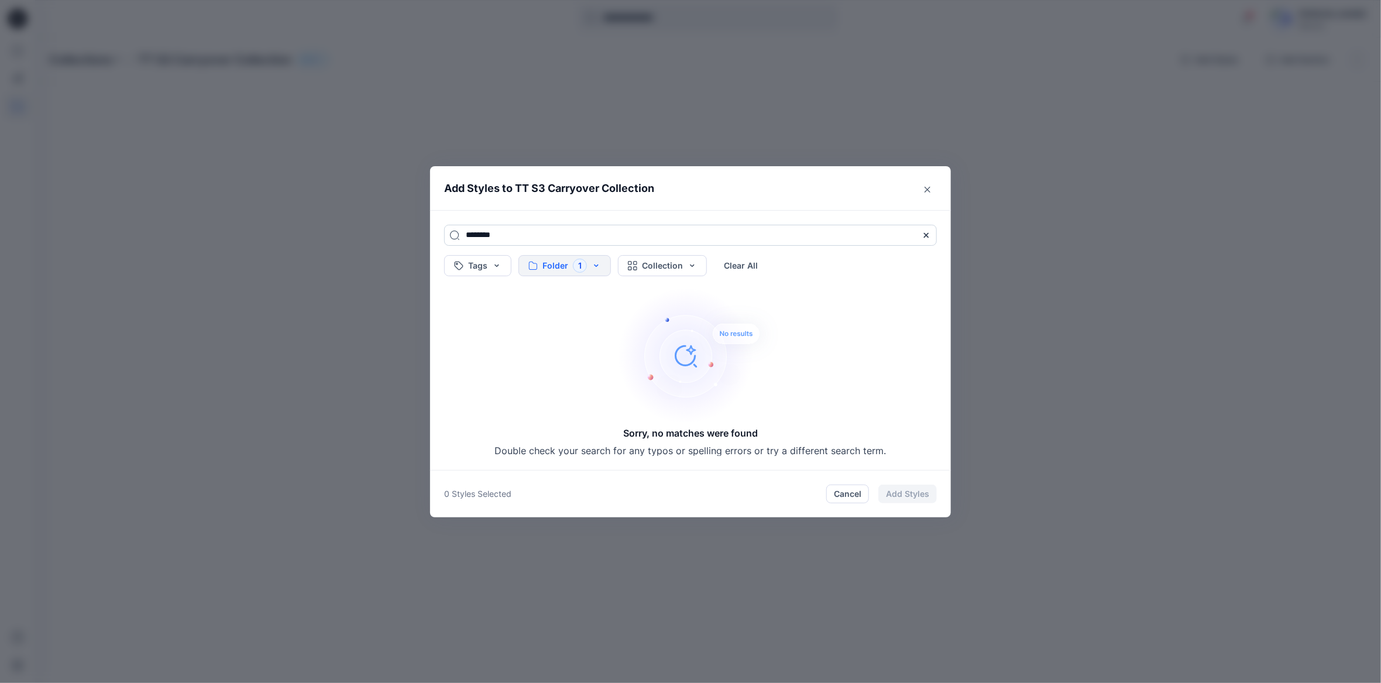
drag, startPoint x: 530, startPoint y: 232, endPoint x: 460, endPoint y: 233, distance: 70.2
click at [460, 233] on input "********" at bounding box center [690, 235] width 493 height 21
paste input "**********"
type input "**********"
click at [598, 266] on button "Folder 1" at bounding box center [564, 265] width 92 height 21
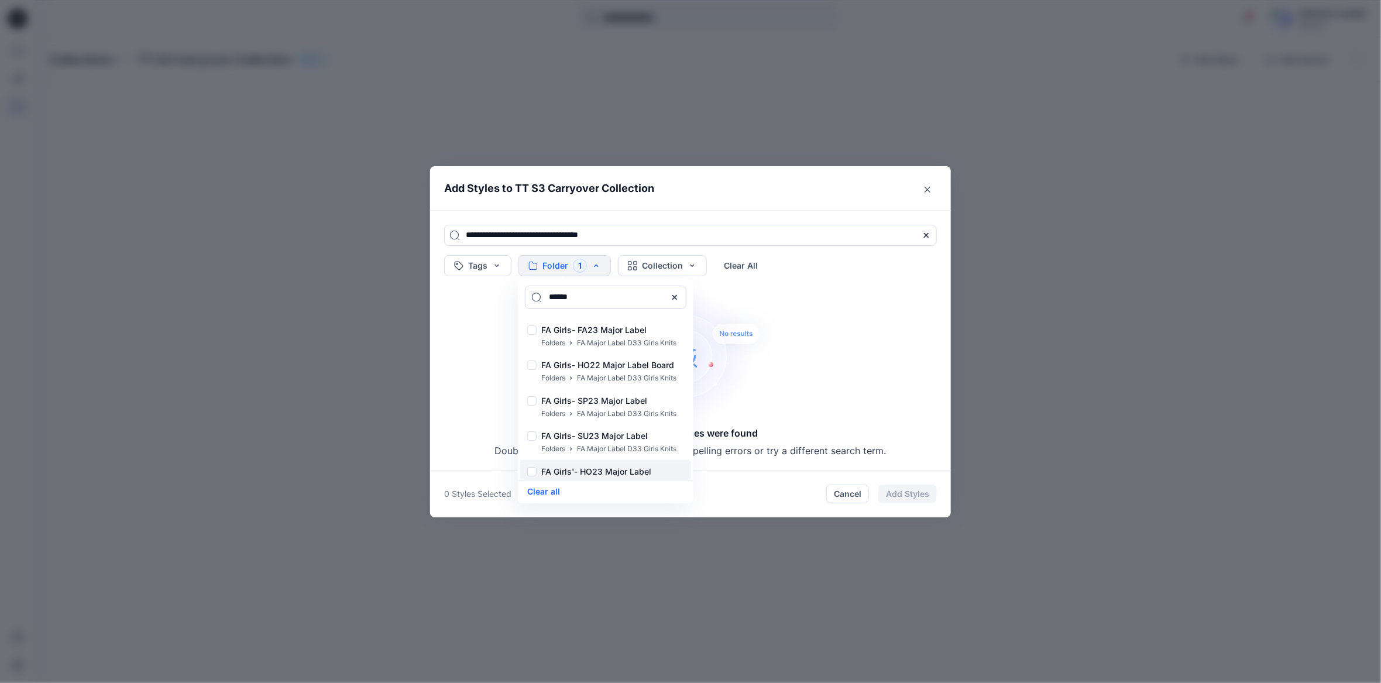
drag, startPoint x: 566, startPoint y: 493, endPoint x: 600, endPoint y: 476, distance: 38.2
click at [566, 492] on div "Clear all" at bounding box center [605, 491] width 175 height 23
click at [555, 495] on button "Clear all" at bounding box center [543, 491] width 33 height 13
click at [710, 188] on header "Add Styles to TT S3 Carryover Collection" at bounding box center [690, 188] width 521 height 44
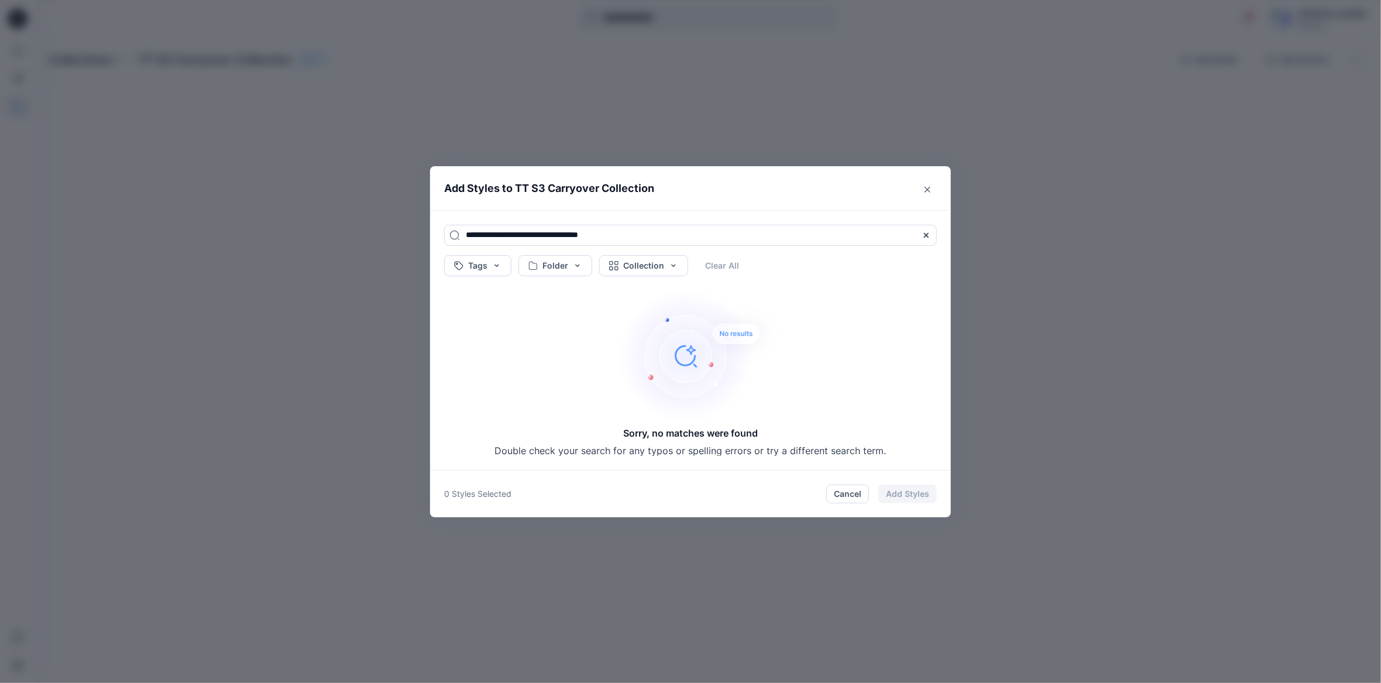
drag, startPoint x: 673, startPoint y: 232, endPoint x: 413, endPoint y: 239, distance: 259.8
click at [416, 231] on div "**********" at bounding box center [690, 341] width 1381 height 683
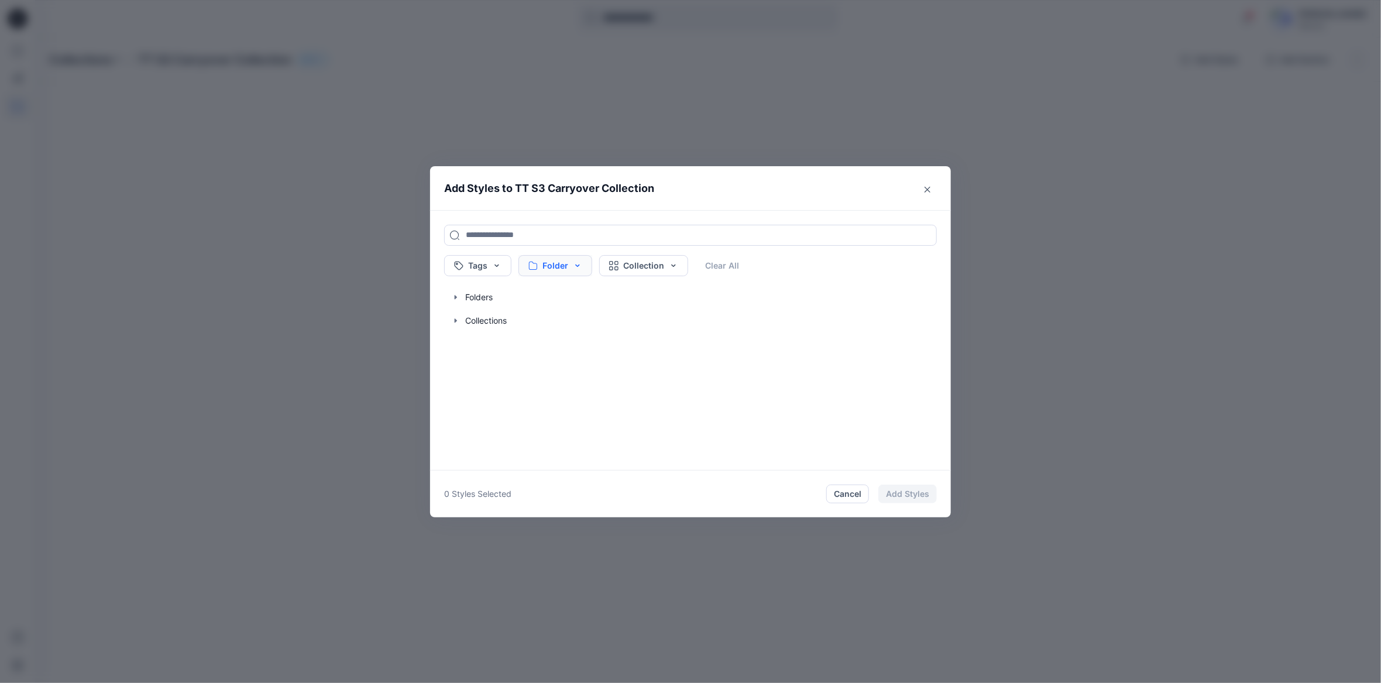
click at [572, 267] on button "Folder" at bounding box center [555, 265] width 74 height 21
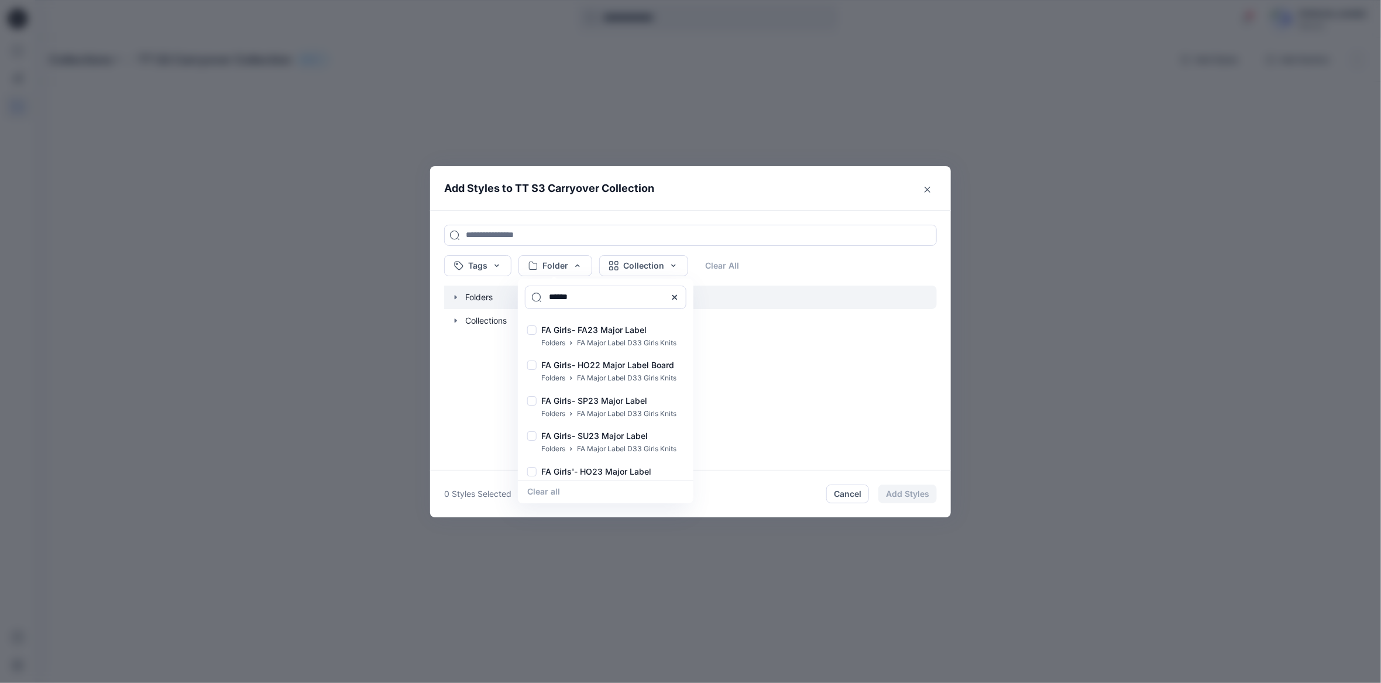
click at [452, 298] on icon "button" at bounding box center [455, 296] width 9 height 9
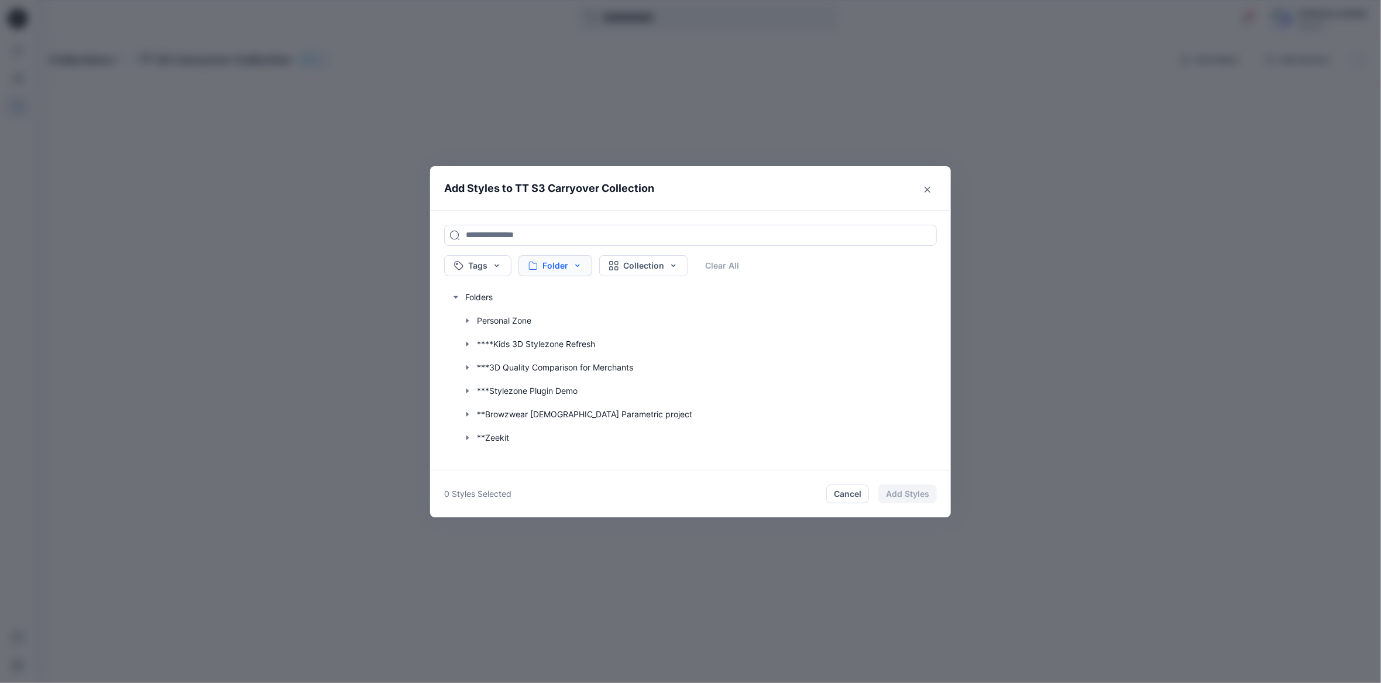
click at [579, 267] on button "Folder" at bounding box center [555, 265] width 74 height 21
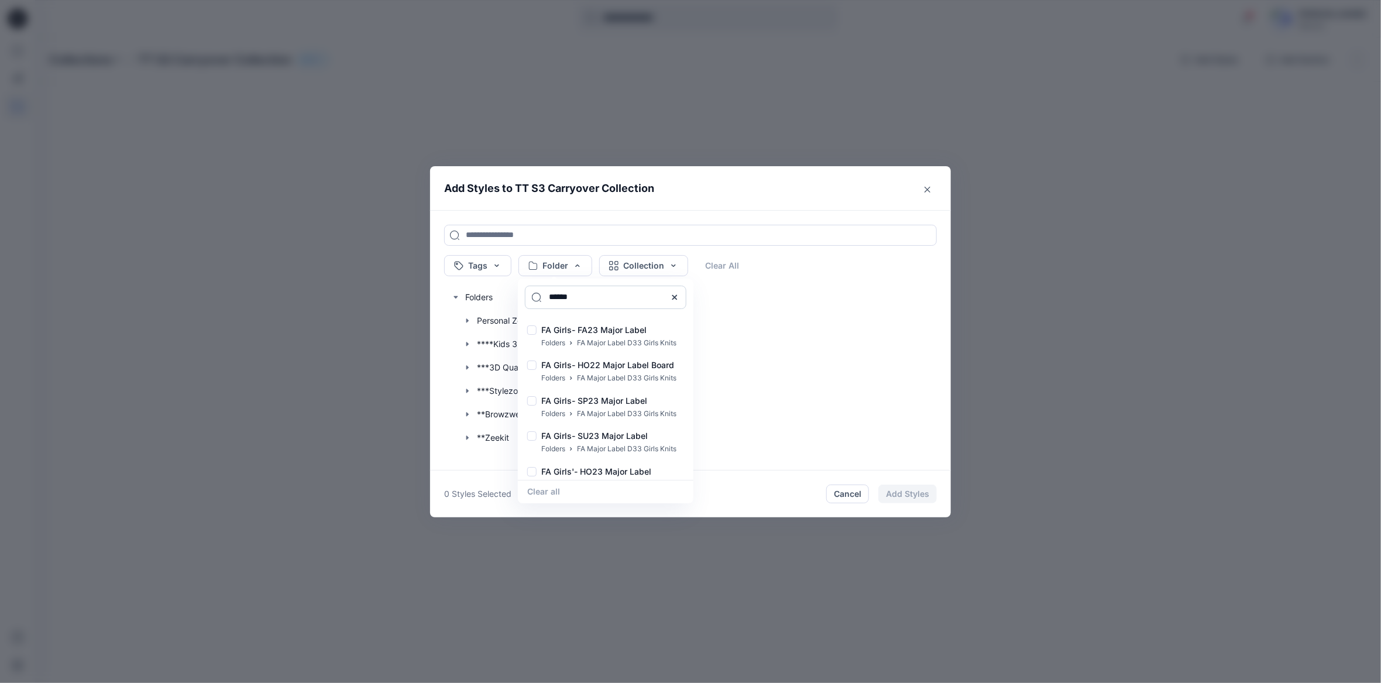
drag, startPoint x: 584, startPoint y: 299, endPoint x: 549, endPoint y: 294, distance: 35.5
click at [549, 294] on input "*****" at bounding box center [605, 296] width 161 height 23
paste input "**********"
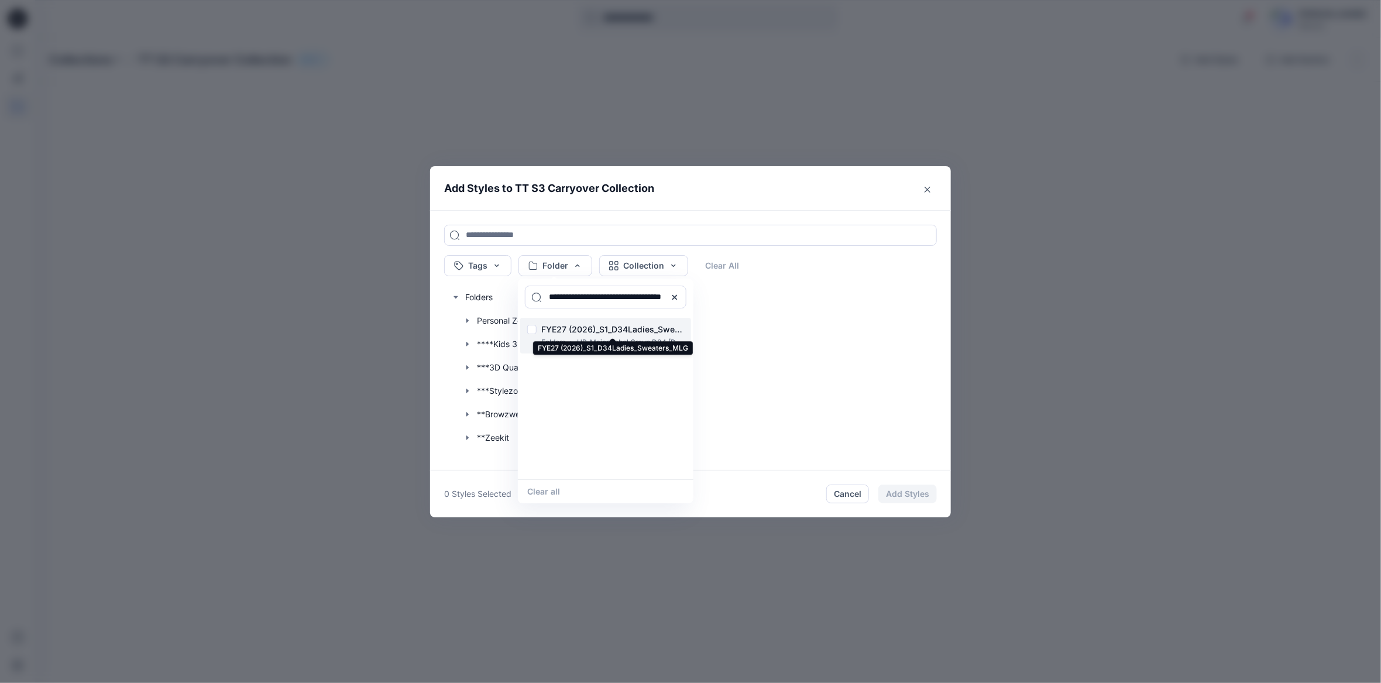
type input "**********"
click at [629, 328] on p "FYE27 (2026)_S1_D34Ladies_Sweaters_MLG" at bounding box center [612, 330] width 143 height 14
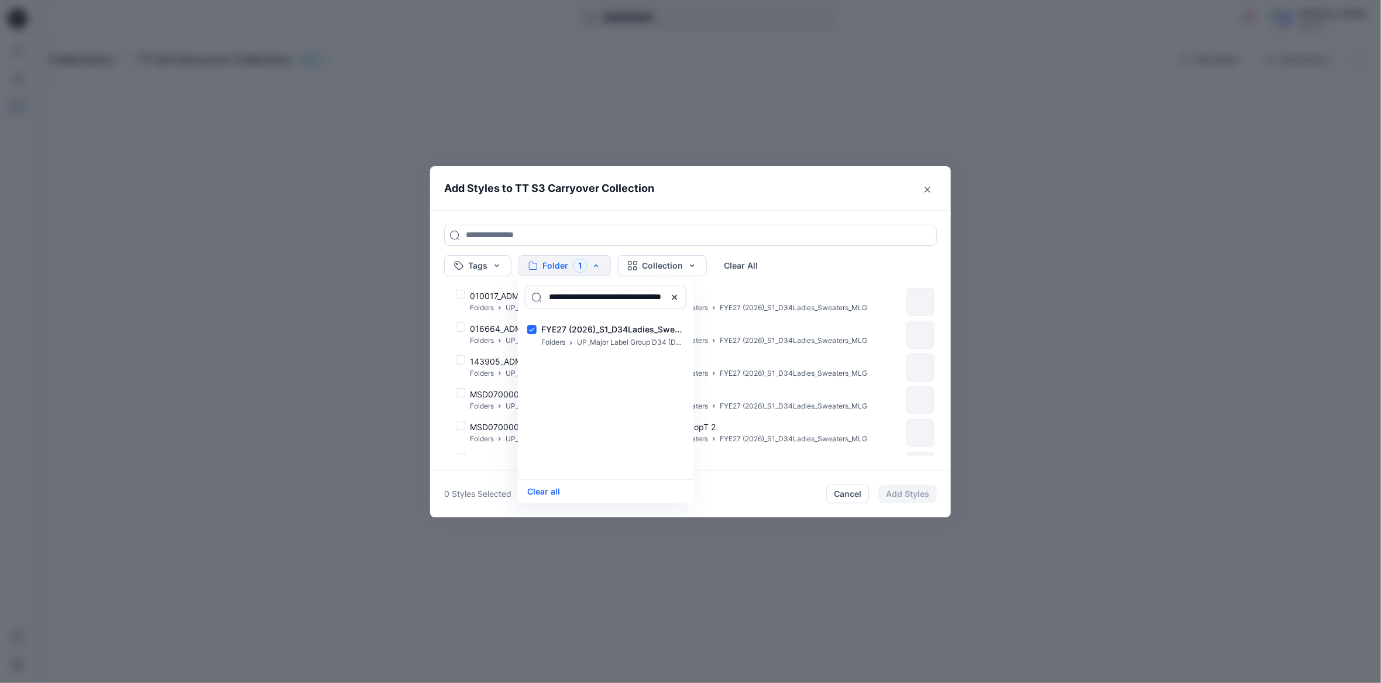
click at [718, 188] on header "Add Styles to TT S3 Carryover Collection" at bounding box center [690, 188] width 521 height 44
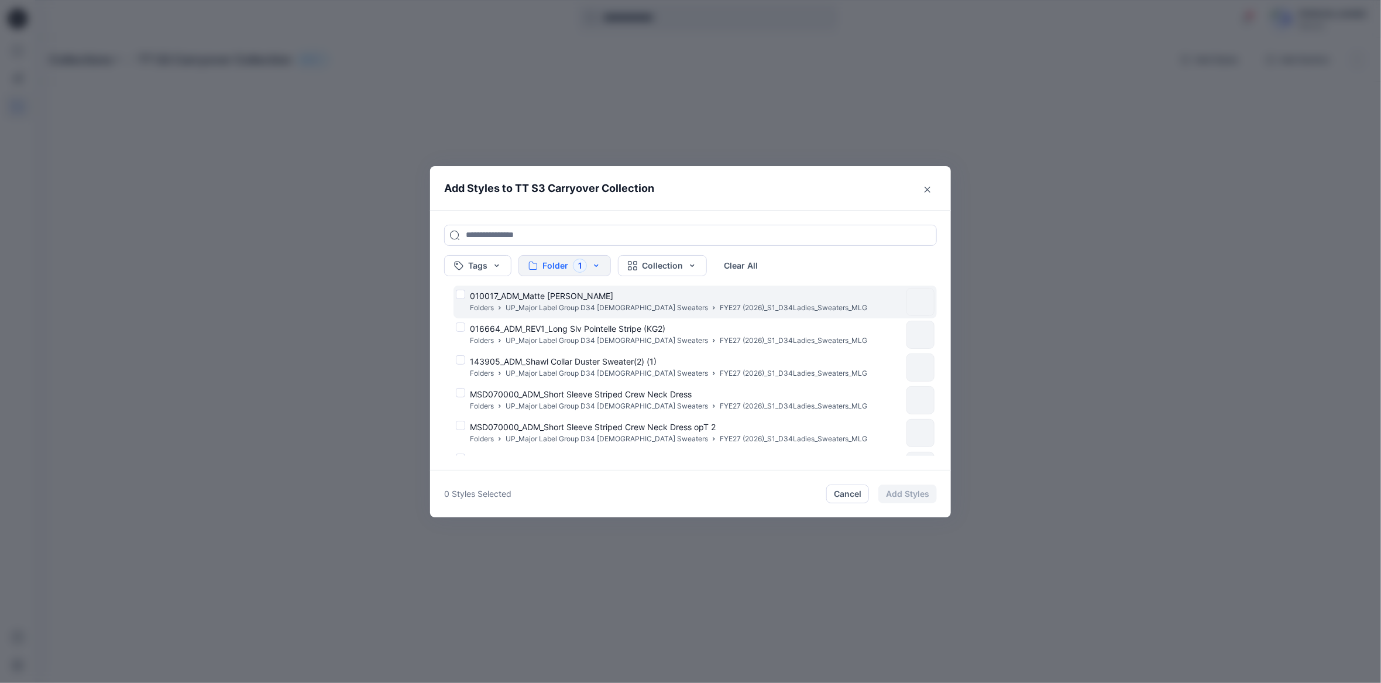
click at [464, 296] on div "010017_ADM_Matte Chenille Cardi Folders UP_Major Label Group D34 [DEMOGRAPHIC_D…" at bounding box center [679, 302] width 446 height 25
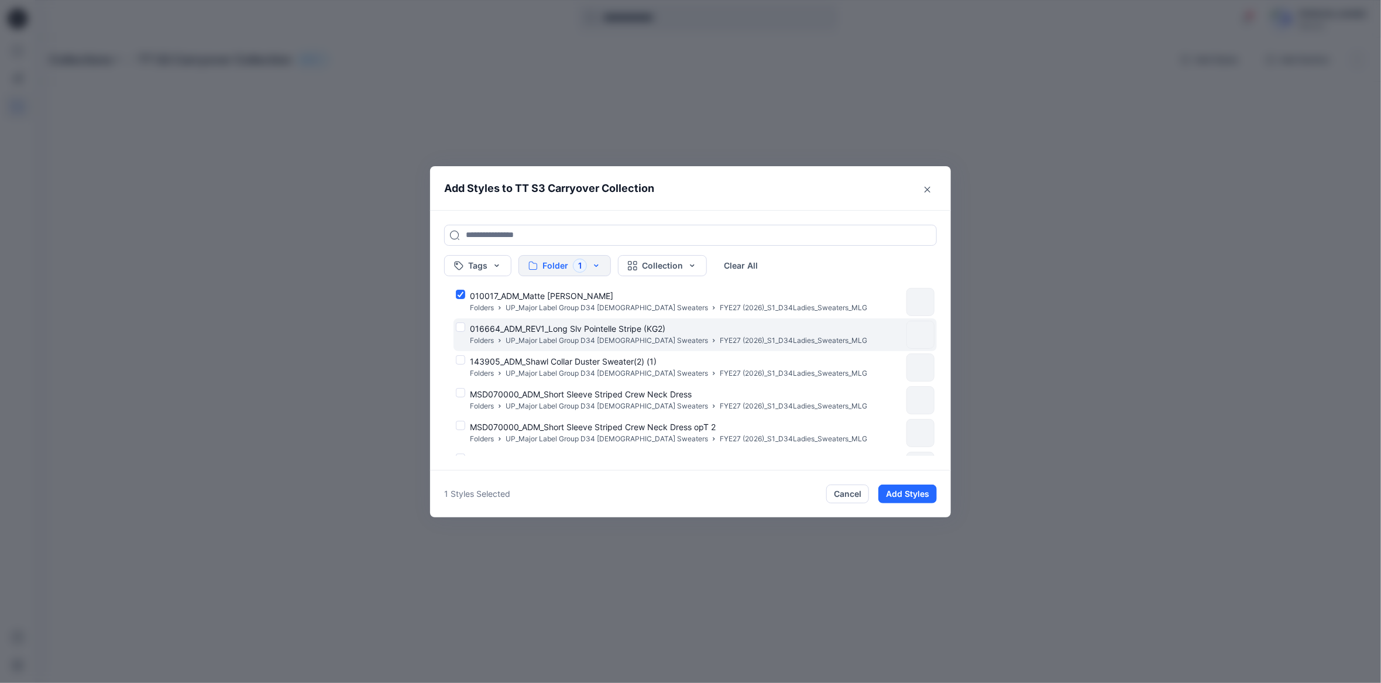
click at [466, 325] on div "016664_ADM_REV1_Long Slv Pointelle Stripe (KG2) Folders UP_Major Label Group D3…" at bounding box center [679, 334] width 446 height 25
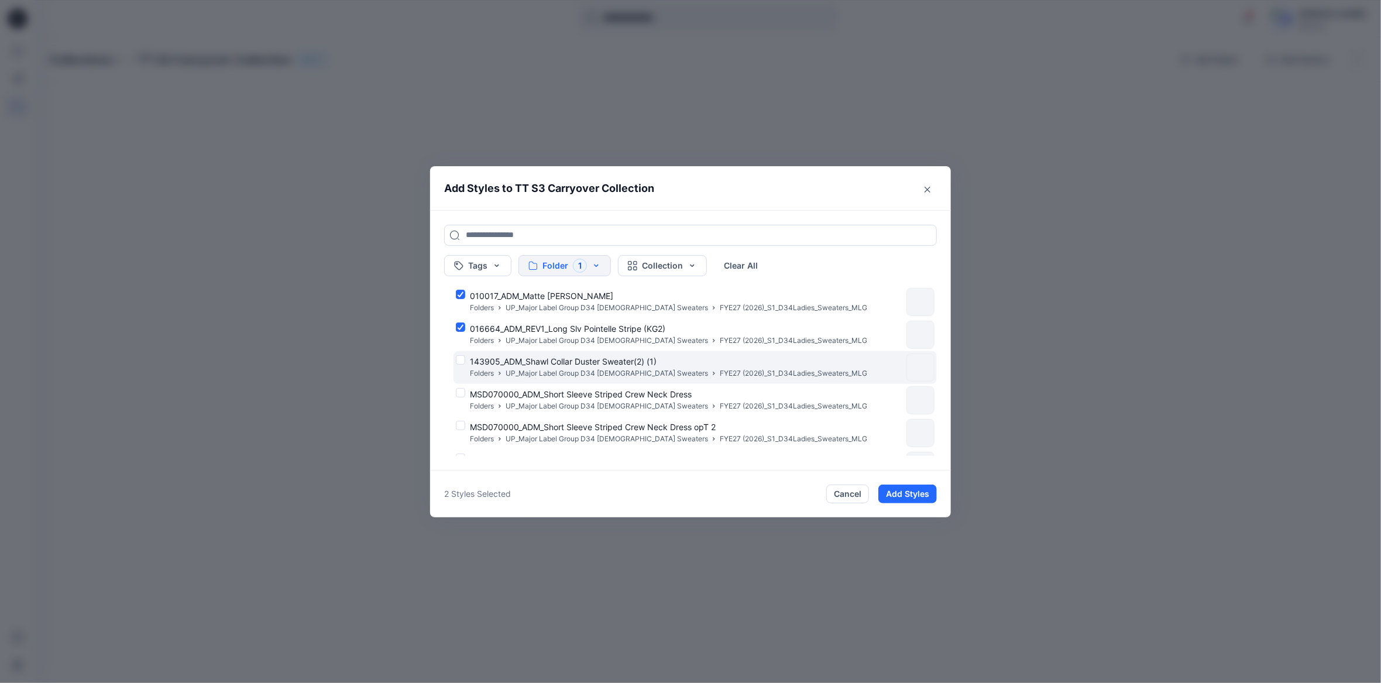
click at [462, 363] on div "143905_ADM_Shawl Collar Duster Sweater(2) (1) Folders UP_Major Label Group D34 …" at bounding box center [679, 367] width 446 height 25
drag, startPoint x: 462, startPoint y: 390, endPoint x: 465, endPoint y: 382, distance: 8.9
click at [462, 390] on div "MSD070000_ADM_Short Sleeve Striped Crew Neck Dress Folders UP_Major Label Group…" at bounding box center [679, 400] width 446 height 25
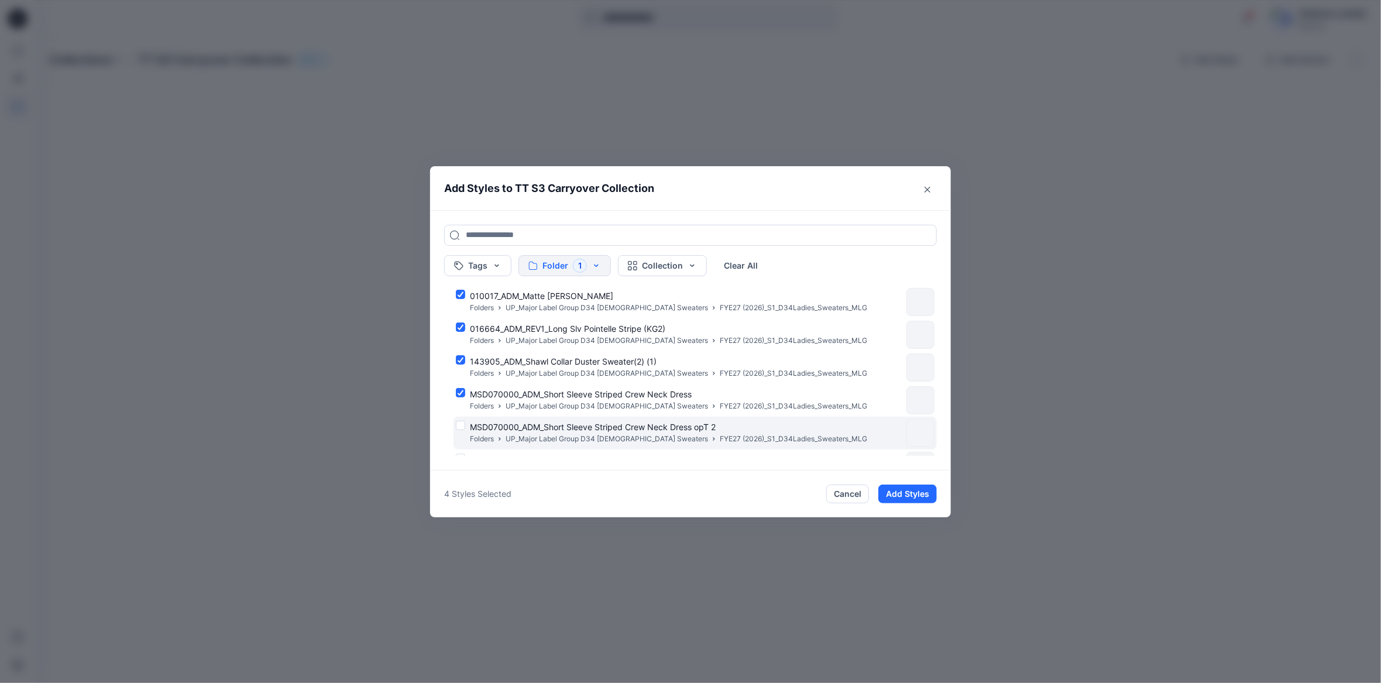
click at [462, 431] on div "MSD070000_ADM_Short Sleeve Striped Crew Neck Dress opT 2 Folders UP_Major Label…" at bounding box center [679, 433] width 446 height 25
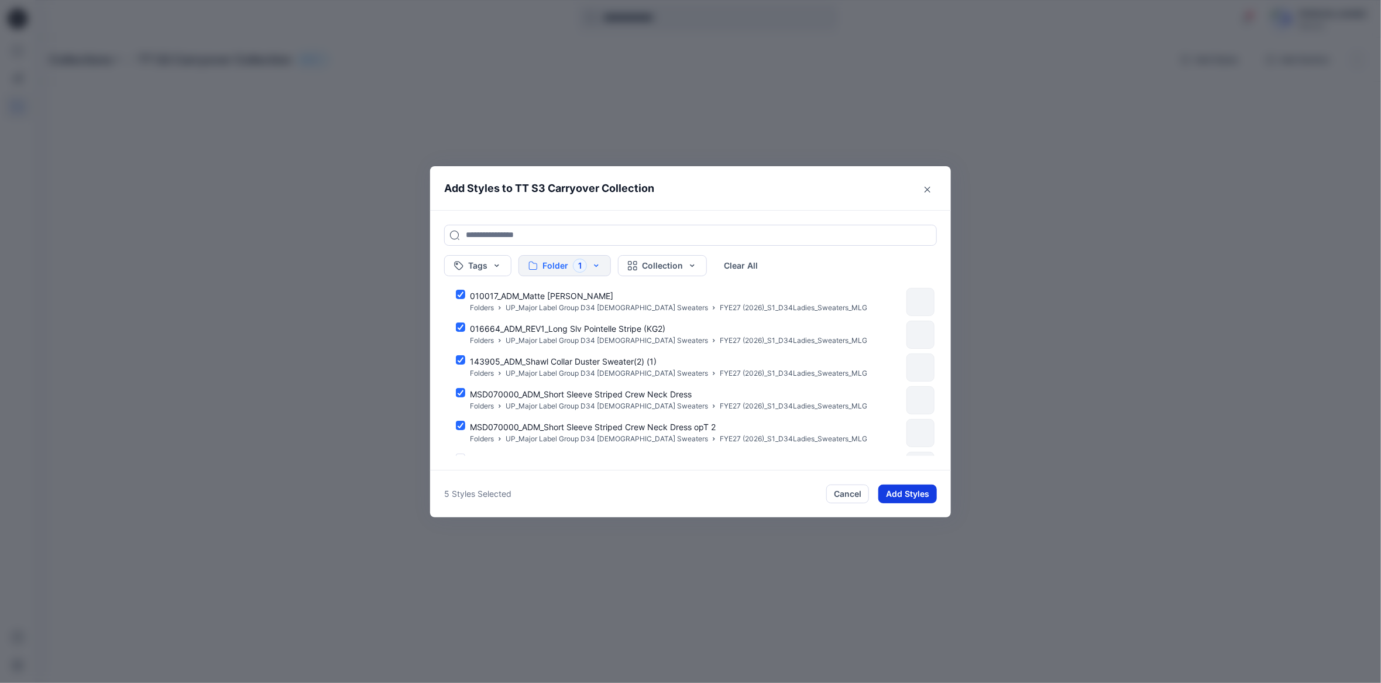
click at [910, 490] on button "Add Styles" at bounding box center [907, 493] width 58 height 19
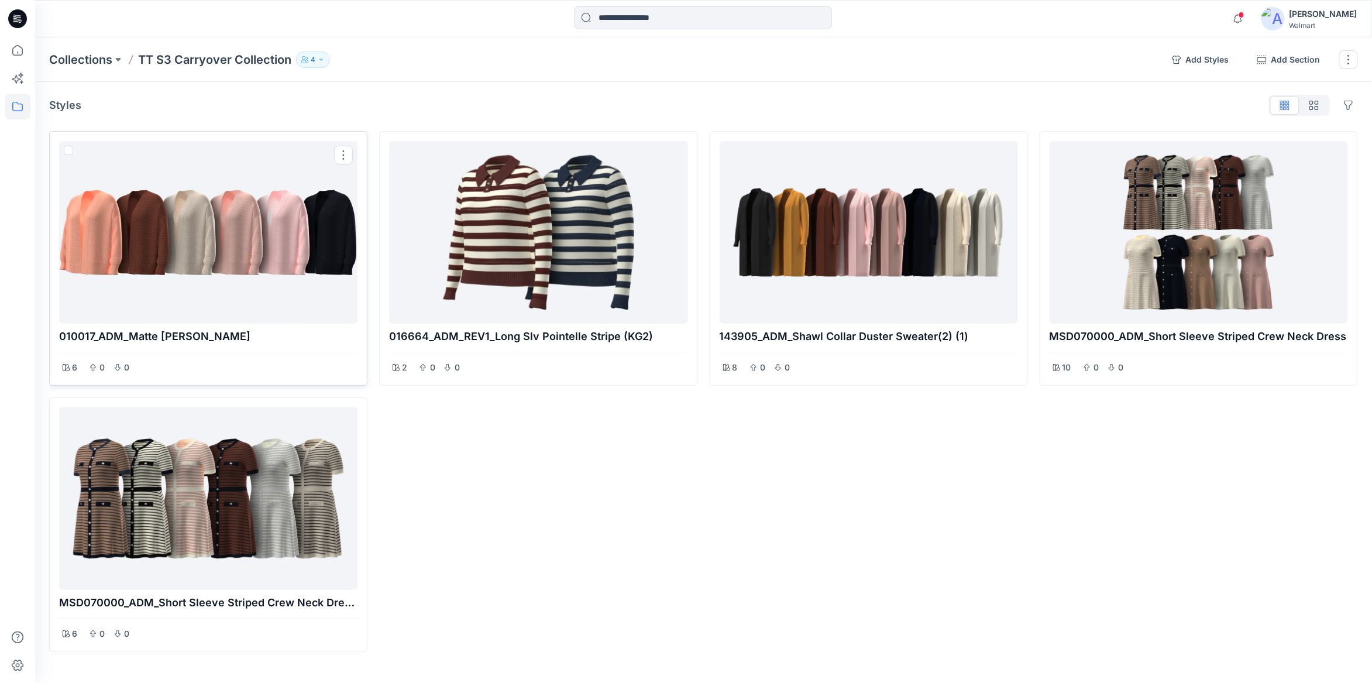
click at [70, 152] on span at bounding box center [68, 150] width 9 height 9
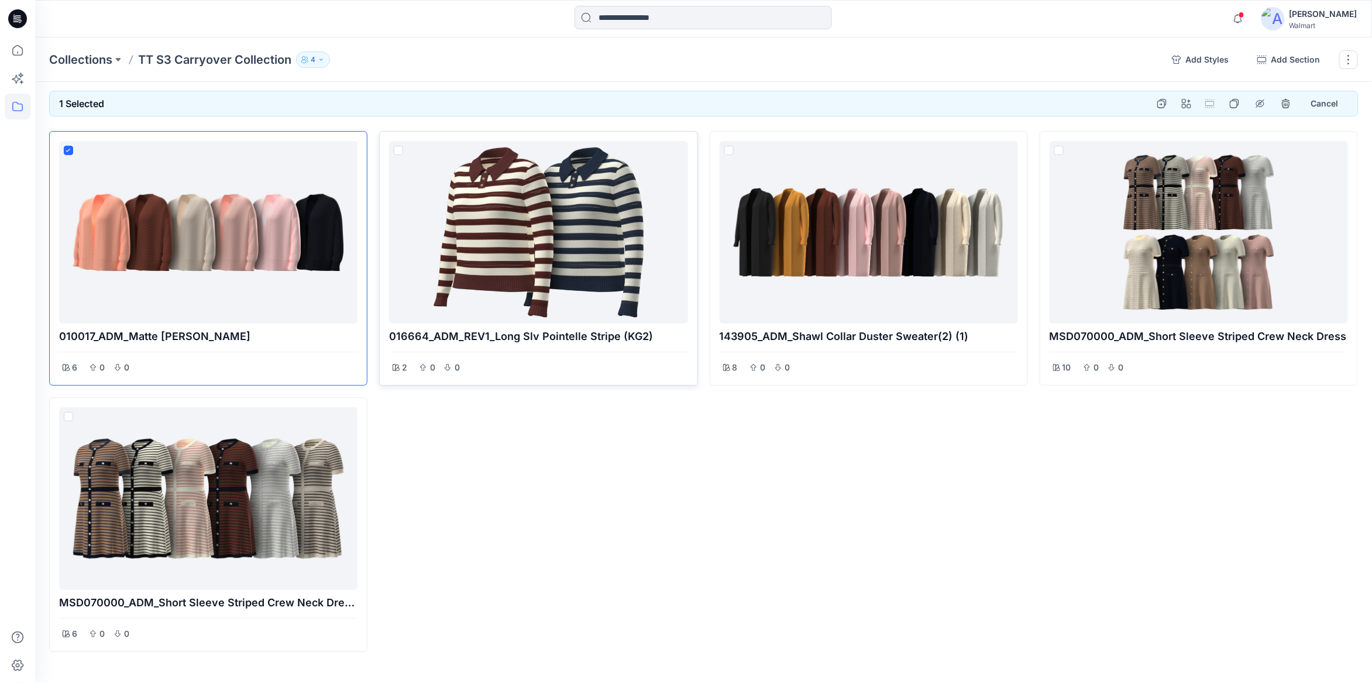
click at [398, 148] on span at bounding box center [398, 150] width 9 height 9
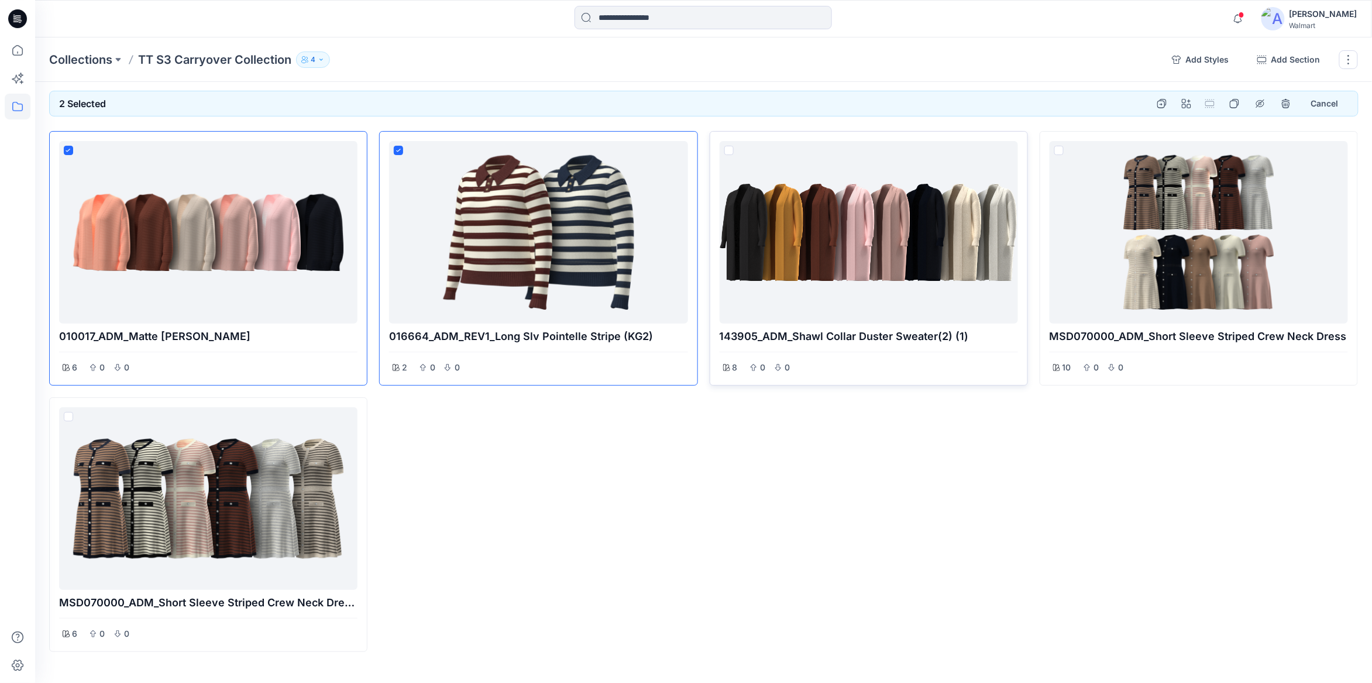
click at [724, 151] on div "143905_ADM_Shawl Collar Duster Sweater(2) (1) 8 0 0" at bounding box center [869, 258] width 318 height 254
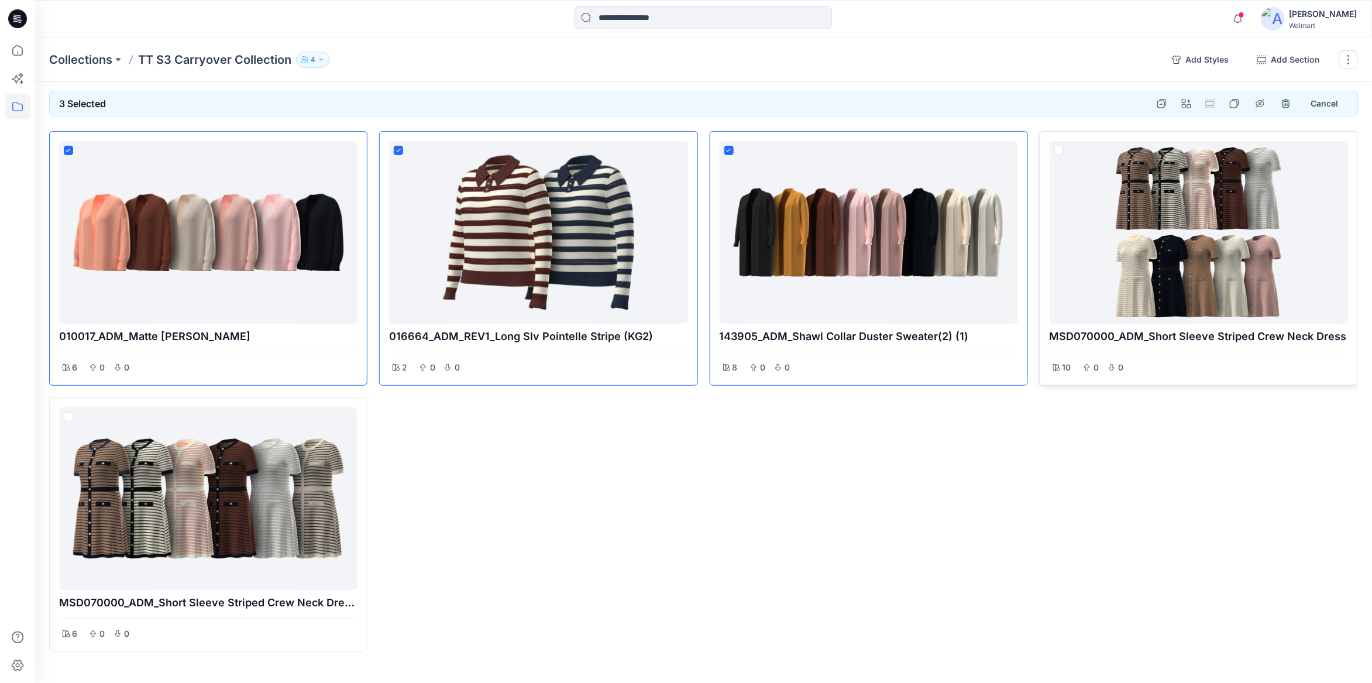
click at [1058, 152] on span at bounding box center [1058, 150] width 9 height 9
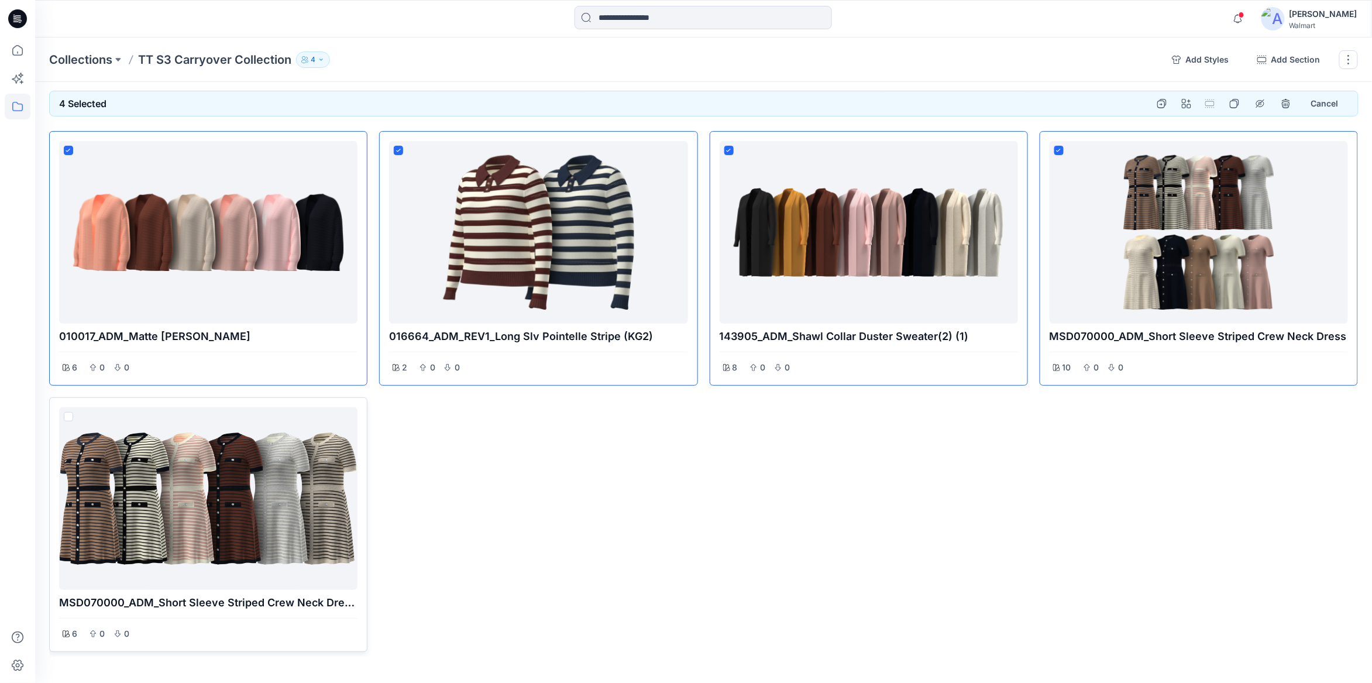
drag, startPoint x: 65, startPoint y: 415, endPoint x: 171, endPoint y: 441, distance: 109.7
click at [65, 415] on span at bounding box center [68, 416] width 9 height 9
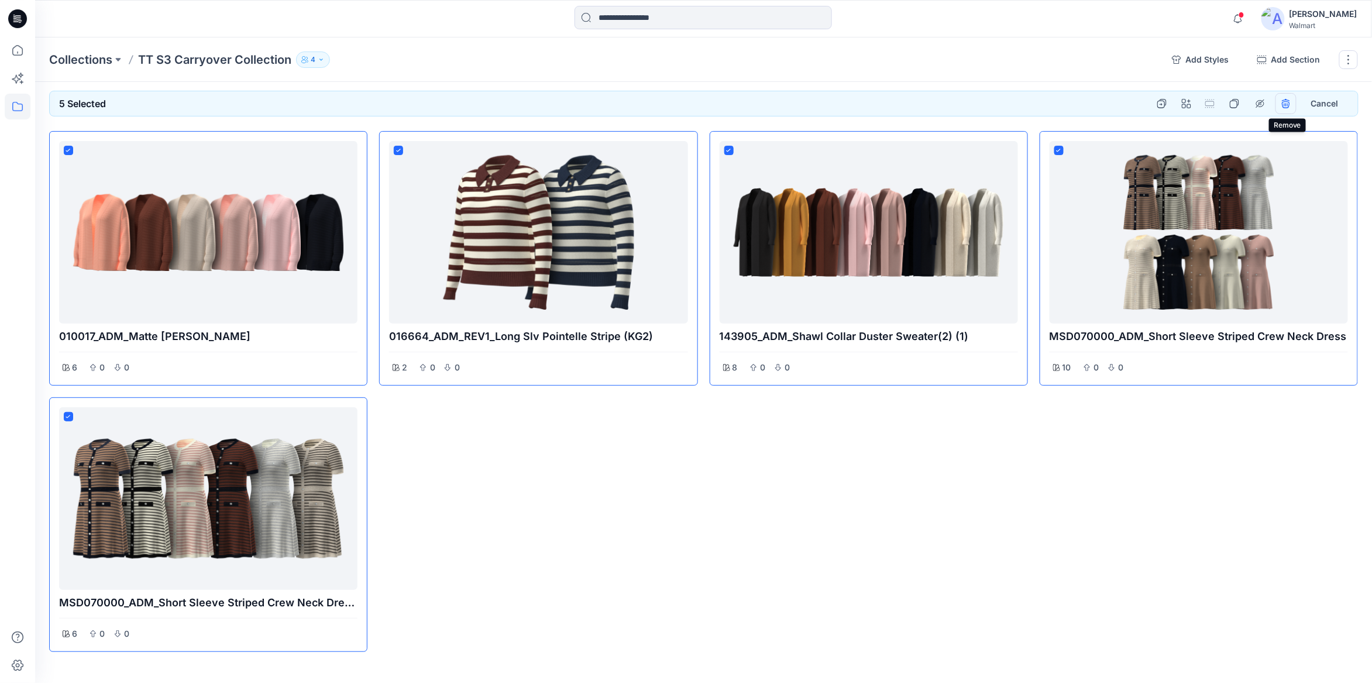
click at [1289, 104] on icon "remove styles" at bounding box center [1285, 103] width 9 height 9
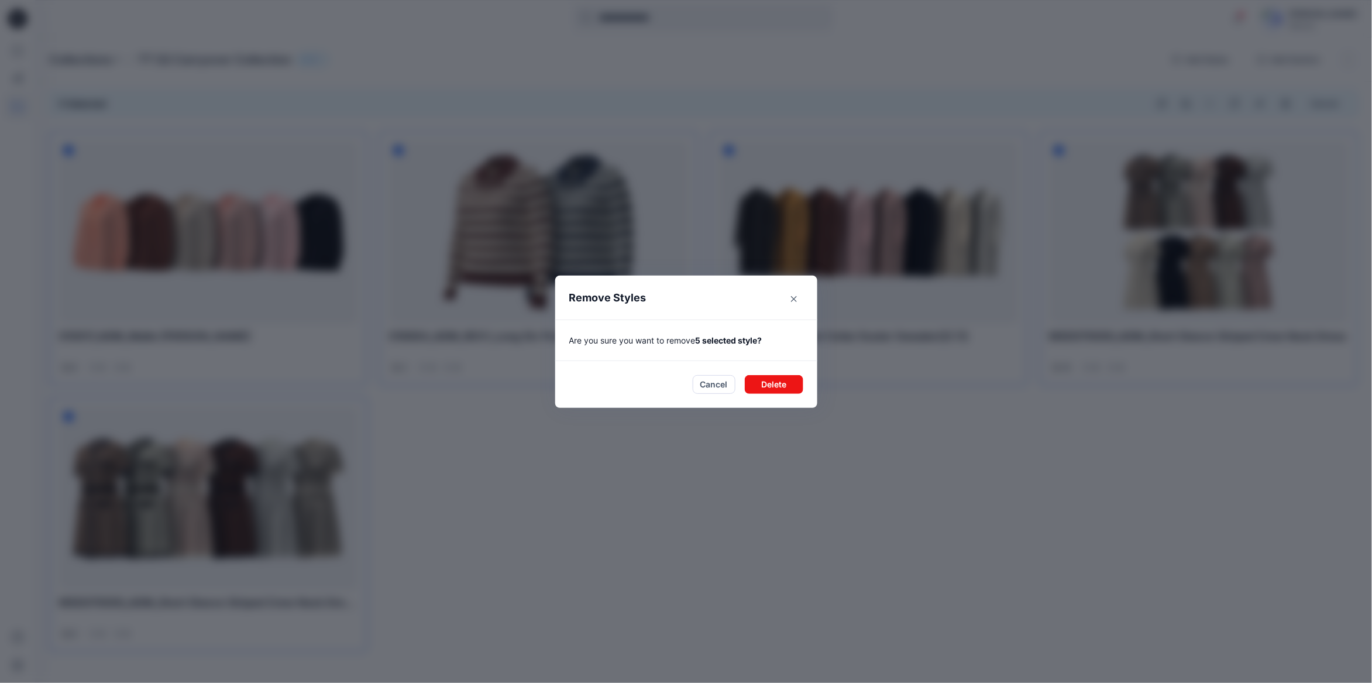
drag, startPoint x: 779, startPoint y: 380, endPoint x: 1017, endPoint y: 429, distance: 243.1
click at [779, 380] on button "Delete" at bounding box center [774, 384] width 58 height 19
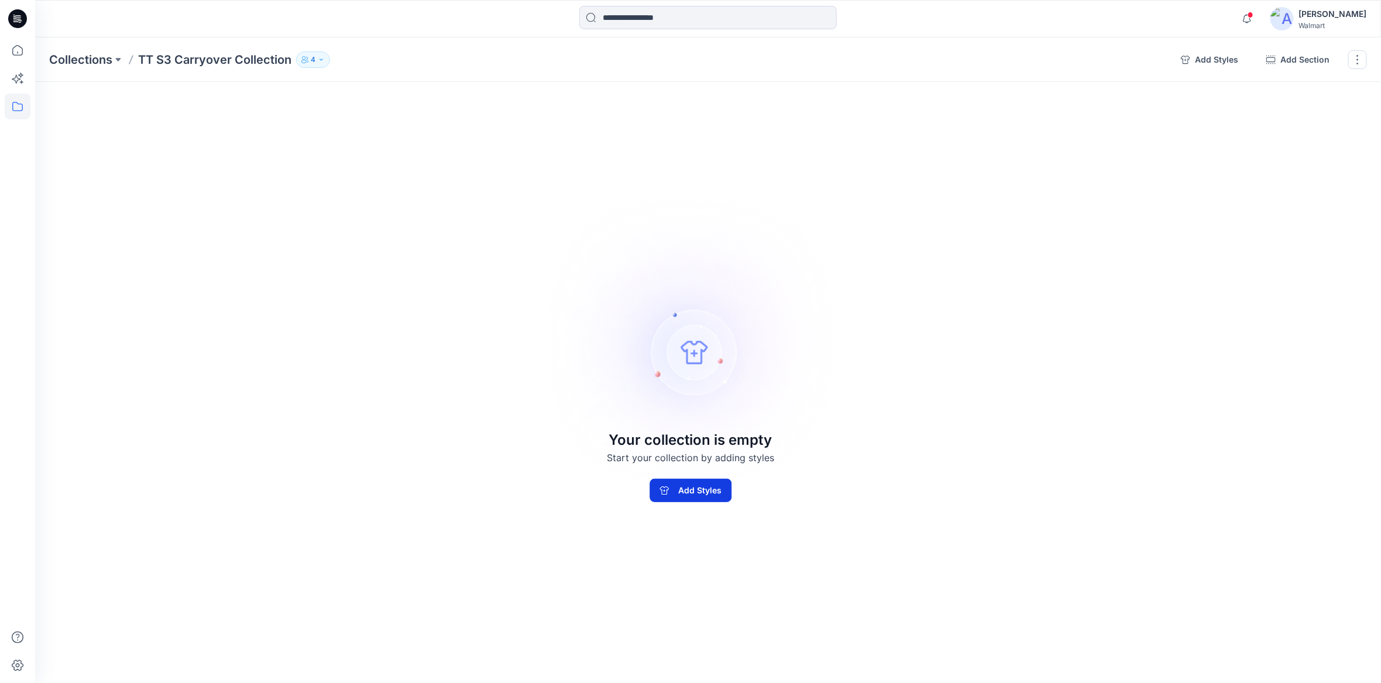
click at [710, 490] on button "Add Styles" at bounding box center [690, 490] width 82 height 23
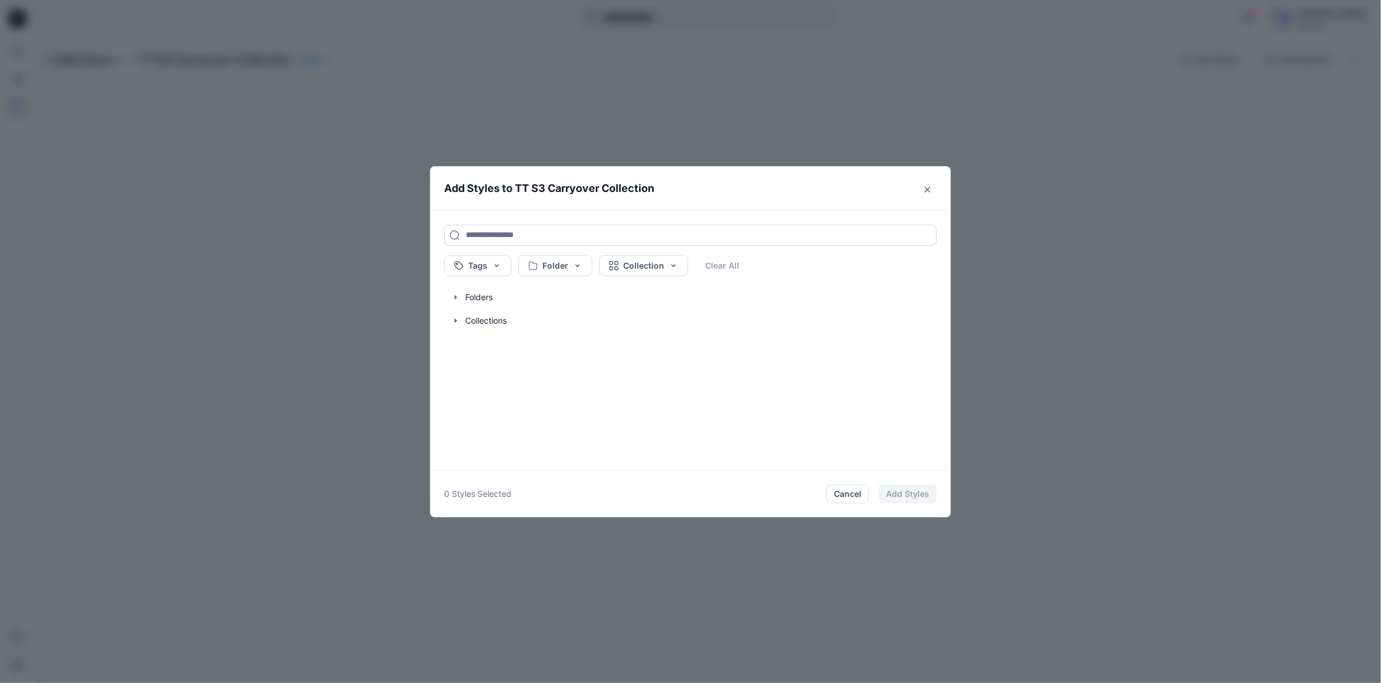
click at [541, 232] on input at bounding box center [690, 235] width 493 height 21
type input "********"
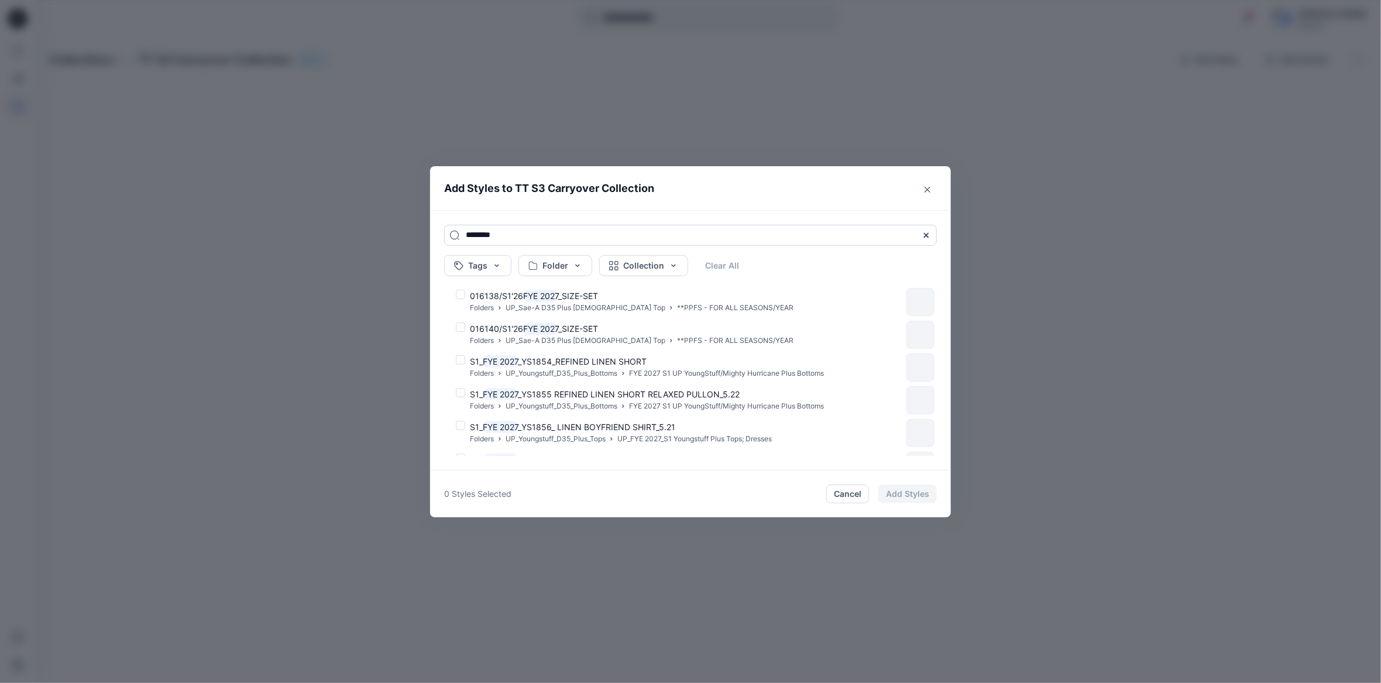
drag, startPoint x: 522, startPoint y: 234, endPoint x: 459, endPoint y: 236, distance: 63.8
click at [459, 235] on input "********" at bounding box center [690, 235] width 493 height 21
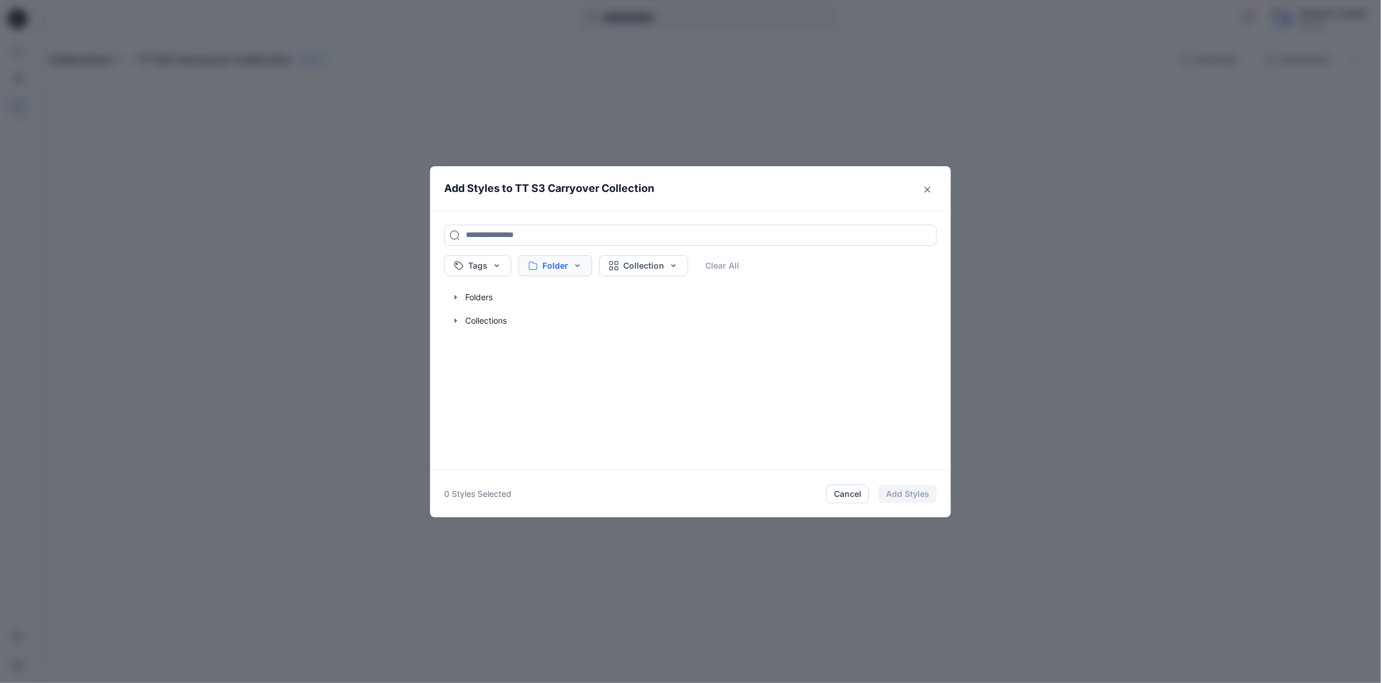
click at [576, 266] on button "Folder" at bounding box center [555, 265] width 74 height 21
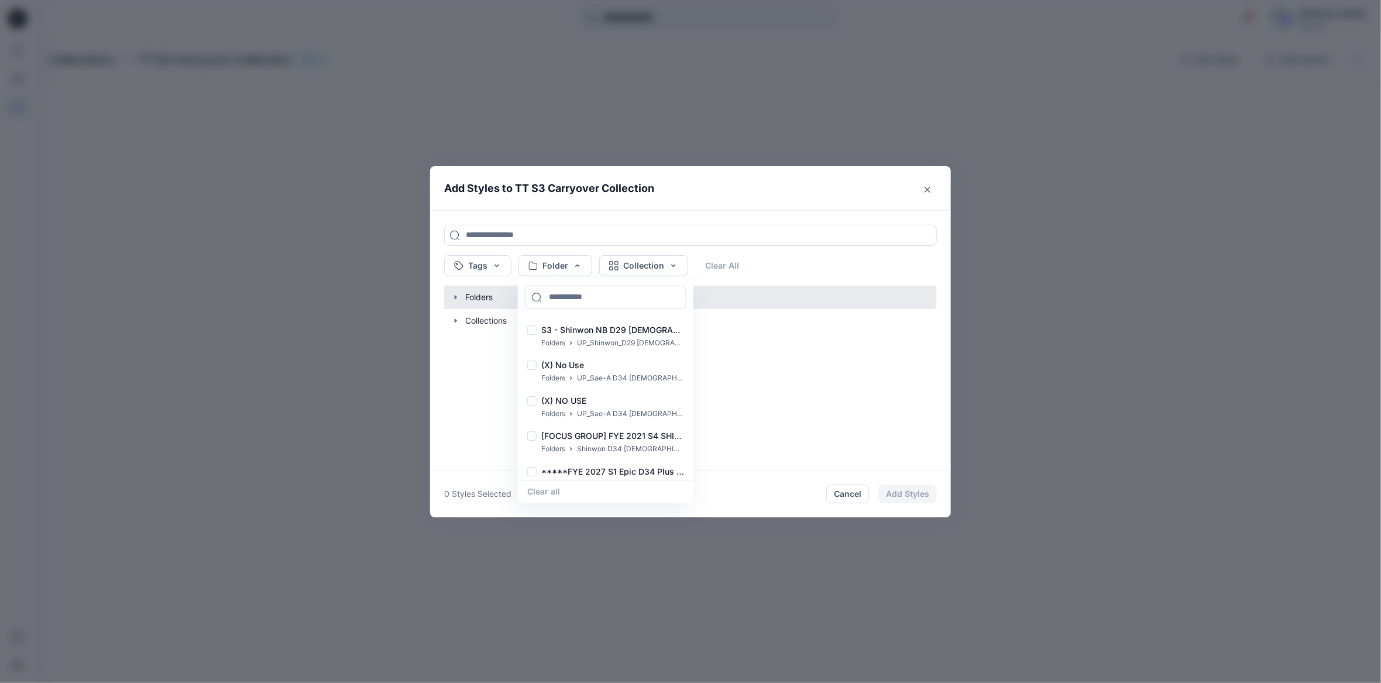
click at [486, 300] on button "button" at bounding box center [684, 296] width 504 height 23
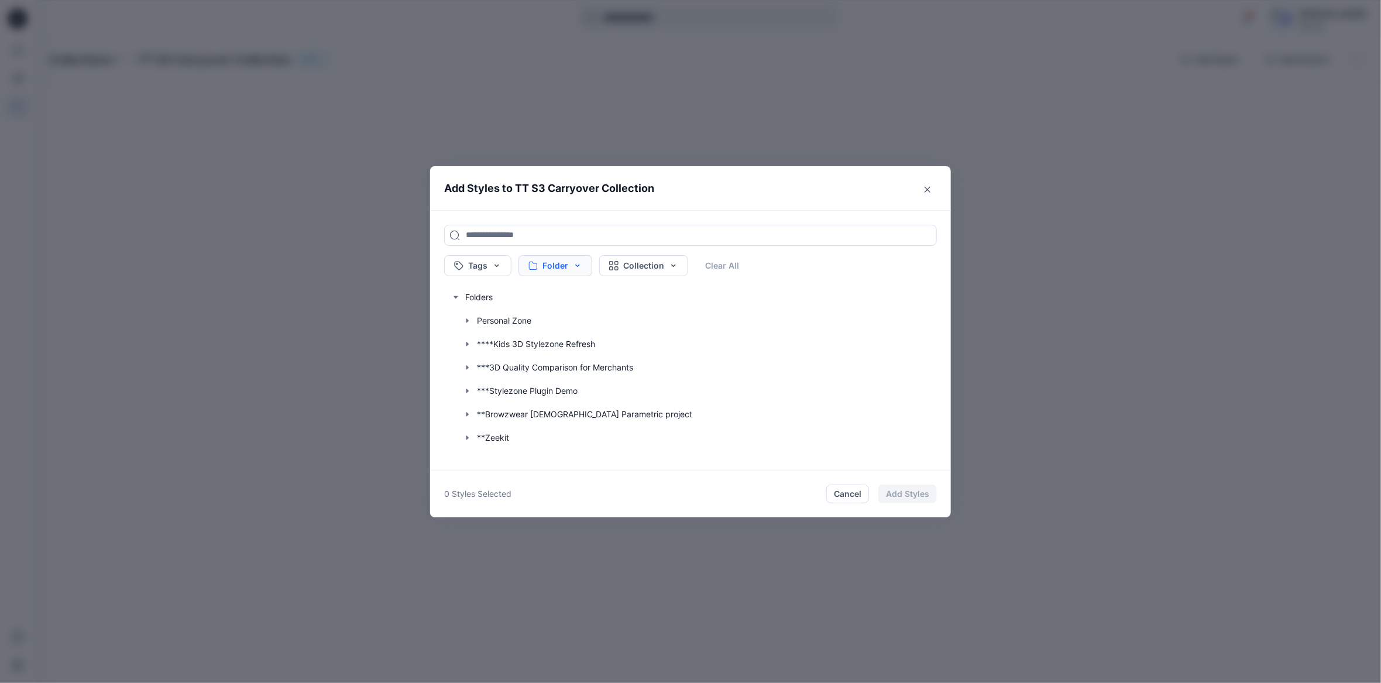
click at [566, 268] on button "Folder" at bounding box center [555, 265] width 74 height 21
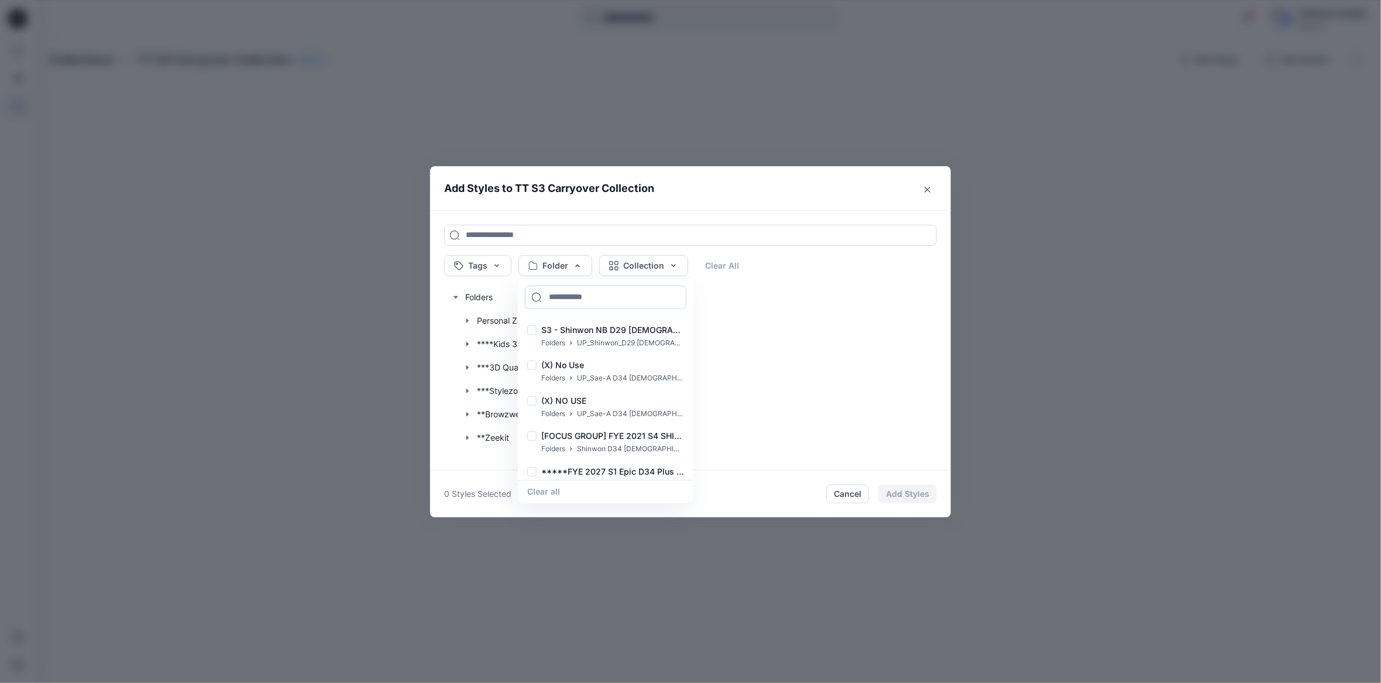
click at [563, 298] on input at bounding box center [605, 296] width 161 height 23
drag, startPoint x: 587, startPoint y: 295, endPoint x: 636, endPoint y: 286, distance: 49.3
click at [587, 294] on input "**********" at bounding box center [605, 296] width 161 height 23
type input "**********"
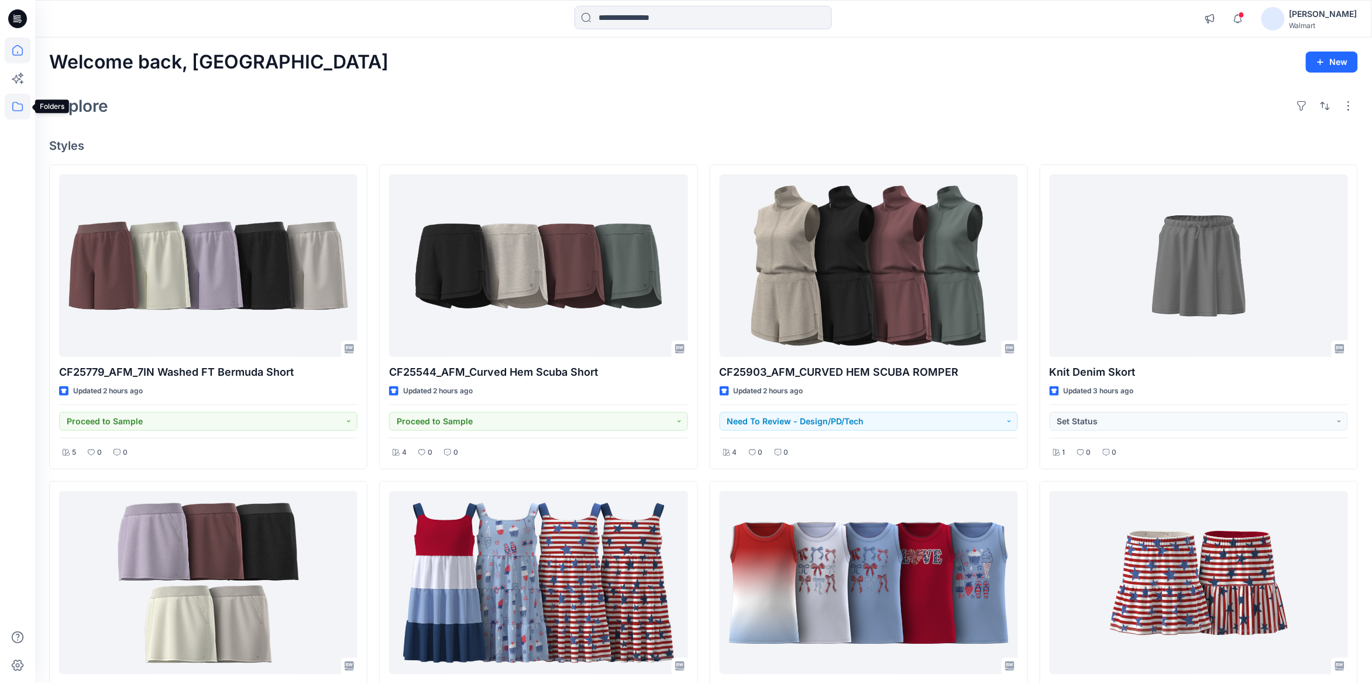
drag, startPoint x: 22, startPoint y: 107, endPoint x: 22, endPoint y: 118, distance: 10.5
click at [22, 107] on icon at bounding box center [17, 106] width 11 height 9
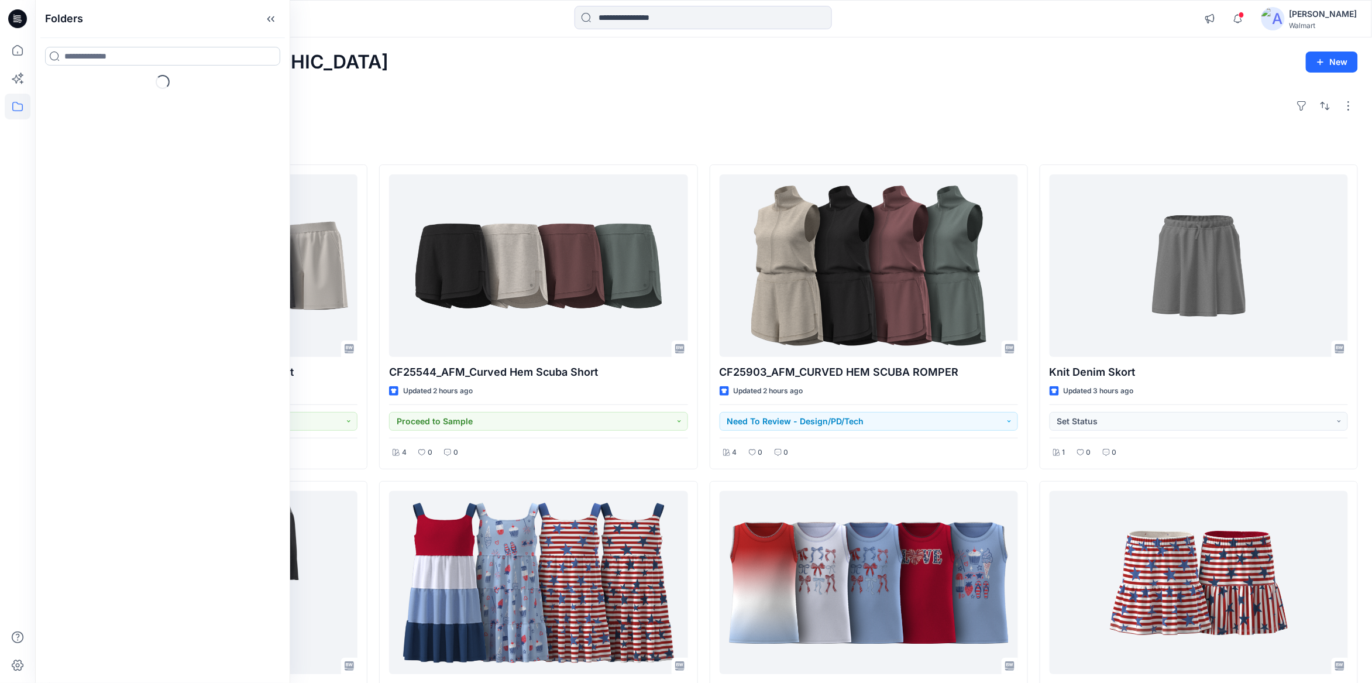
click at [119, 59] on input at bounding box center [162, 56] width 235 height 19
click at [114, 58] on input at bounding box center [162, 56] width 235 height 19
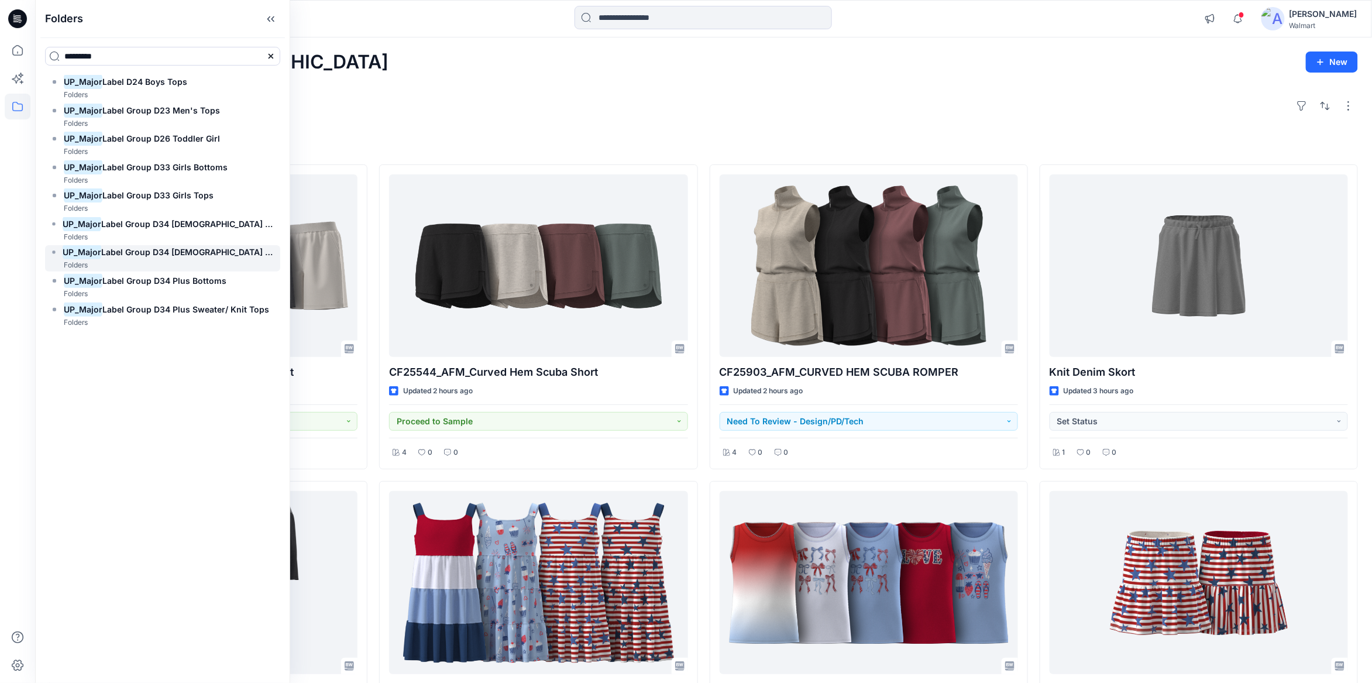
type input "********"
click at [183, 249] on span "Label Group D34 Ladies Sweaters" at bounding box center [201, 252] width 201 height 10
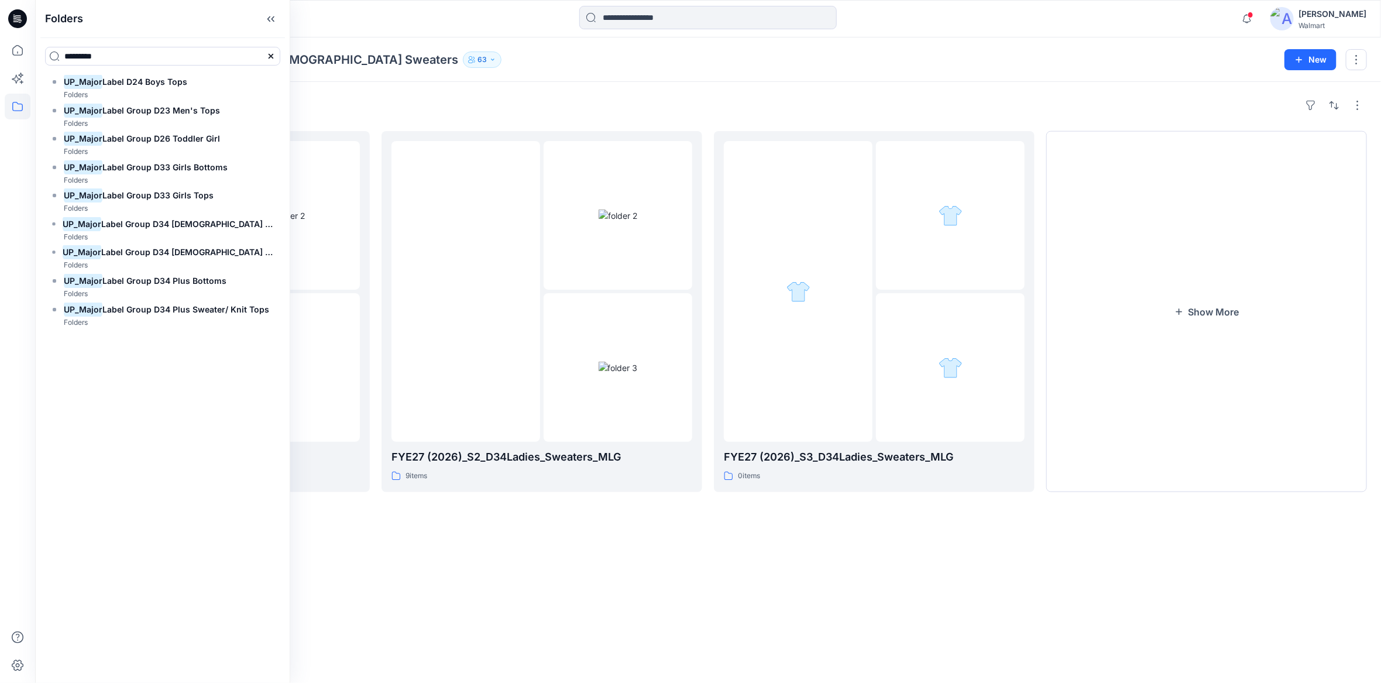
click at [480, 122] on div "Folders FYE27 (2026)_S1_D34Ladies_Sweaters_MLG 25 items FYE27 (2026)_S2_D34Ladi…" at bounding box center [707, 382] width 1345 height 601
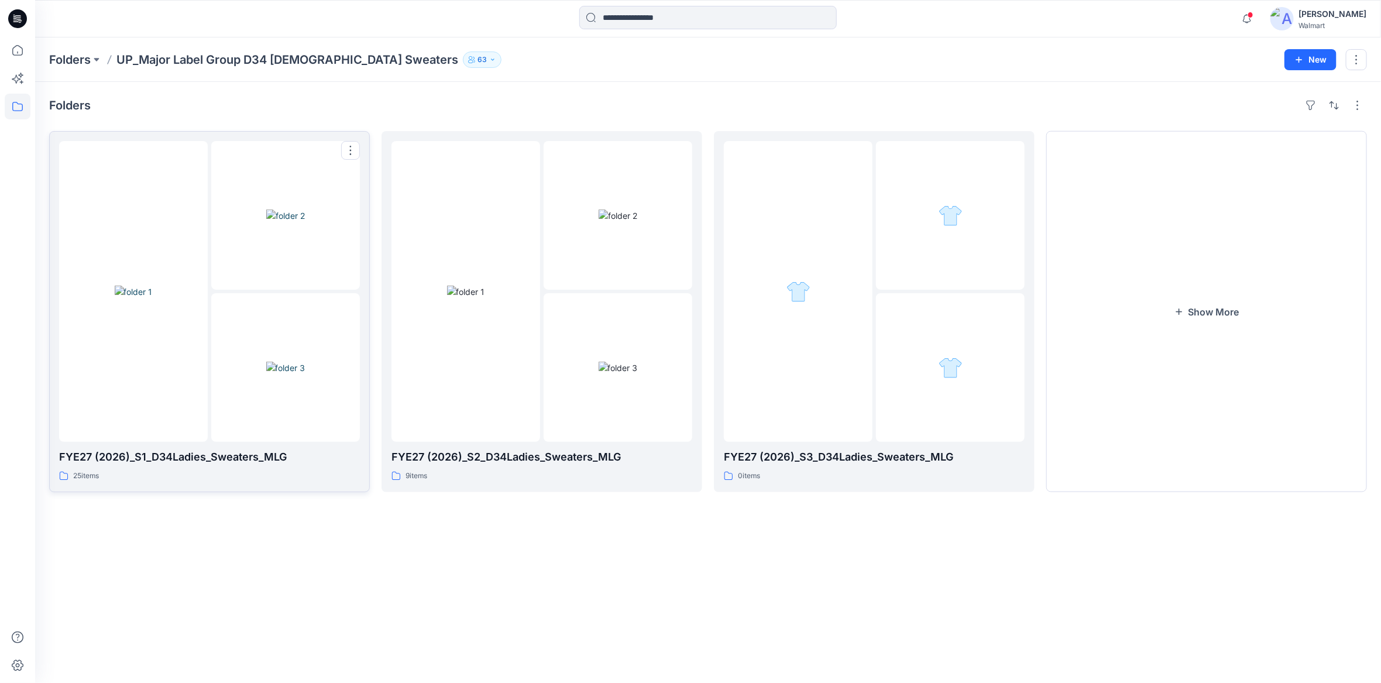
click at [182, 193] on div at bounding box center [133, 291] width 149 height 301
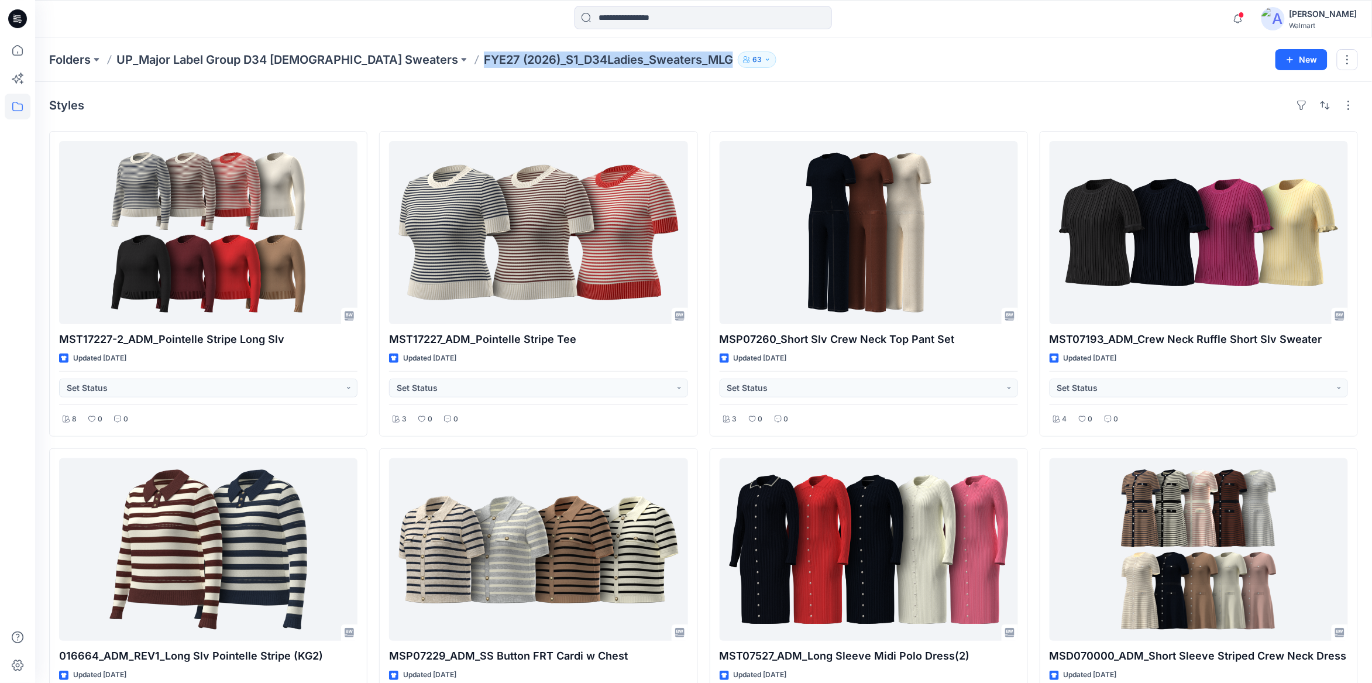
drag, startPoint x: 643, startPoint y: 60, endPoint x: 392, endPoint y: 63, distance: 251.0
click at [484, 63] on p "FYE27 (2026)_S1_D34Ladies_Sweaters_MLG" at bounding box center [608, 59] width 249 height 16
copy p "FYE27 (2026)_S1_D34Ladies_Sweaters_MLG"
click at [20, 50] on icon at bounding box center [18, 50] width 26 height 26
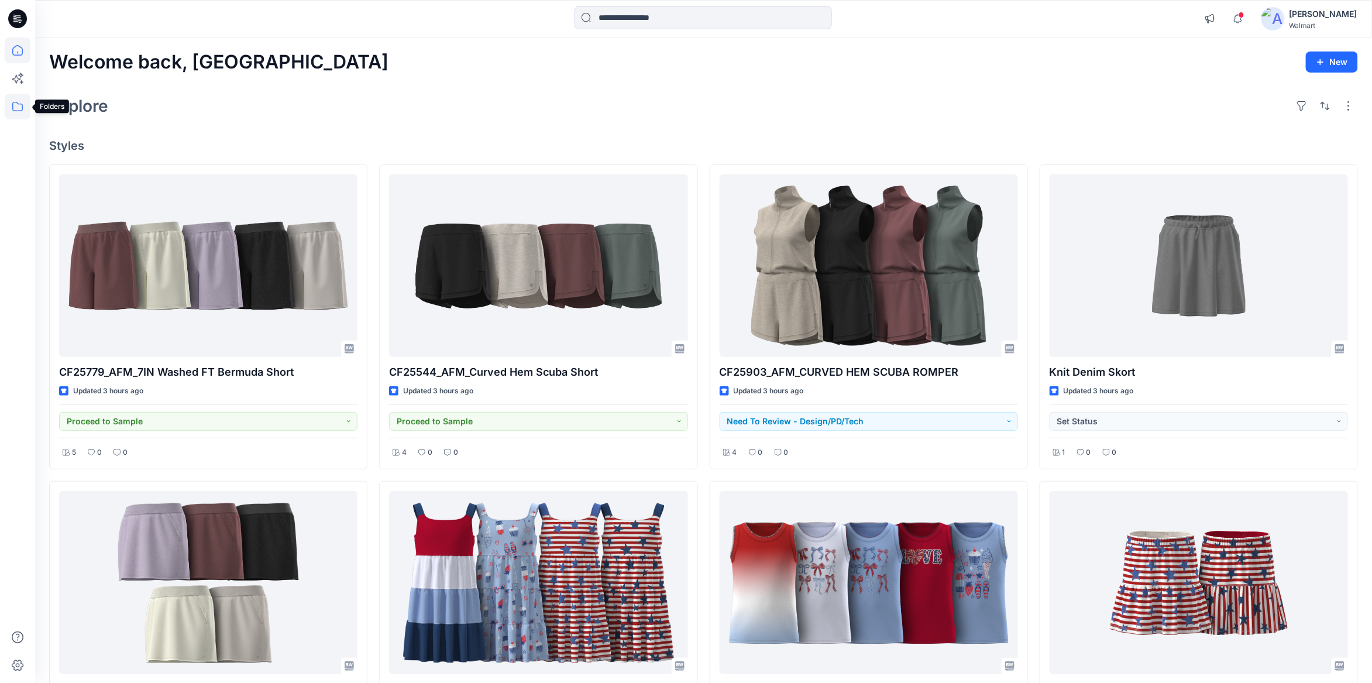
drag, startPoint x: 18, startPoint y: 108, endPoint x: 30, endPoint y: 112, distance: 12.9
click at [18, 108] on icon at bounding box center [18, 107] width 26 height 26
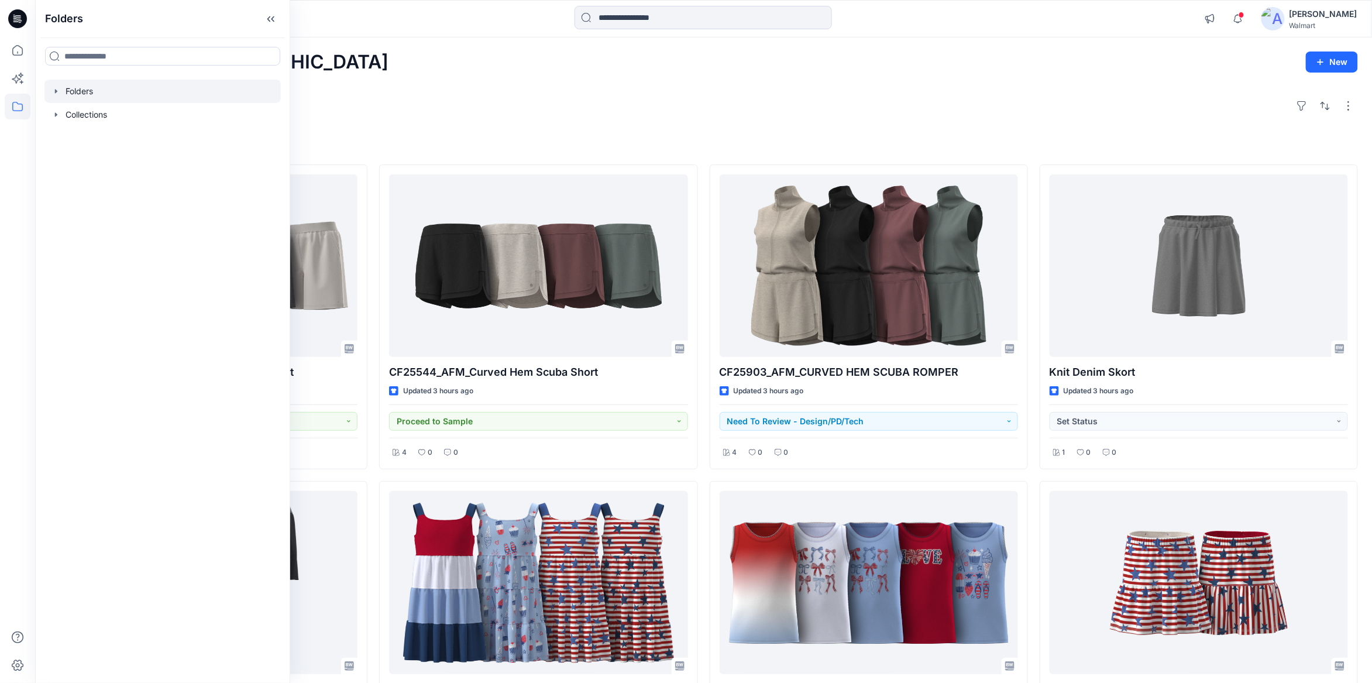
click at [57, 92] on icon "button" at bounding box center [55, 91] width 9 height 9
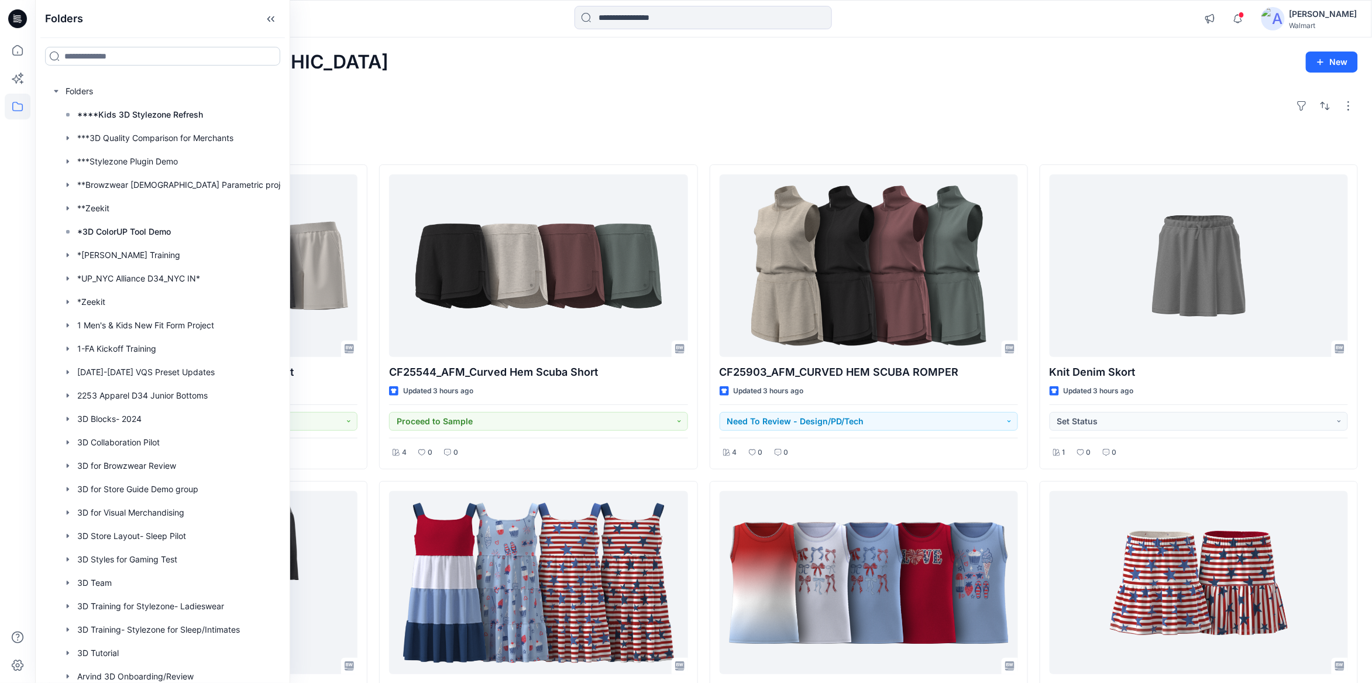
click at [84, 57] on input at bounding box center [162, 56] width 235 height 19
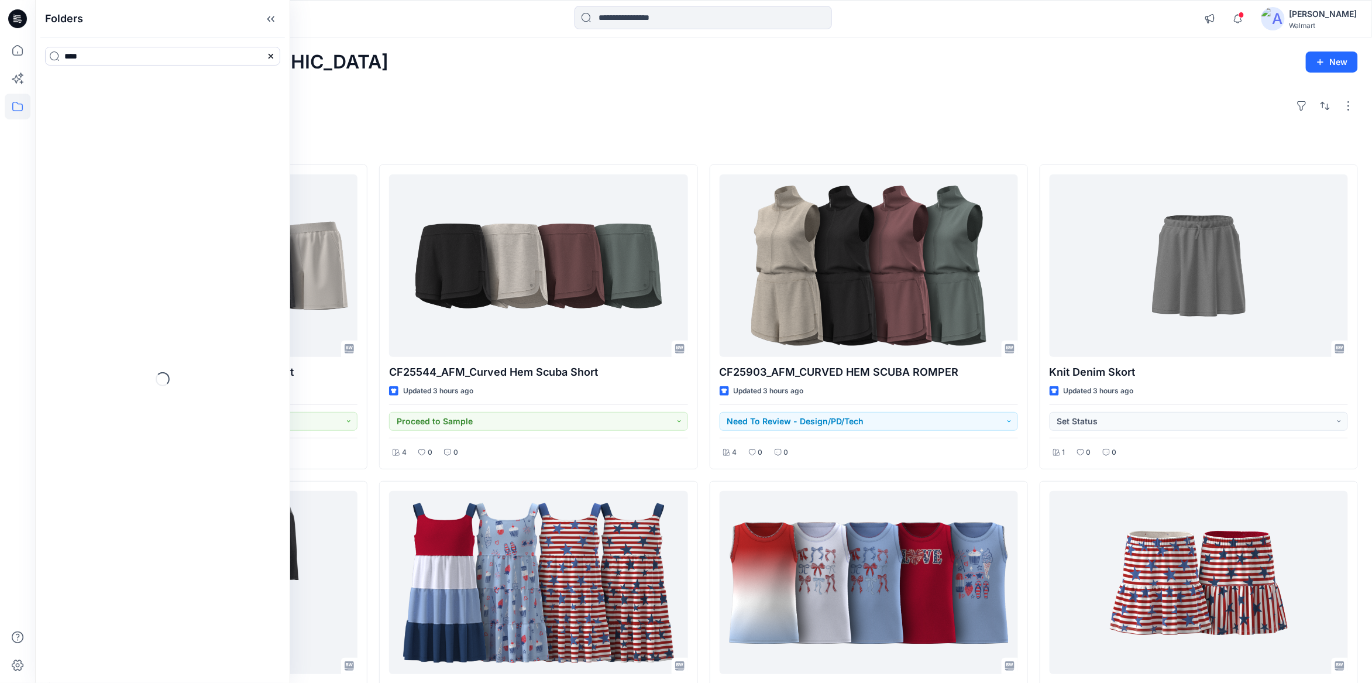
type input "*****"
